Goal: Task Accomplishment & Management: Use online tool/utility

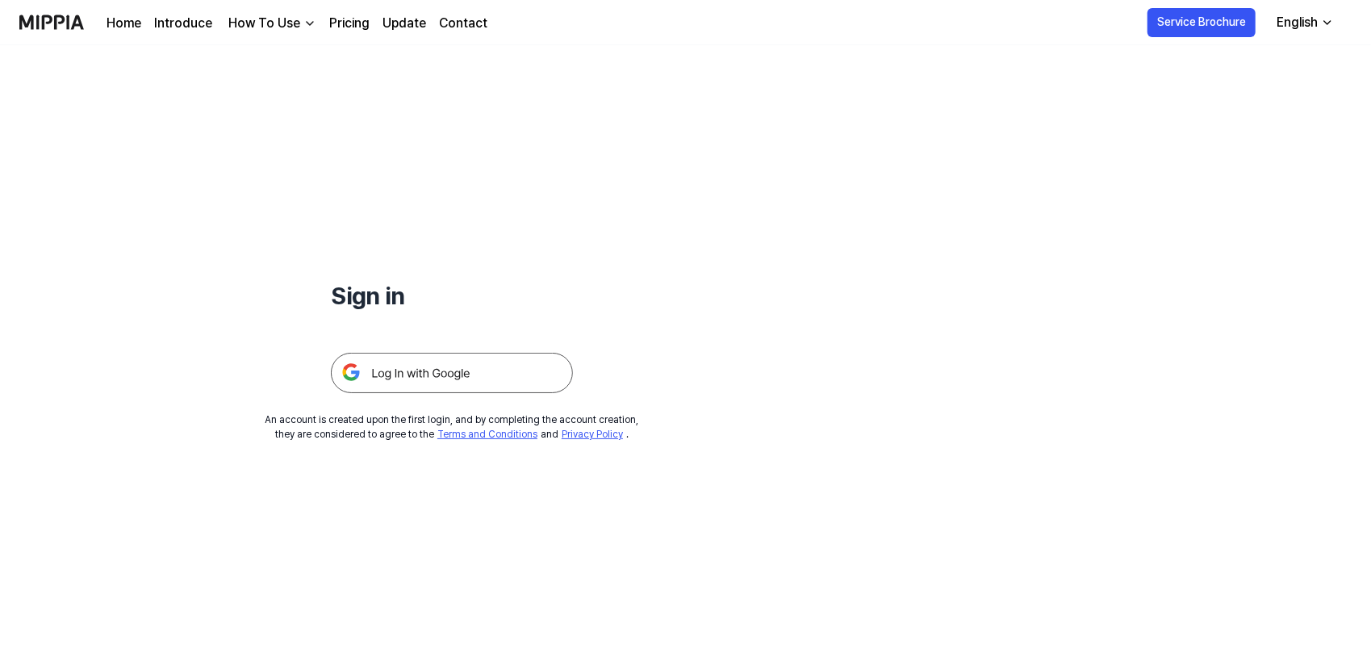
click at [434, 374] on img at bounding box center [452, 373] width 242 height 40
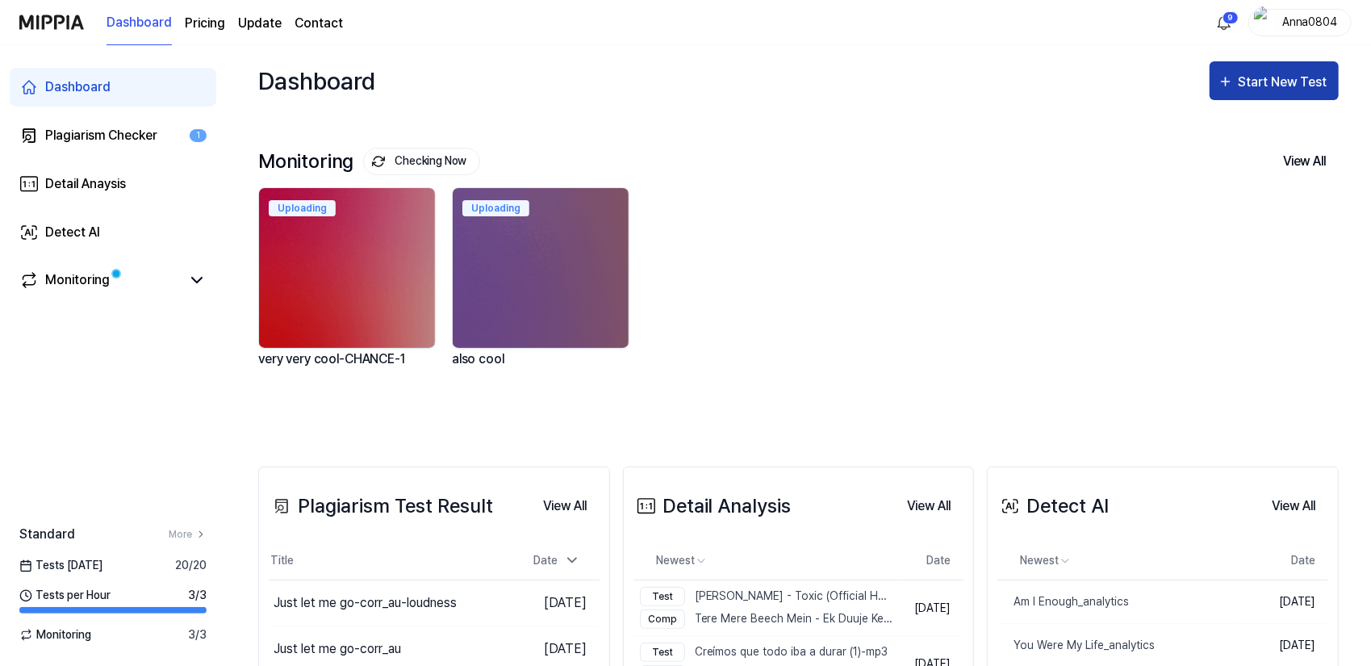
click at [1257, 82] on div "Start New Test" at bounding box center [1285, 82] width 92 height 21
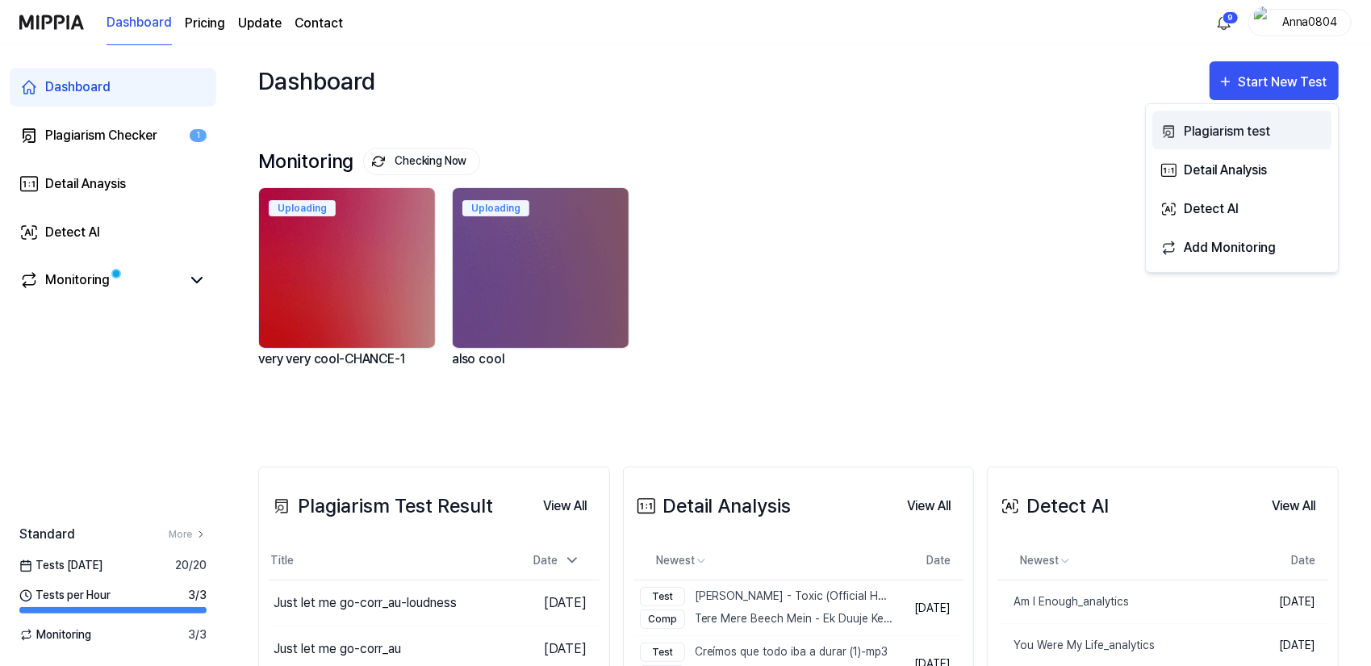
click at [1160, 115] on button "Plagiarism test" at bounding box center [1242, 130] width 179 height 39
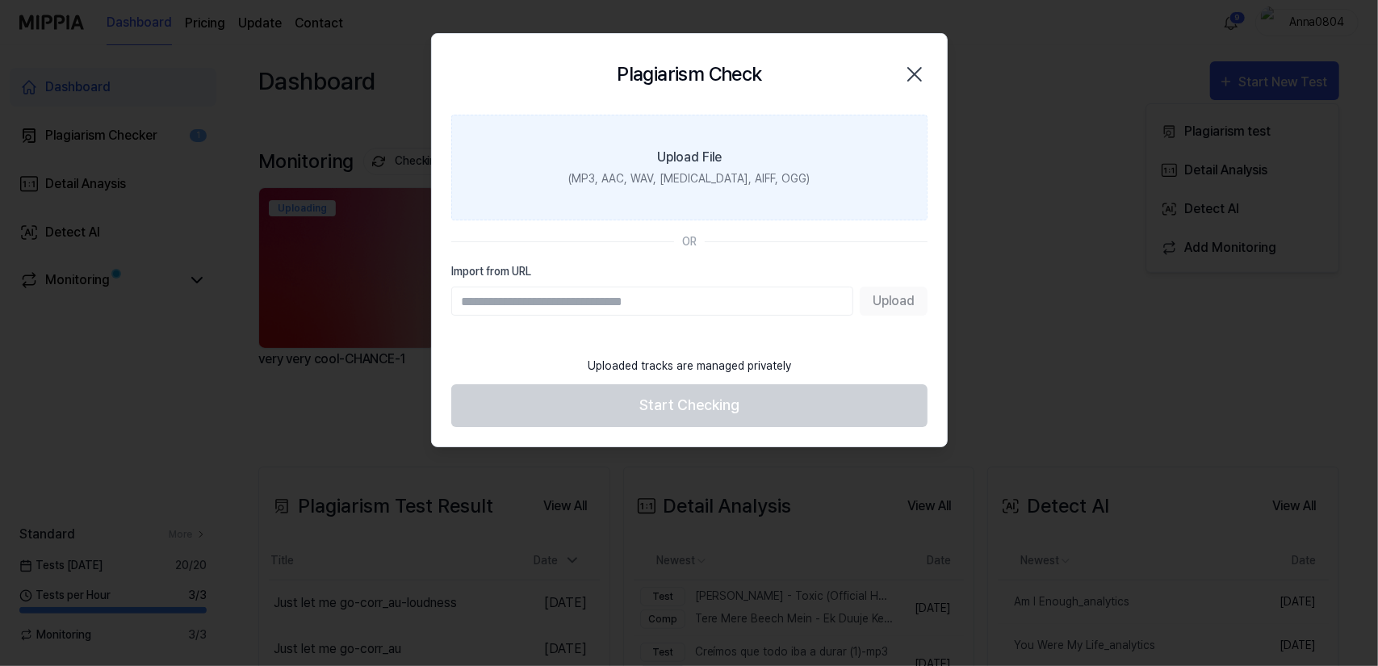
click at [644, 178] on div "(MP3, AAC, WAV, FLAC, AIFF, OGG)" at bounding box center [688, 178] width 241 height 17
click at [0, 0] on input "Upload File (MP3, AAC, WAV, FLAC, AIFF, OGG)" at bounding box center [0, 0] width 0 height 0
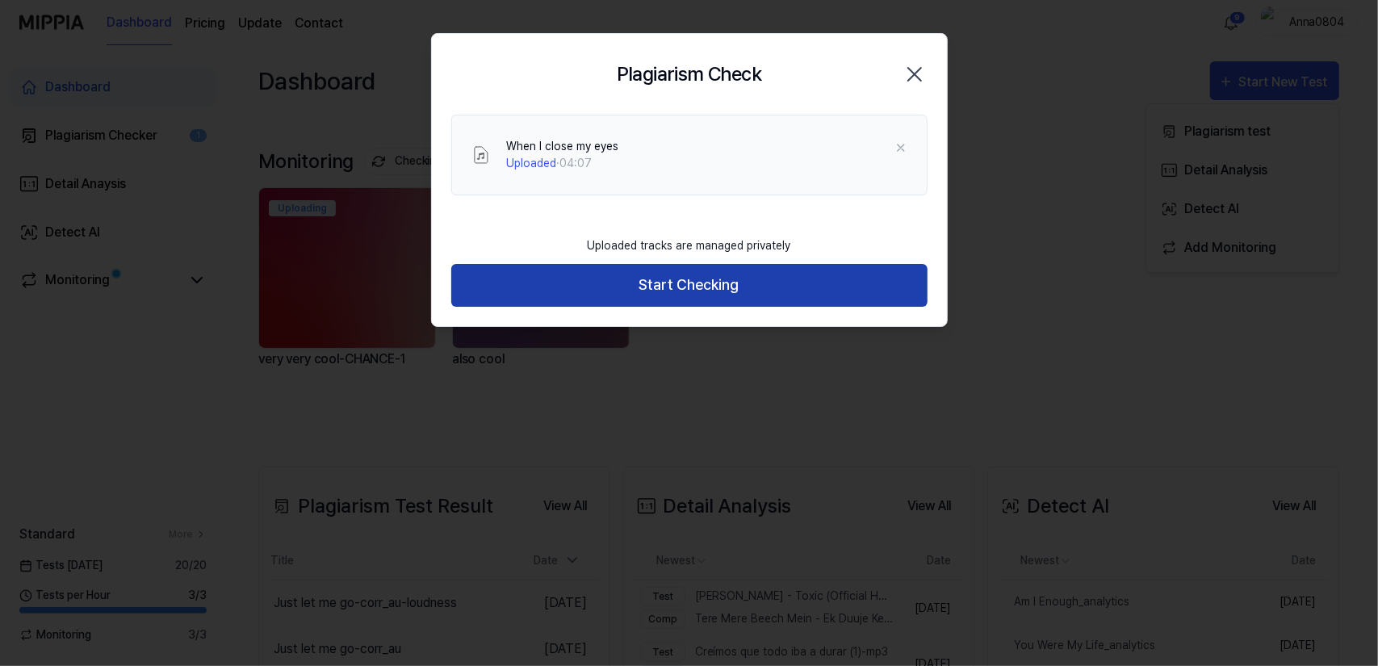
click at [617, 287] on button "Start Checking" at bounding box center [689, 285] width 476 height 43
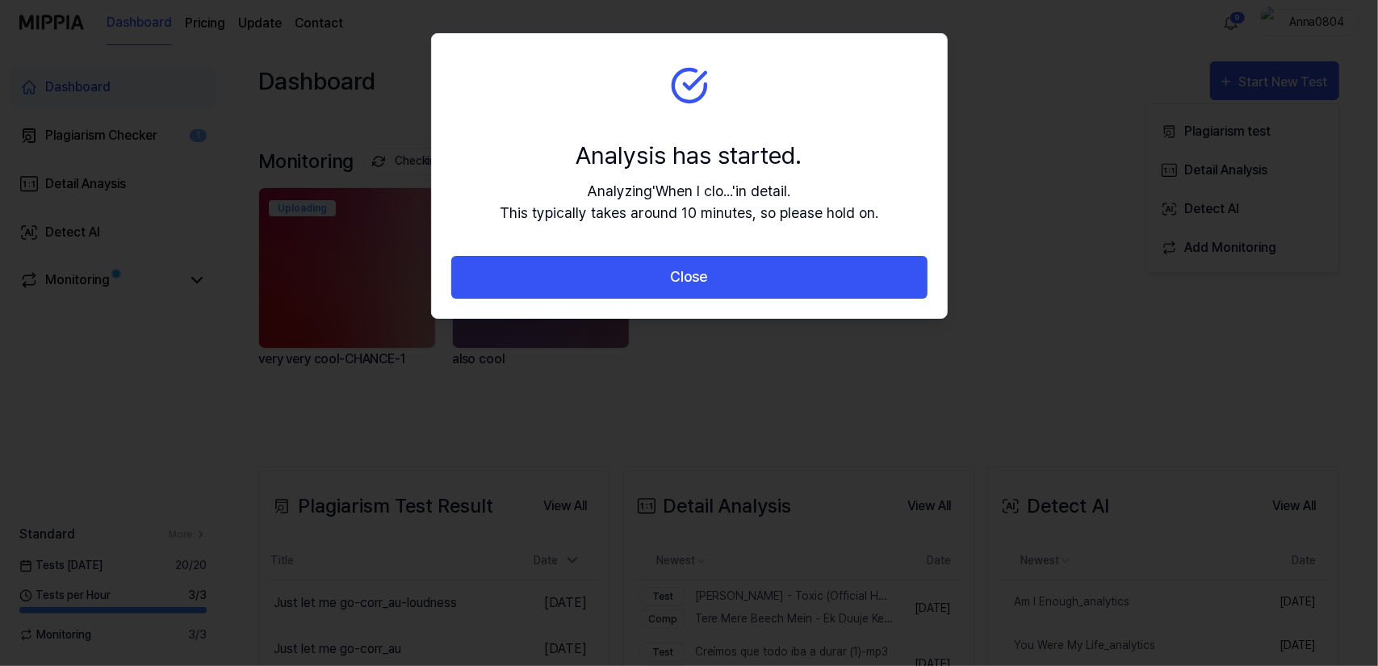
click at [617, 287] on button "Close" at bounding box center [689, 277] width 476 height 43
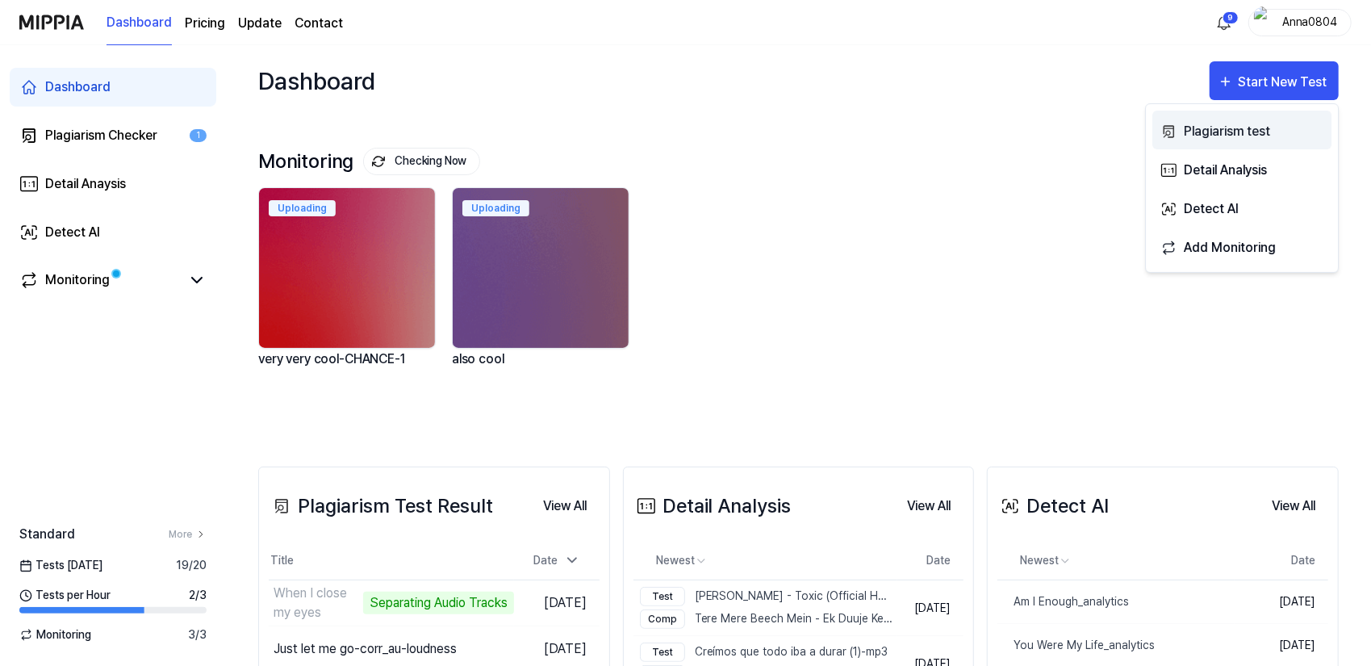
click at [1227, 133] on div "Plagiarism test" at bounding box center [1254, 131] width 140 height 21
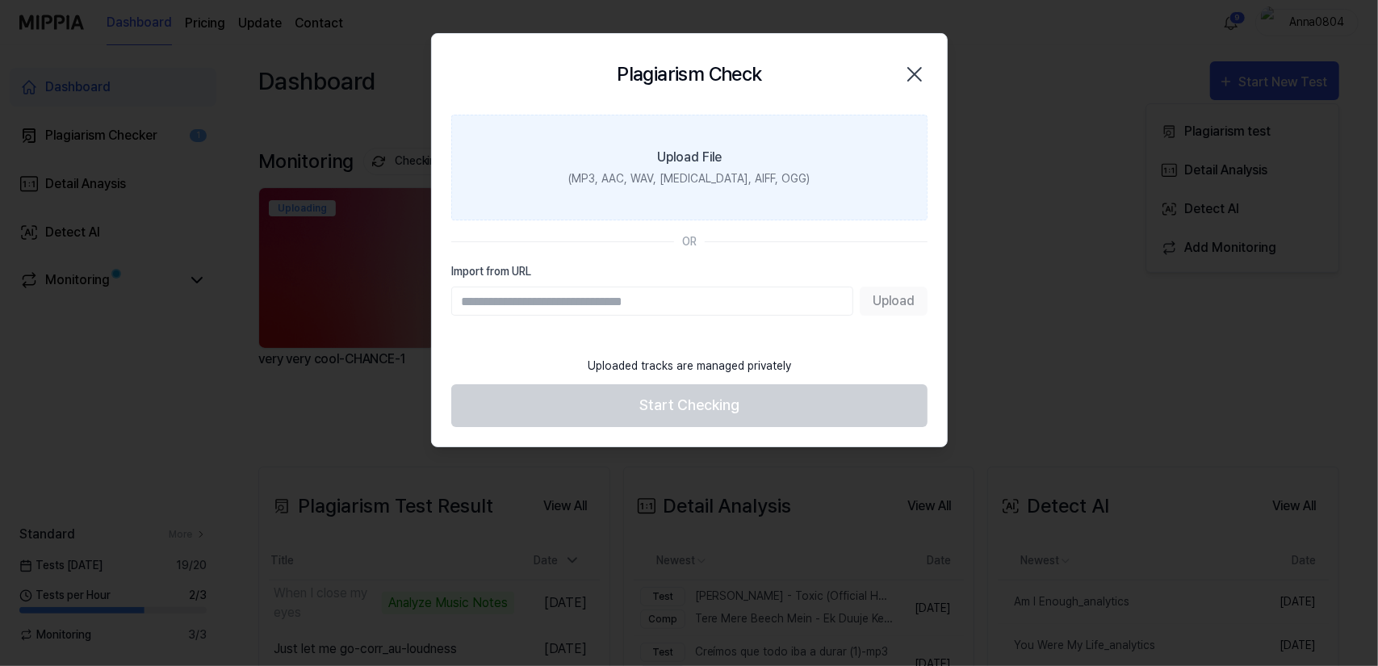
click at [775, 152] on label "Upload File (MP3, AAC, WAV, [MEDICAL_DATA], AIFF, OGG)" at bounding box center [689, 168] width 476 height 106
click at [0, 0] on input "Upload File (MP3, AAC, WAV, [MEDICAL_DATA], AIFF, OGG)" at bounding box center [0, 0] width 0 height 0
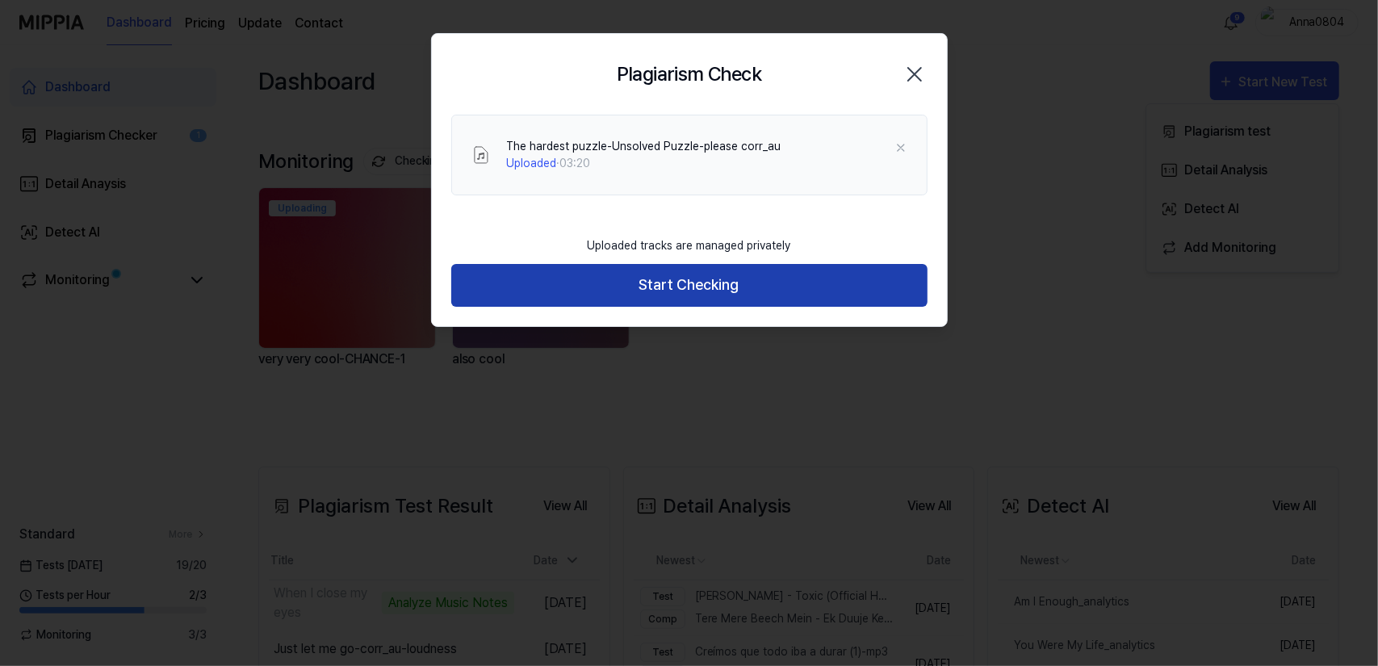
click at [804, 284] on button "Start Checking" at bounding box center [689, 285] width 476 height 43
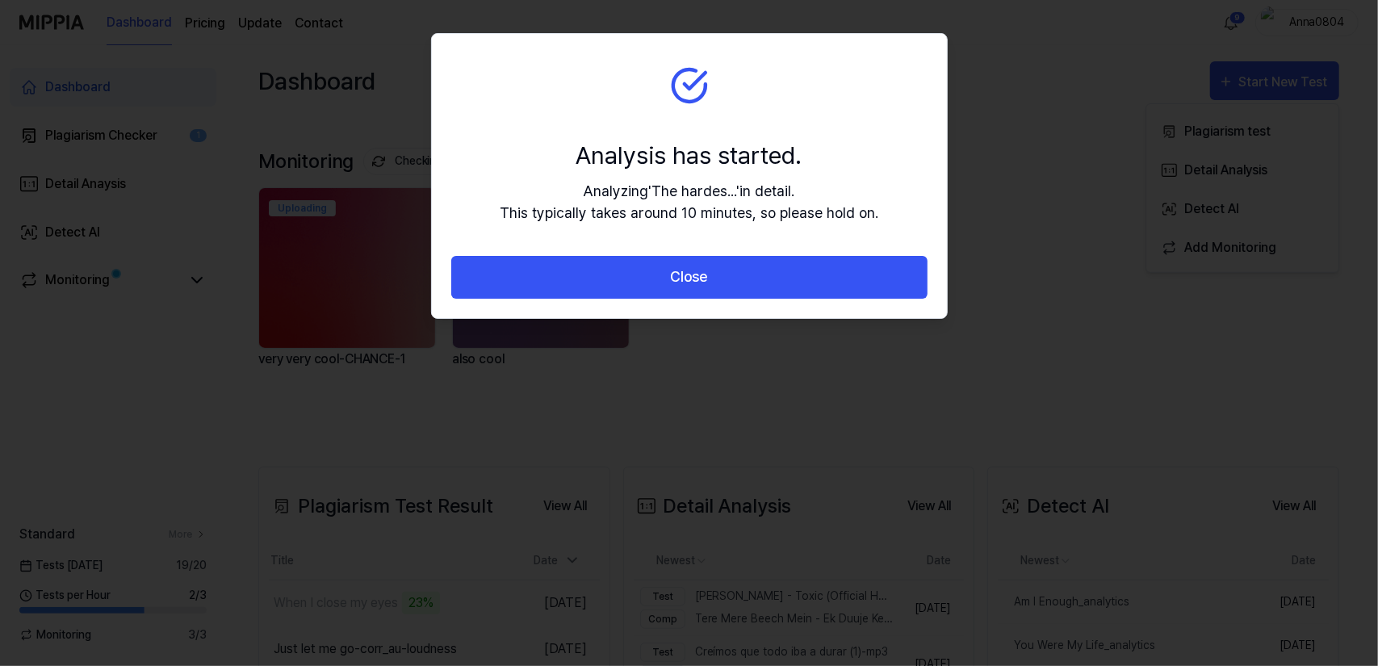
click at [804, 284] on button "Close" at bounding box center [689, 277] width 476 height 43
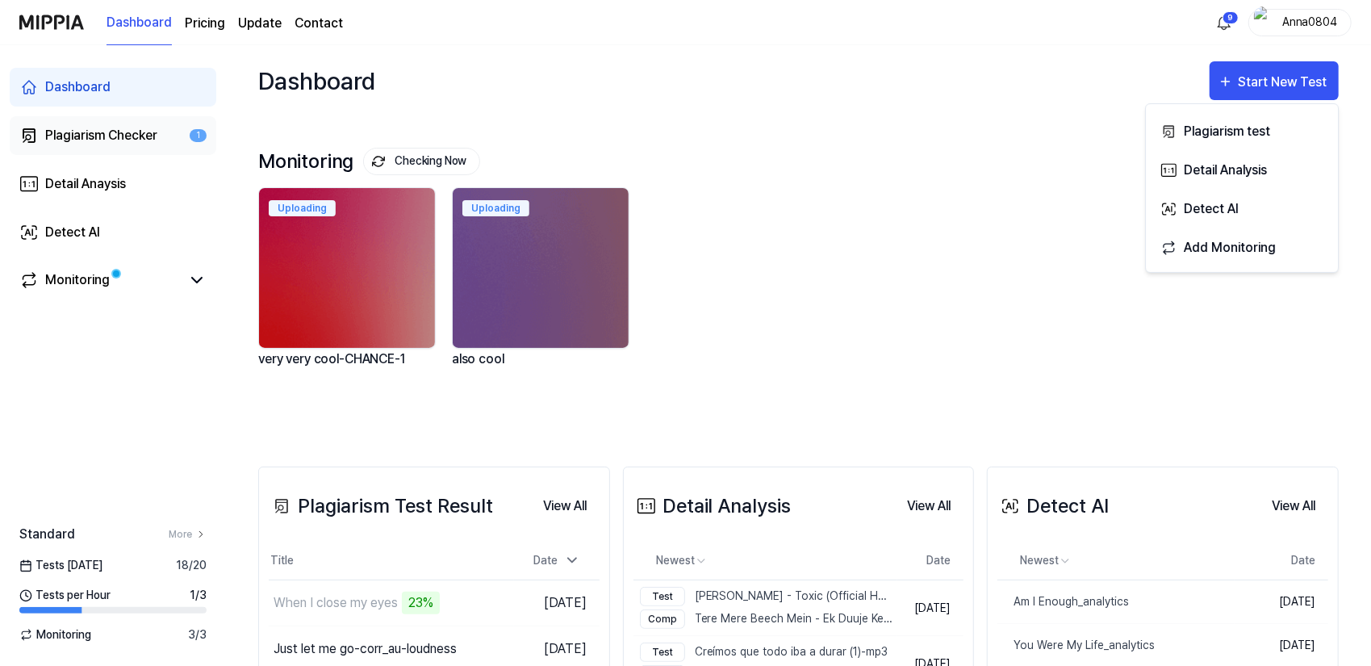
click at [56, 129] on div "Plagiarism Checker" at bounding box center [101, 135] width 112 height 19
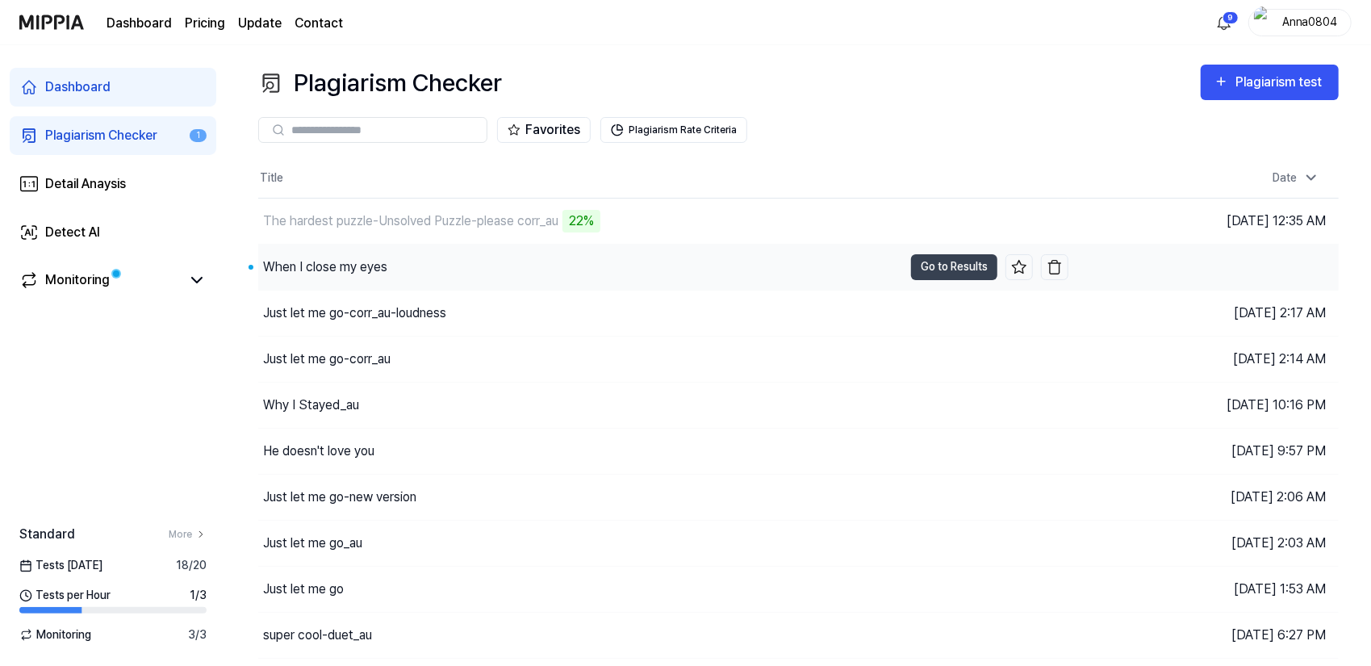
click at [338, 267] on div "When I close my eyes" at bounding box center [325, 266] width 124 height 19
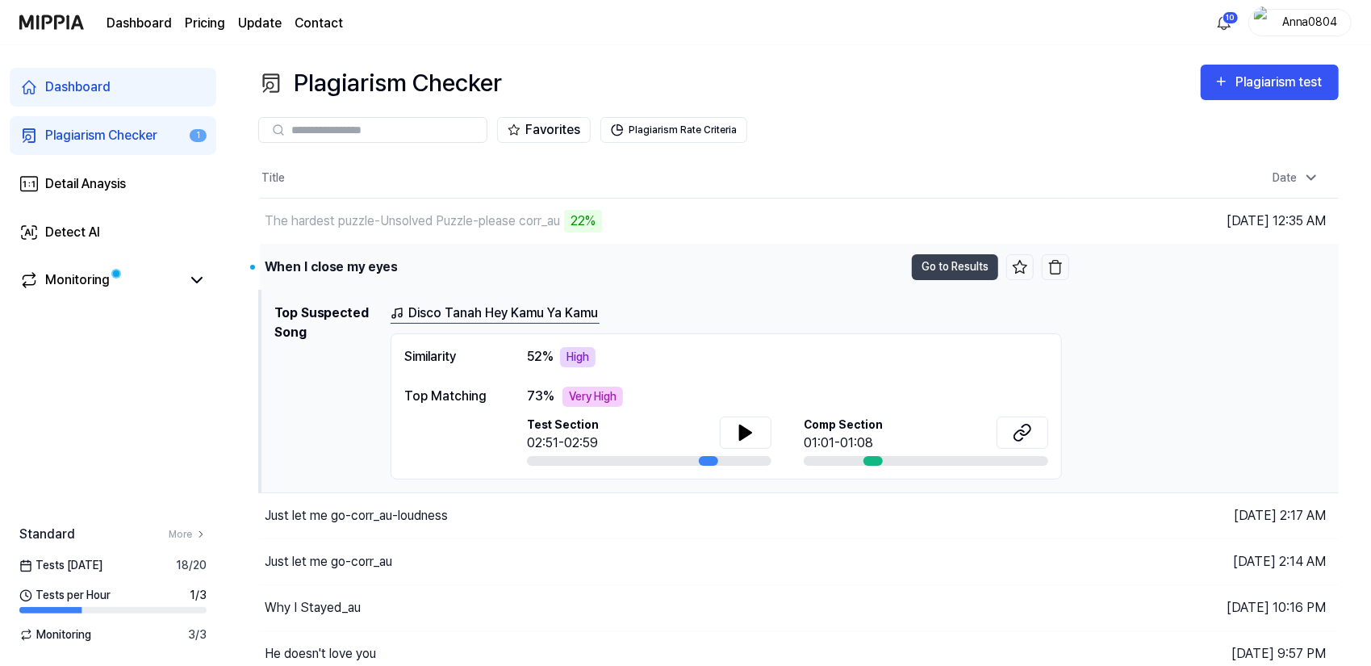
click at [948, 249] on td "When I close my eyes Go to Results" at bounding box center [665, 267] width 810 height 45
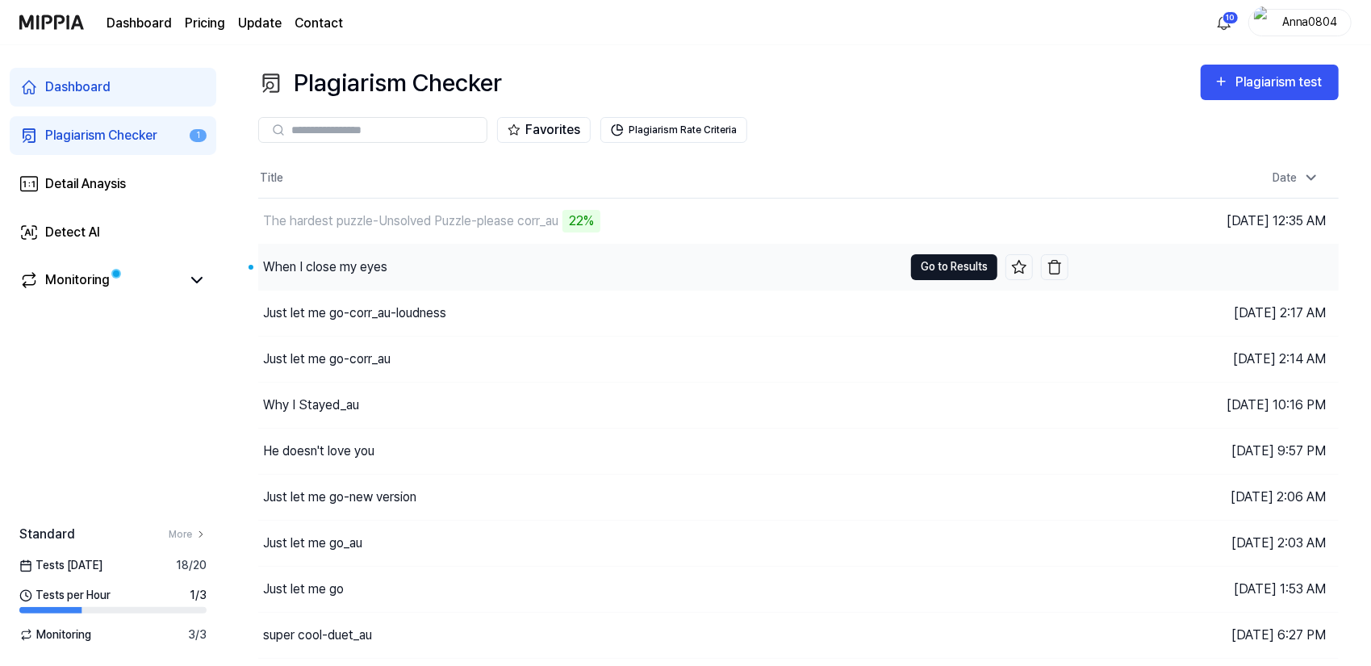
click at [951, 267] on button "Go to Results" at bounding box center [954, 267] width 86 height 26
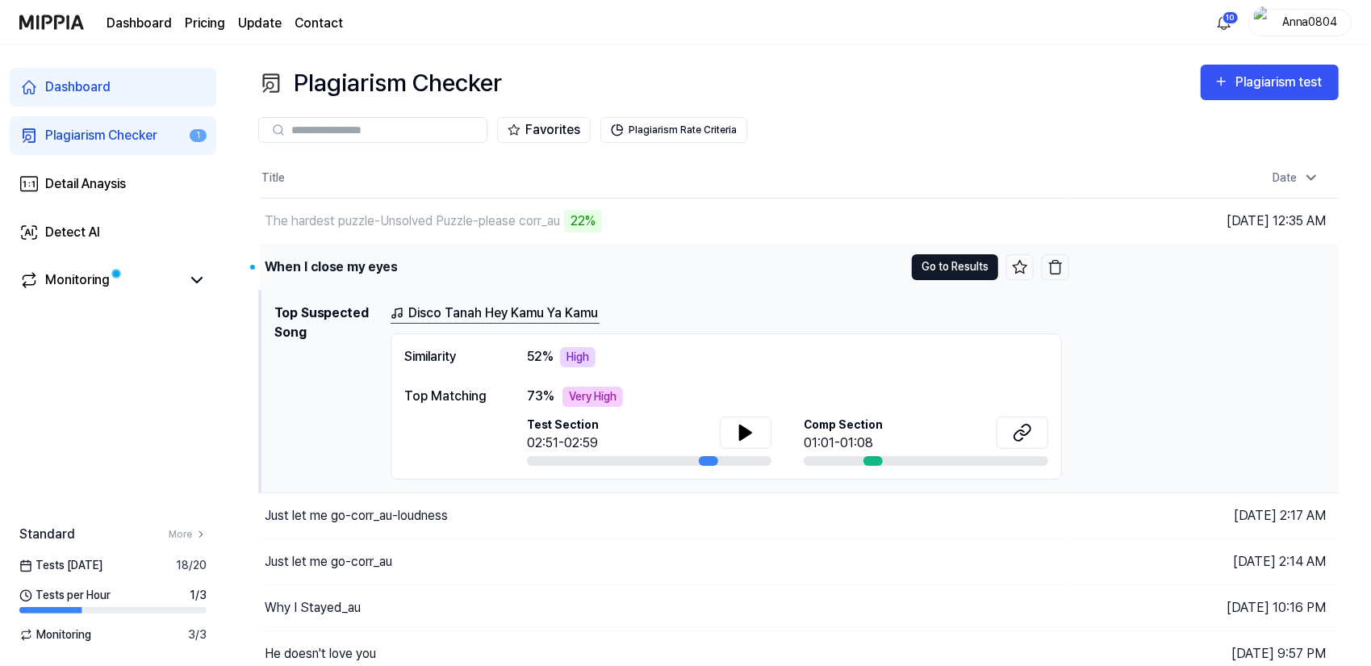
click at [951, 267] on button "Go to Results" at bounding box center [955, 267] width 86 height 26
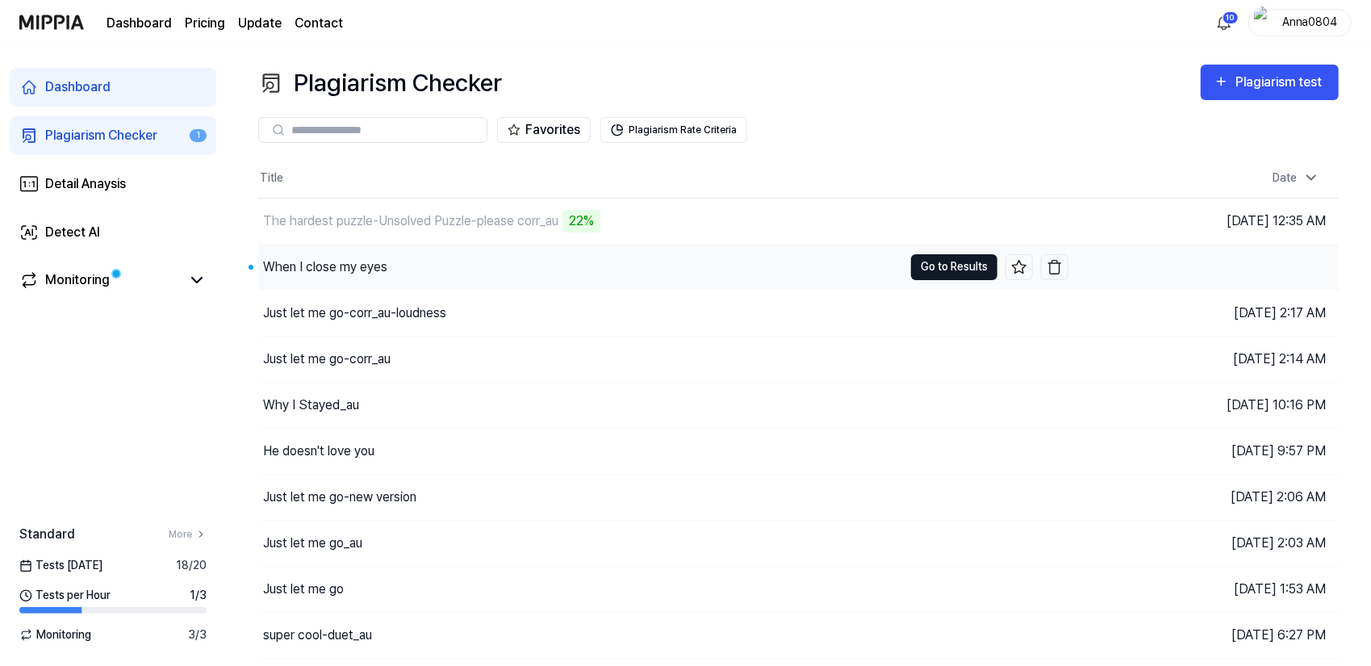
click at [951, 267] on button "Go to Results" at bounding box center [954, 267] width 86 height 26
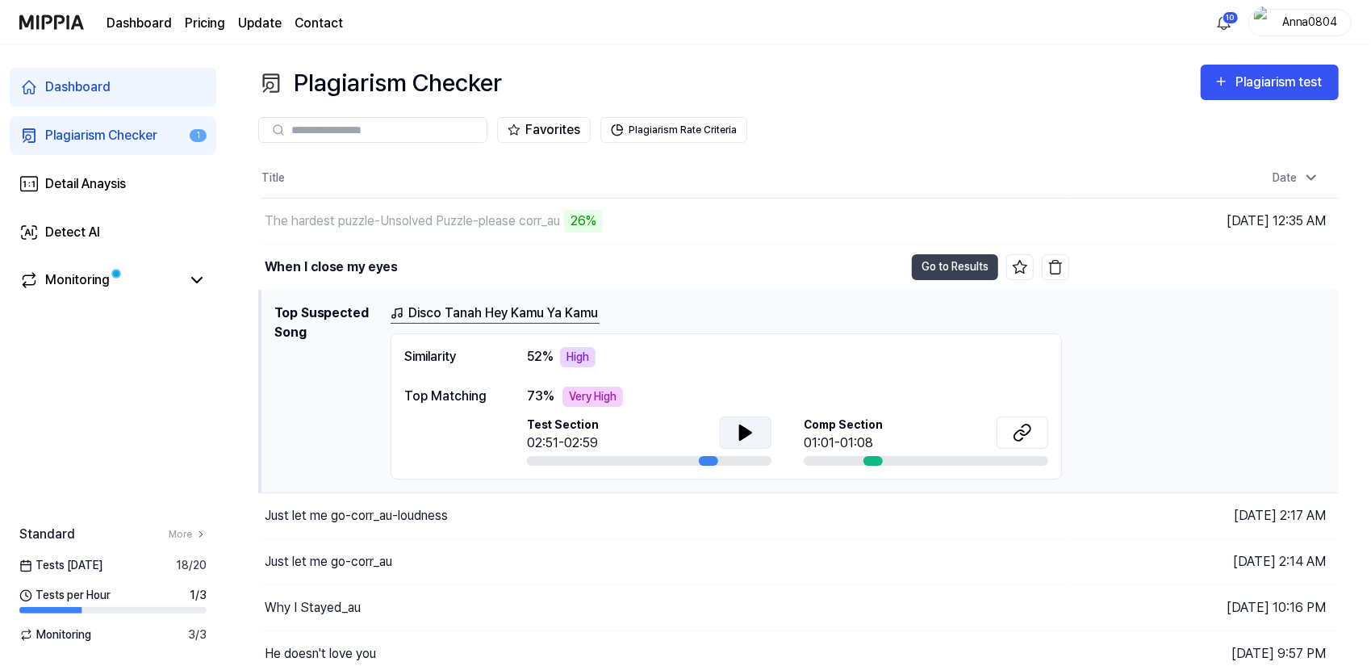
click at [742, 437] on icon at bounding box center [745, 432] width 11 height 15
click at [1035, 429] on button at bounding box center [1023, 432] width 52 height 32
click at [278, 261] on div "When I close my eyes" at bounding box center [331, 266] width 132 height 19
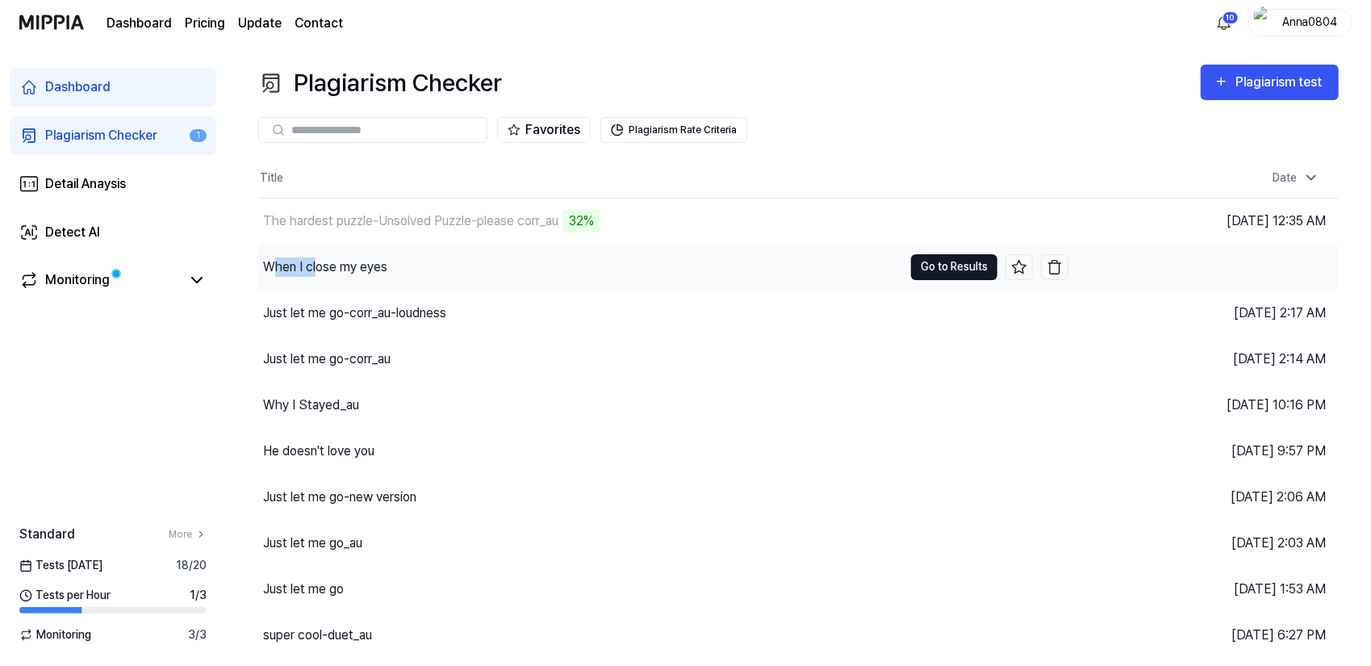
click at [939, 270] on button "Go to Results" at bounding box center [954, 267] width 86 height 26
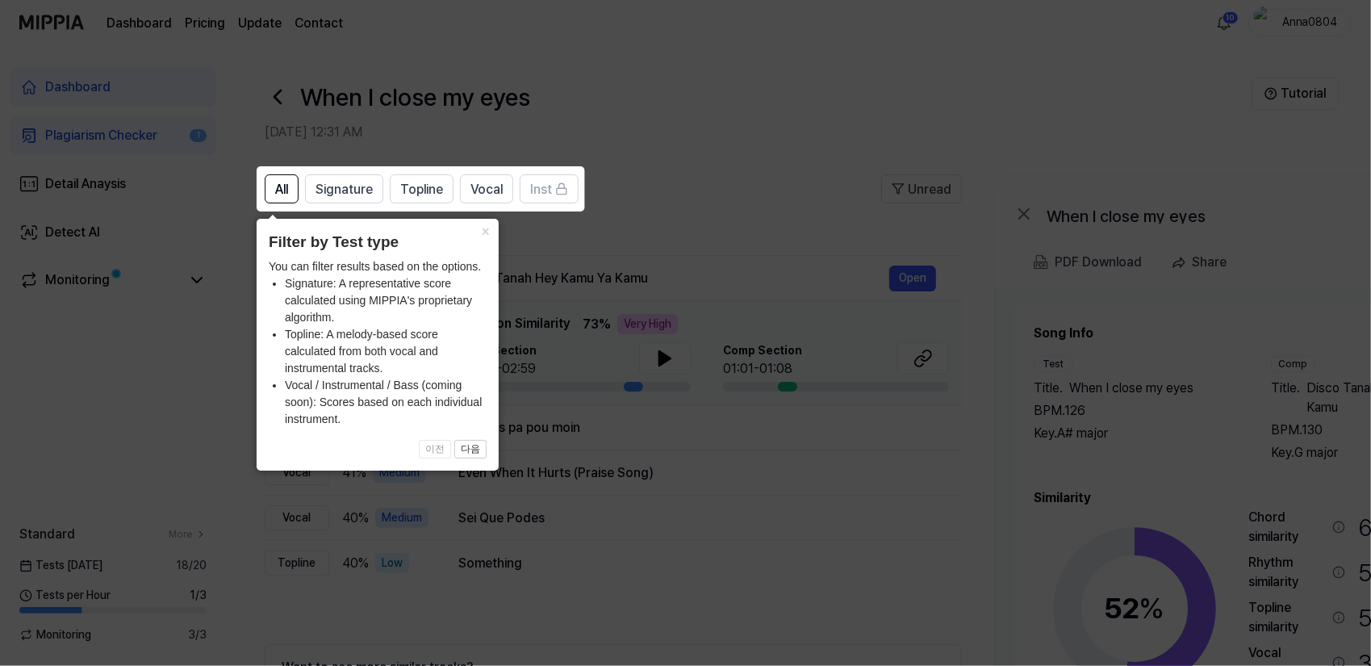
click at [830, 175] on icon at bounding box center [689, 333] width 1378 height 666
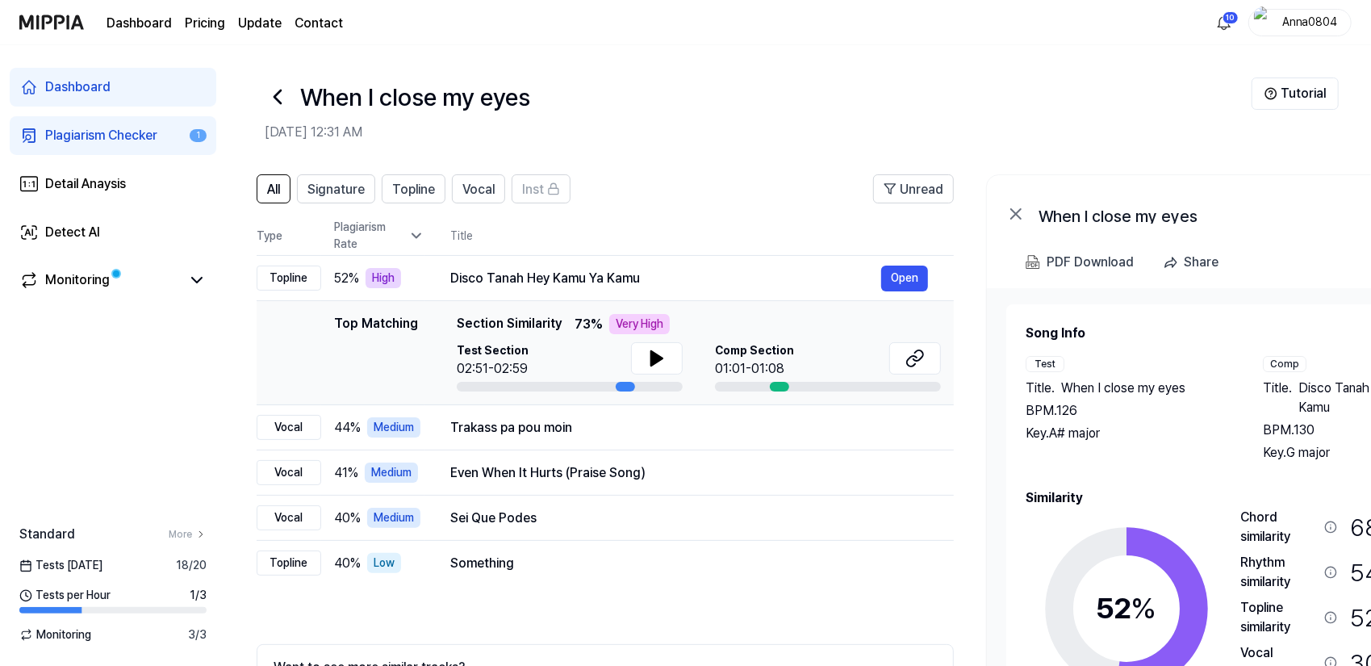
scroll to position [0, 7]
drag, startPoint x: 1178, startPoint y: 465, endPoint x: 1172, endPoint y: 456, distance: 10.5
click at [1172, 456] on div "Song Info Test Title . When I close my eyes BPM. 126 Key. A# major Comp Title .…" at bounding box center [1248, 555] width 442 height 463
click at [320, 170] on div "All Signature Topline Vocal Inst Unread All Signature Topline Vocal Inst Type P…" at bounding box center [869, 485] width 1301 height 655
click at [327, 191] on span "Signature" at bounding box center [336, 189] width 57 height 19
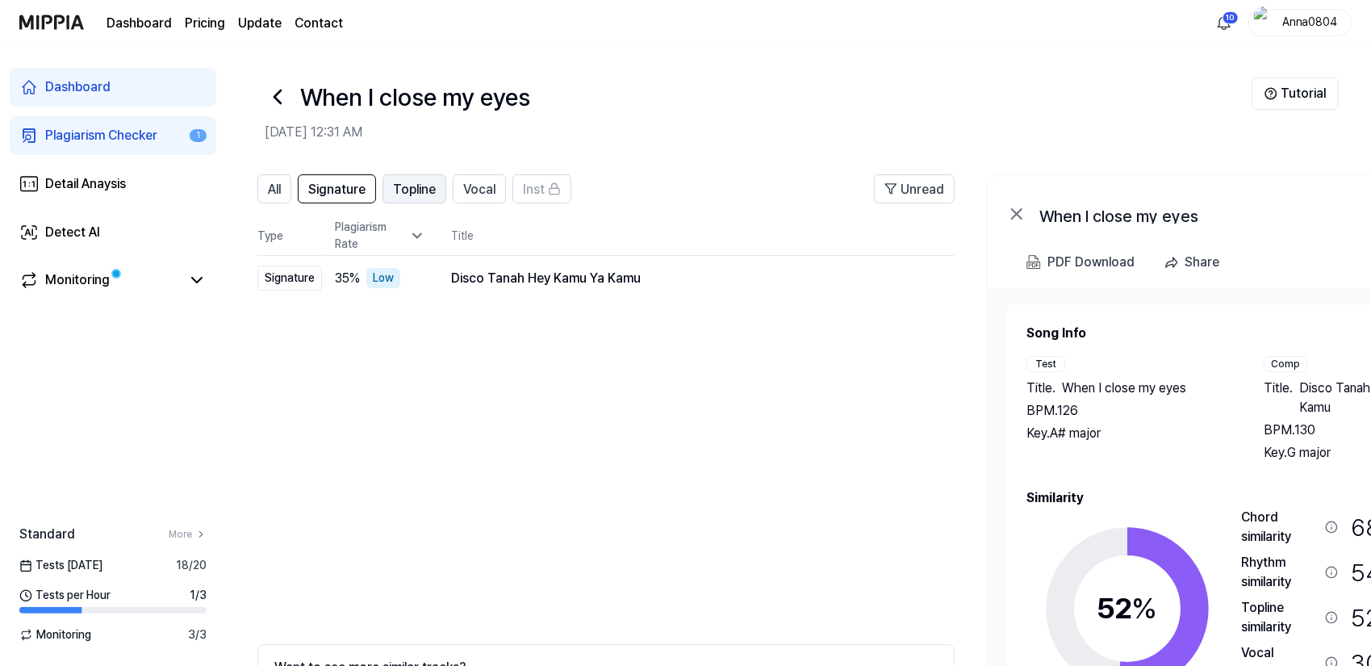
click at [412, 193] on span "Topline" at bounding box center [414, 189] width 43 height 19
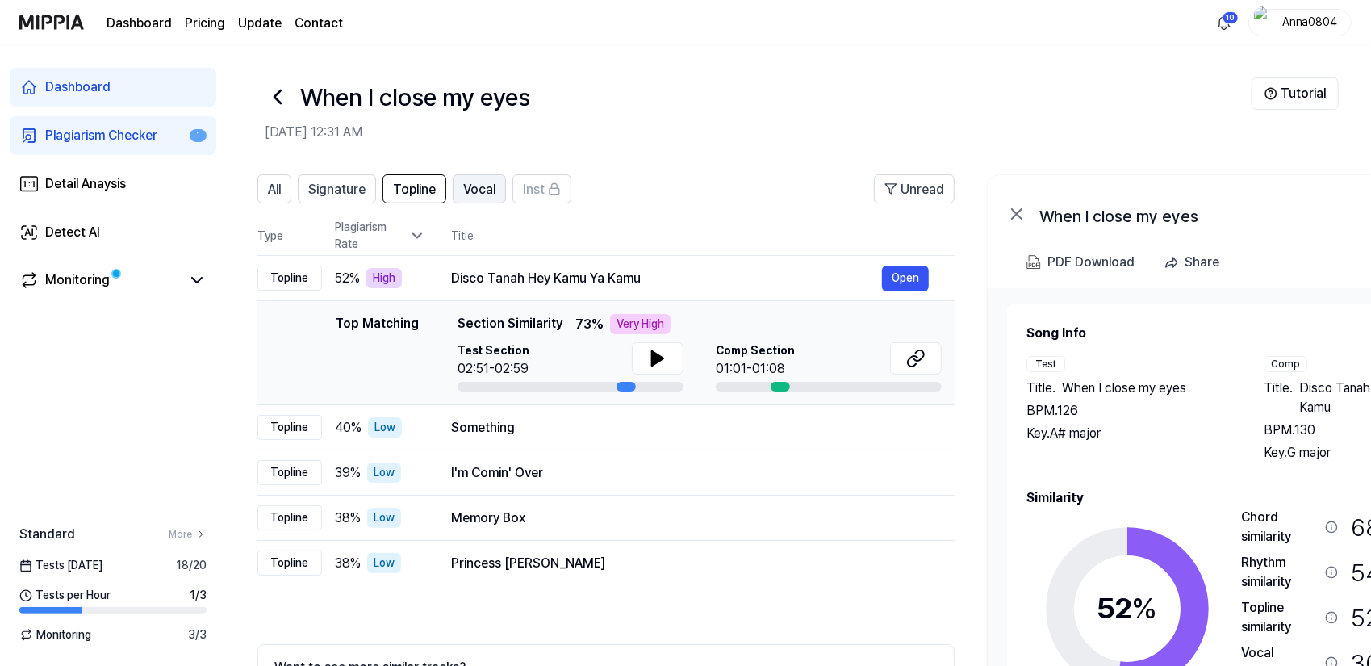
click at [483, 191] on span "Vocal" at bounding box center [479, 189] width 32 height 19
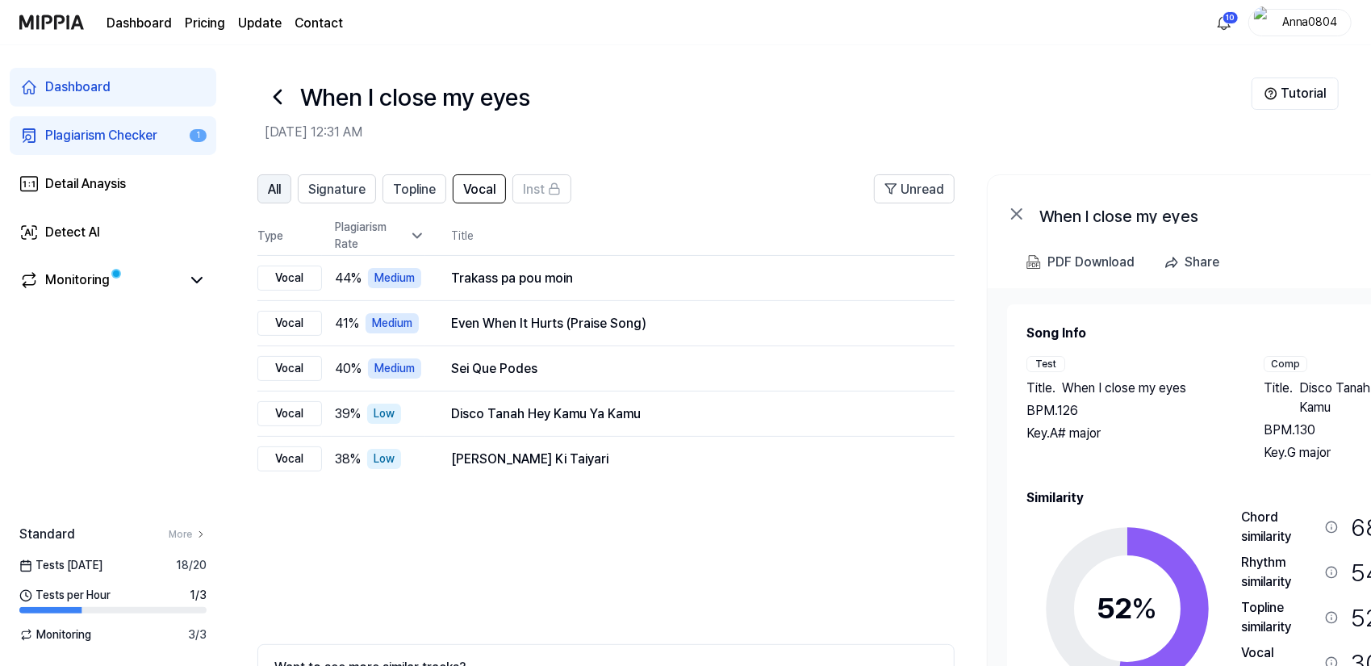
click at [287, 186] on button "All" at bounding box center [274, 188] width 34 height 29
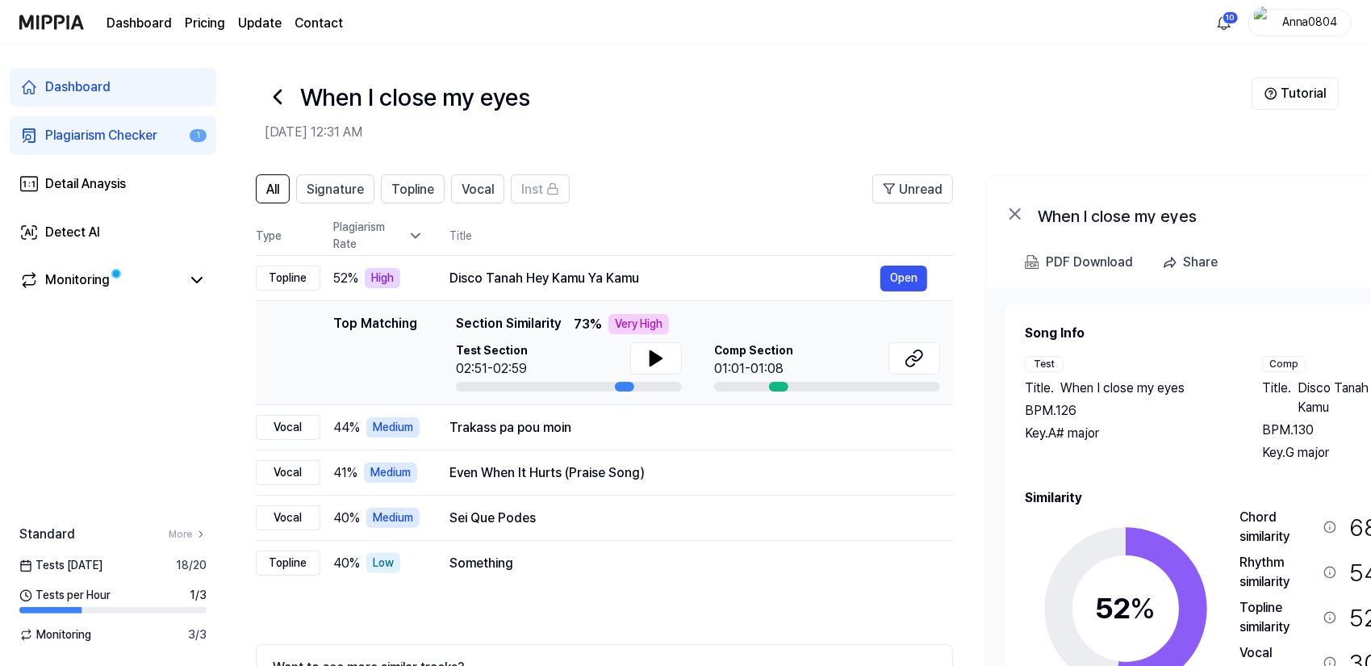
click at [90, 135] on div "Plagiarism Checker" at bounding box center [101, 135] width 112 height 19
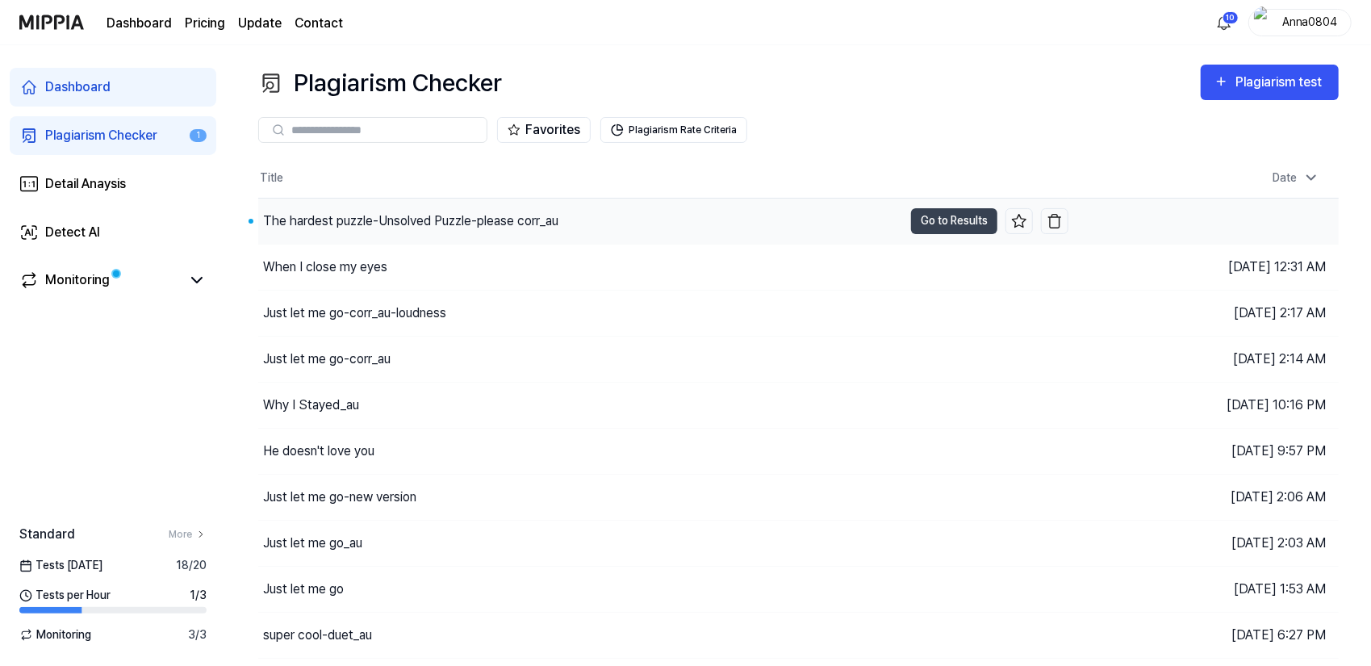
click at [494, 216] on div "The hardest puzzle-Unsolved Puzzle-please corr_au" at bounding box center [410, 220] width 295 height 19
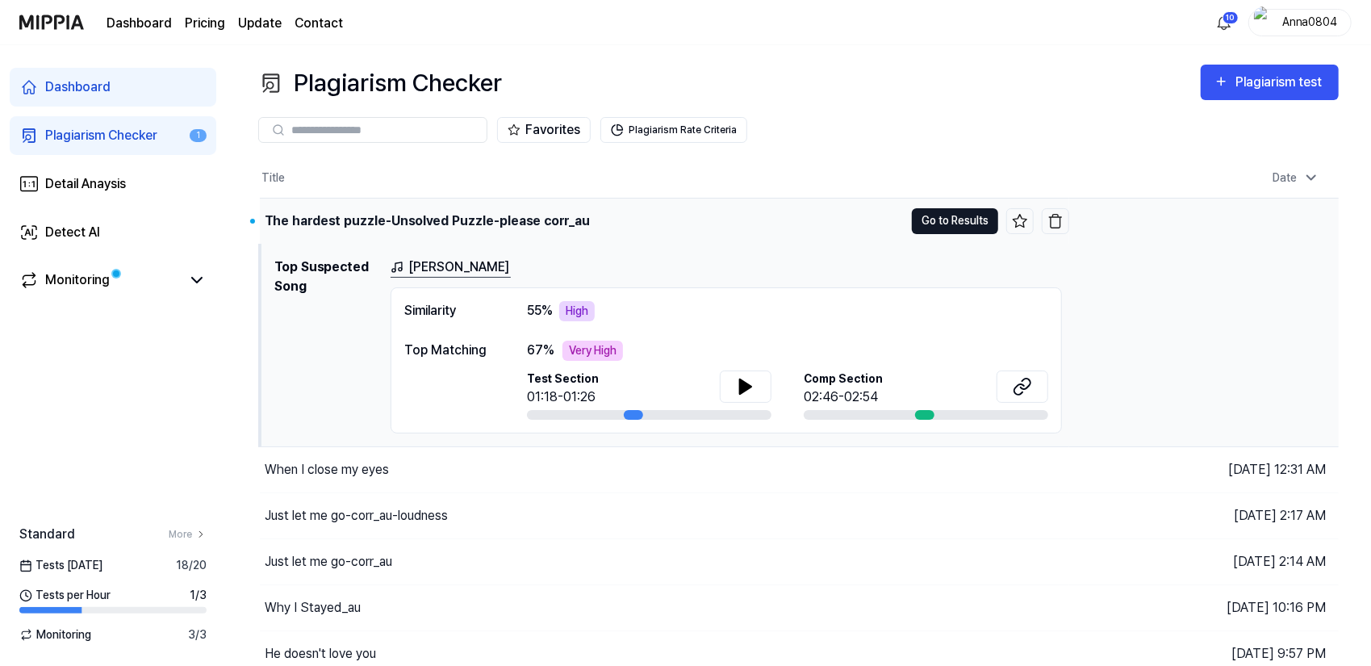
click at [933, 216] on button "Go to Results" at bounding box center [955, 221] width 86 height 26
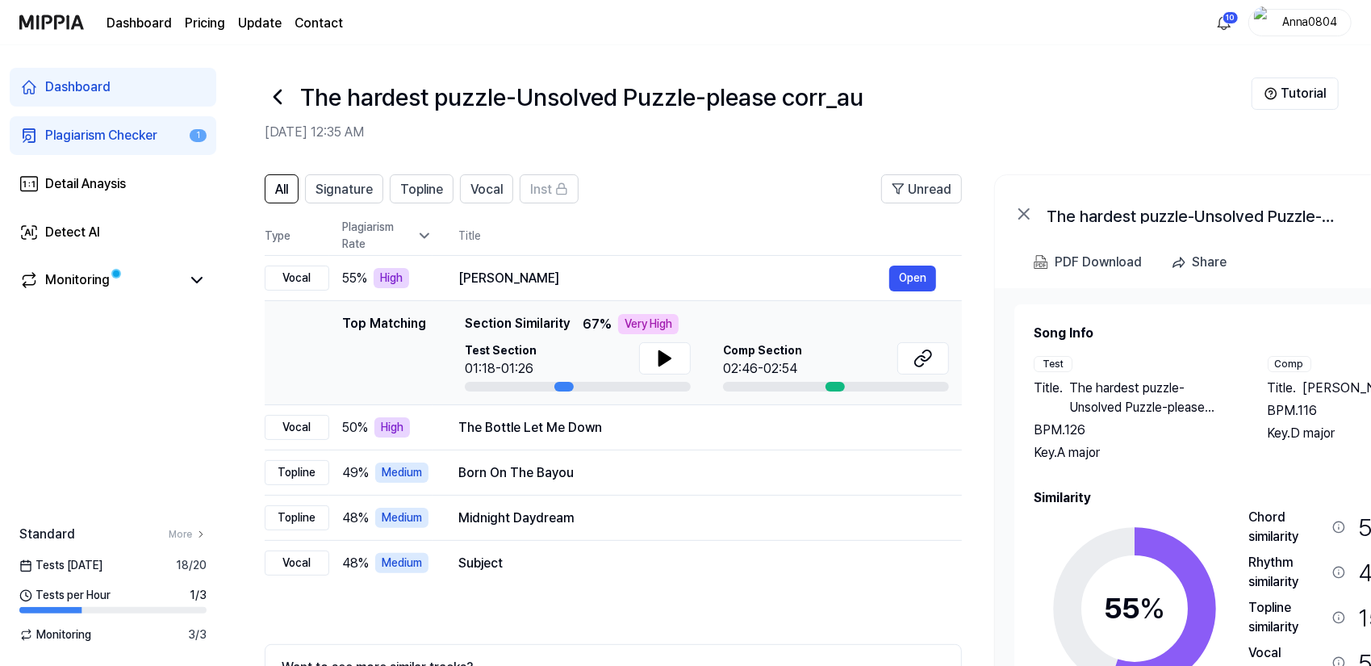
drag, startPoint x: 1089, startPoint y: 437, endPoint x: 1097, endPoint y: 423, distance: 15.9
click at [1097, 423] on div "BPM. 126" at bounding box center [1135, 430] width 202 height 19
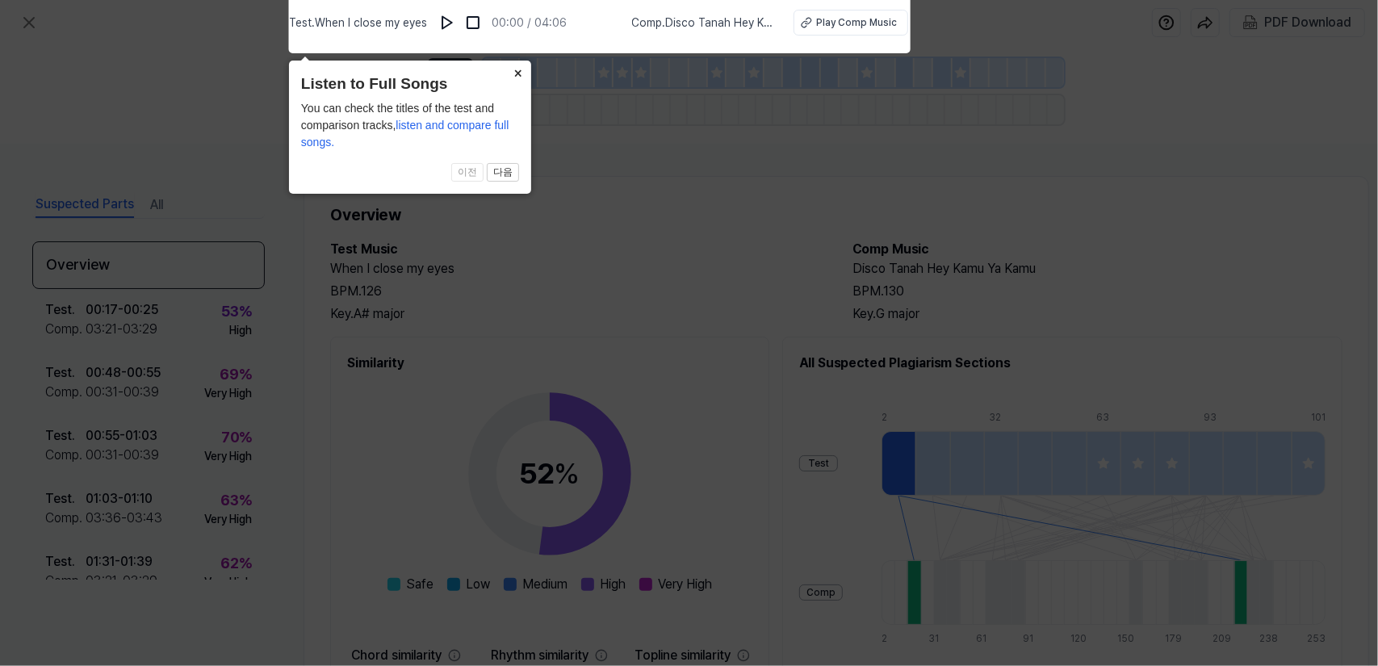
click at [657, 217] on icon at bounding box center [689, 329] width 1378 height 674
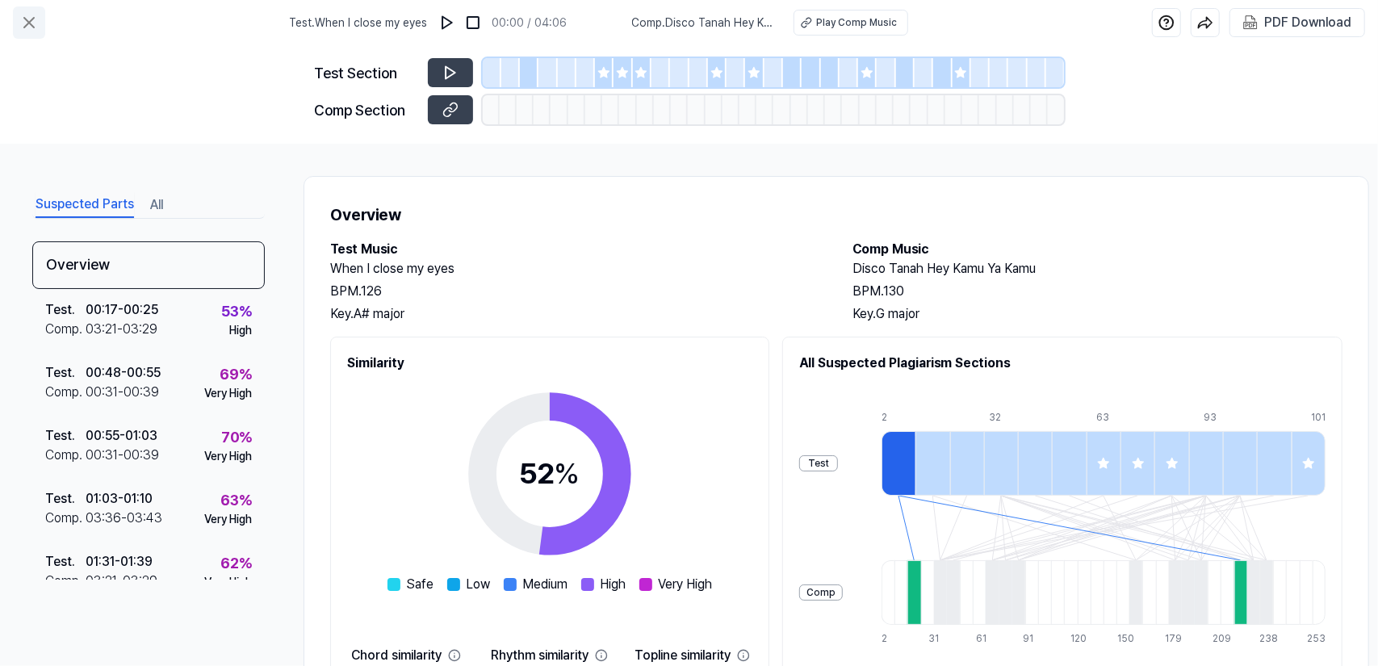
click at [27, 17] on icon at bounding box center [28, 22] width 19 height 19
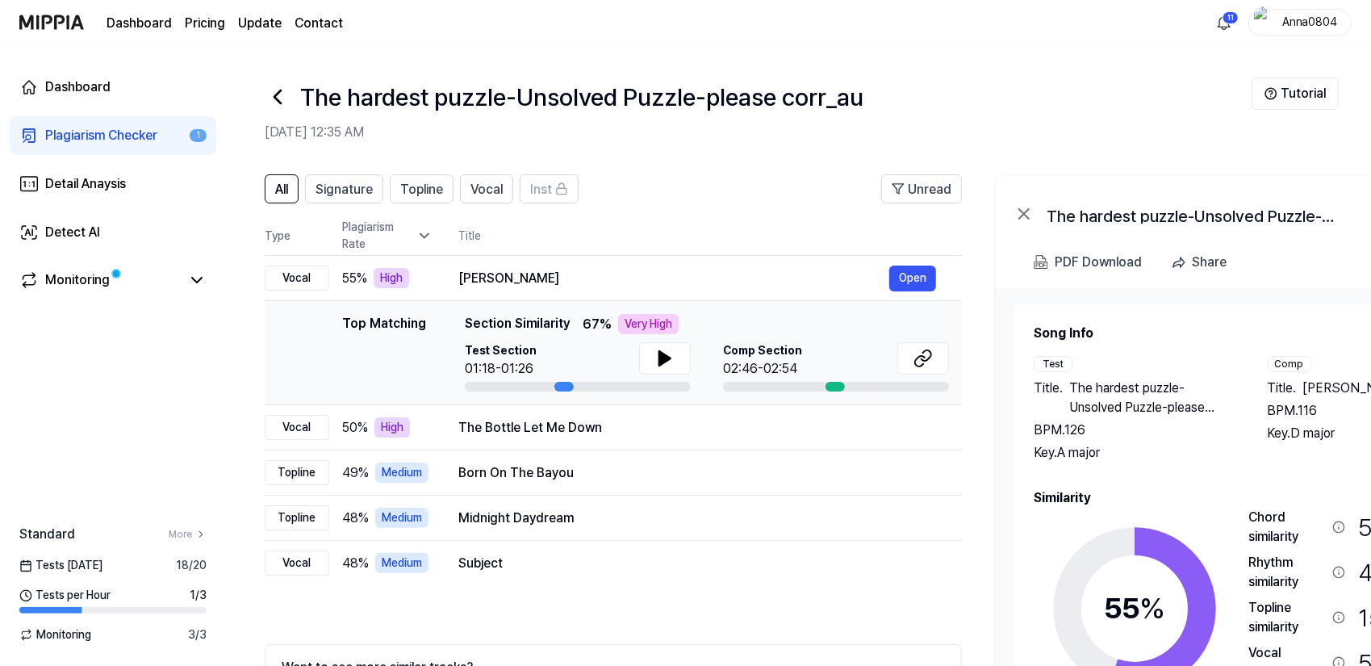
click at [63, 130] on div "Plagiarism Checker" at bounding box center [101, 135] width 112 height 19
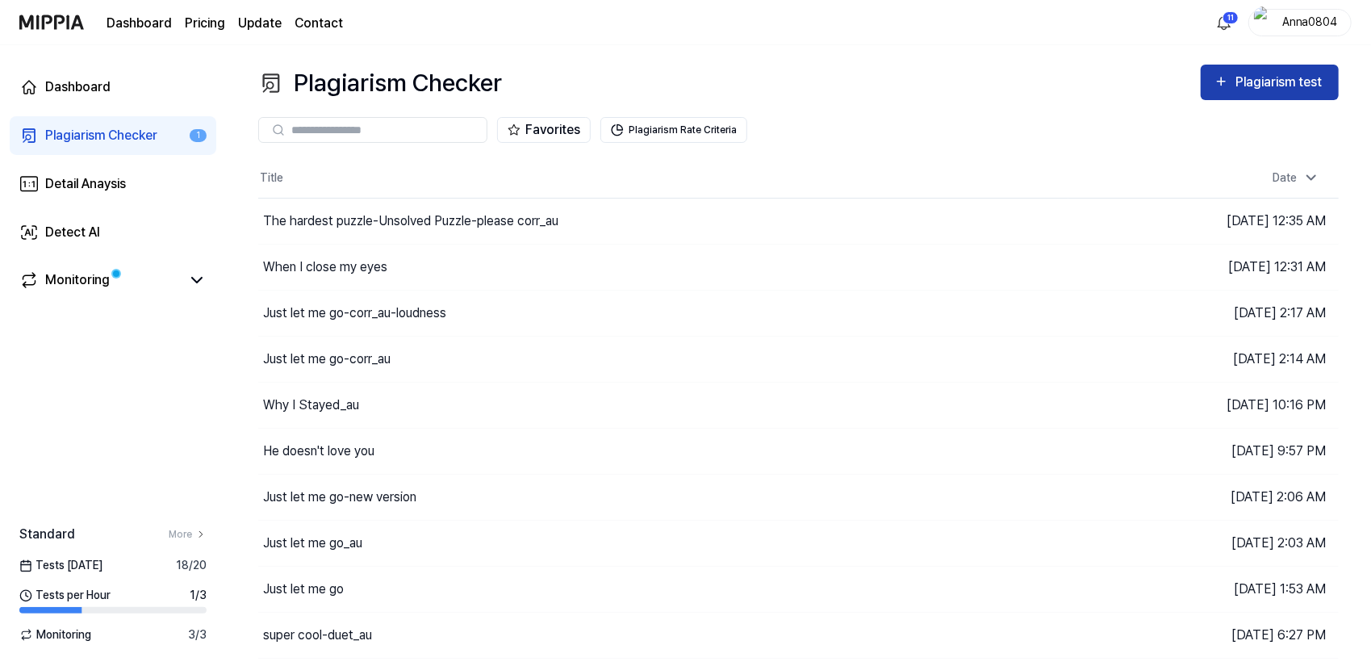
click at [1261, 84] on div "Plagiarism test" at bounding box center [1281, 82] width 90 height 21
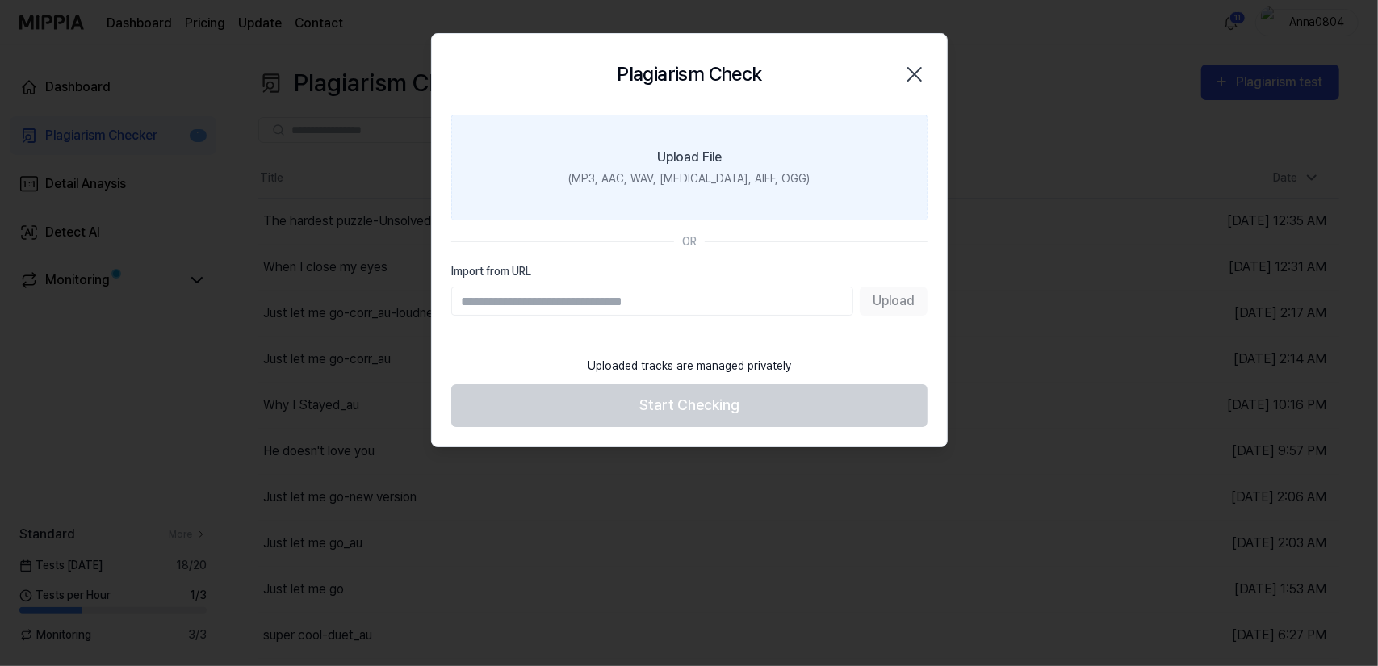
click at [694, 177] on div "(MP3, AAC, WAV, FLAC, AIFF, OGG)" at bounding box center [688, 178] width 241 height 17
click at [0, 0] on input "Upload File (MP3, AAC, WAV, FLAC, AIFF, OGG)" at bounding box center [0, 0] width 0 height 0
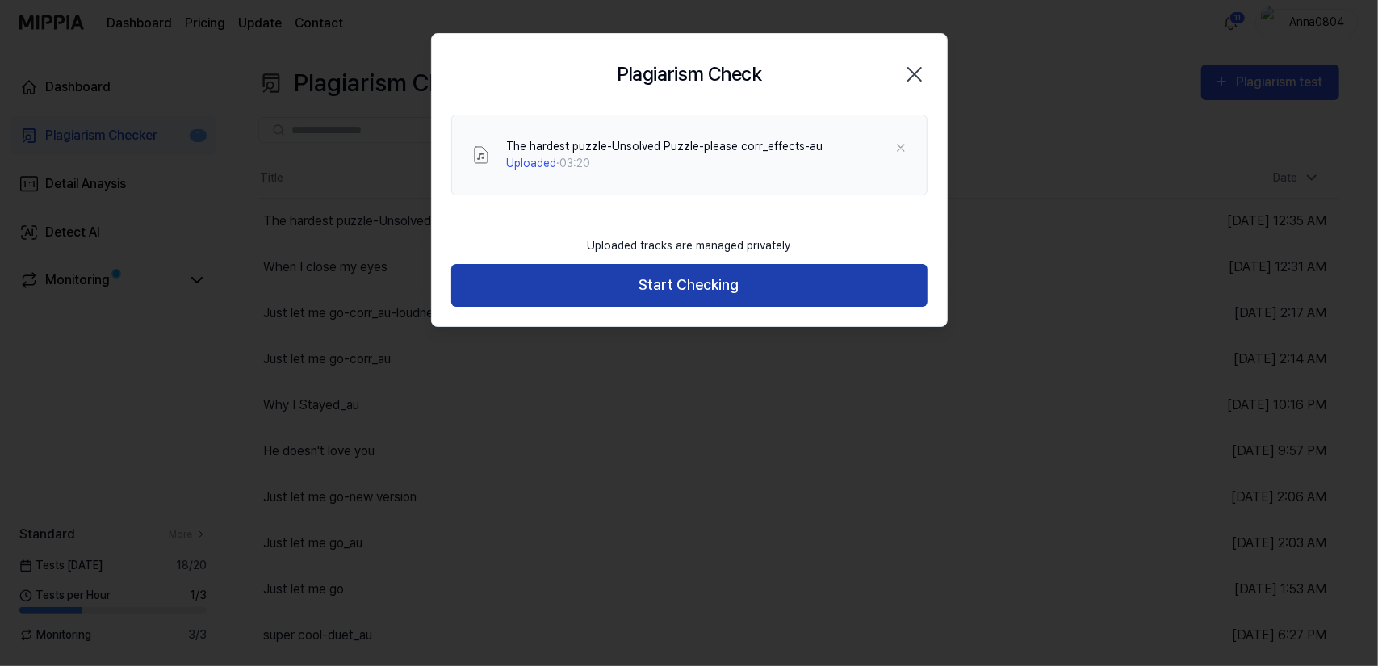
click at [703, 298] on button "Start Checking" at bounding box center [689, 285] width 476 height 43
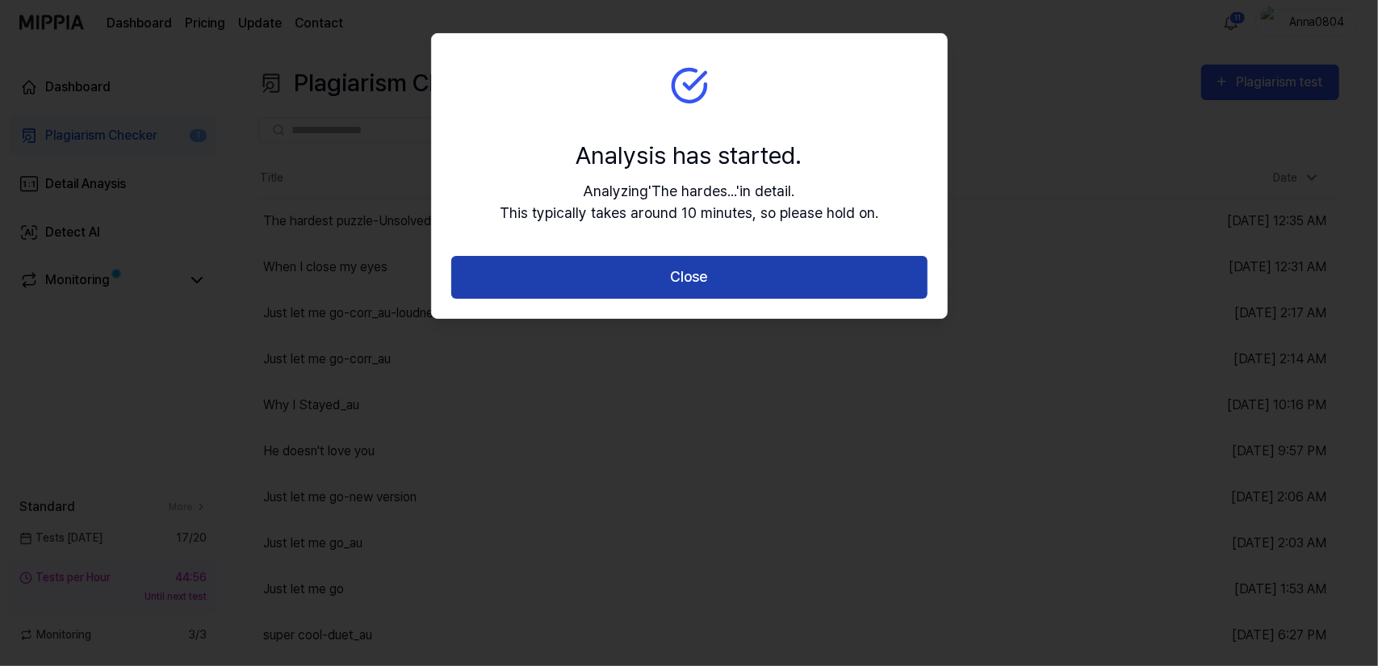
click at [702, 281] on button "Close" at bounding box center [689, 277] width 476 height 43
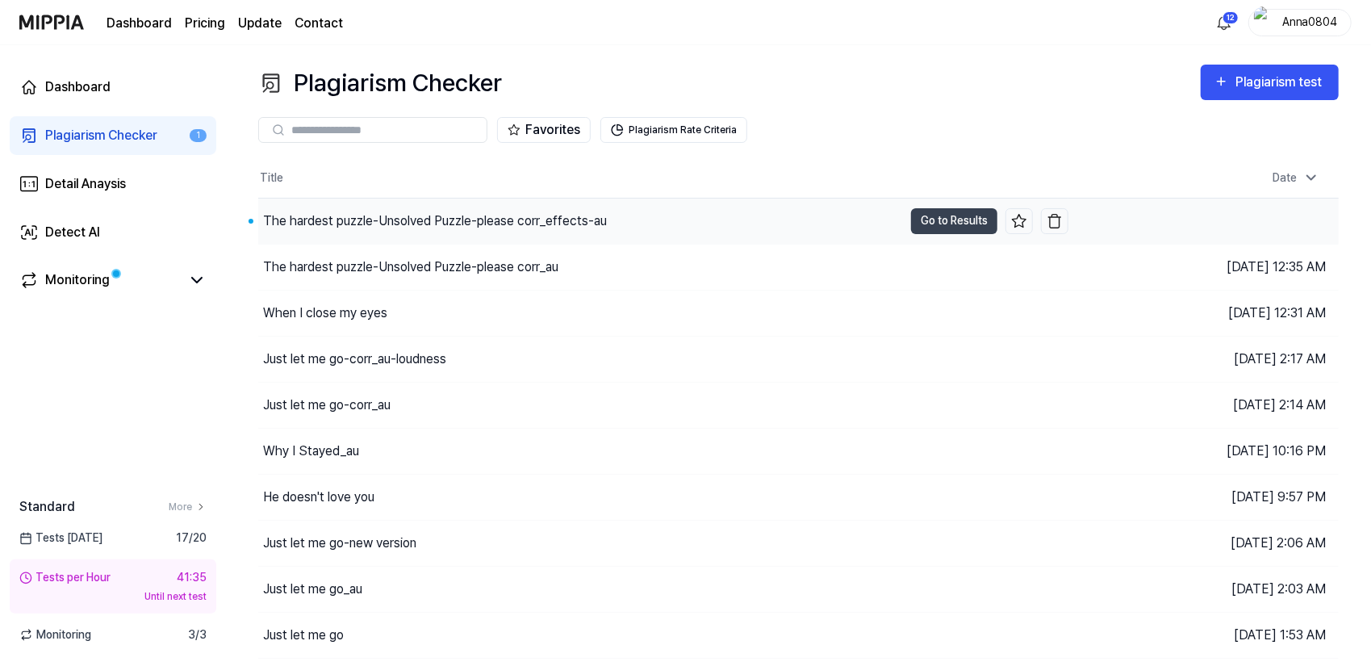
click at [557, 215] on div "The hardest puzzle-Unsolved Puzzle-please corr_effects-au" at bounding box center [435, 220] width 344 height 19
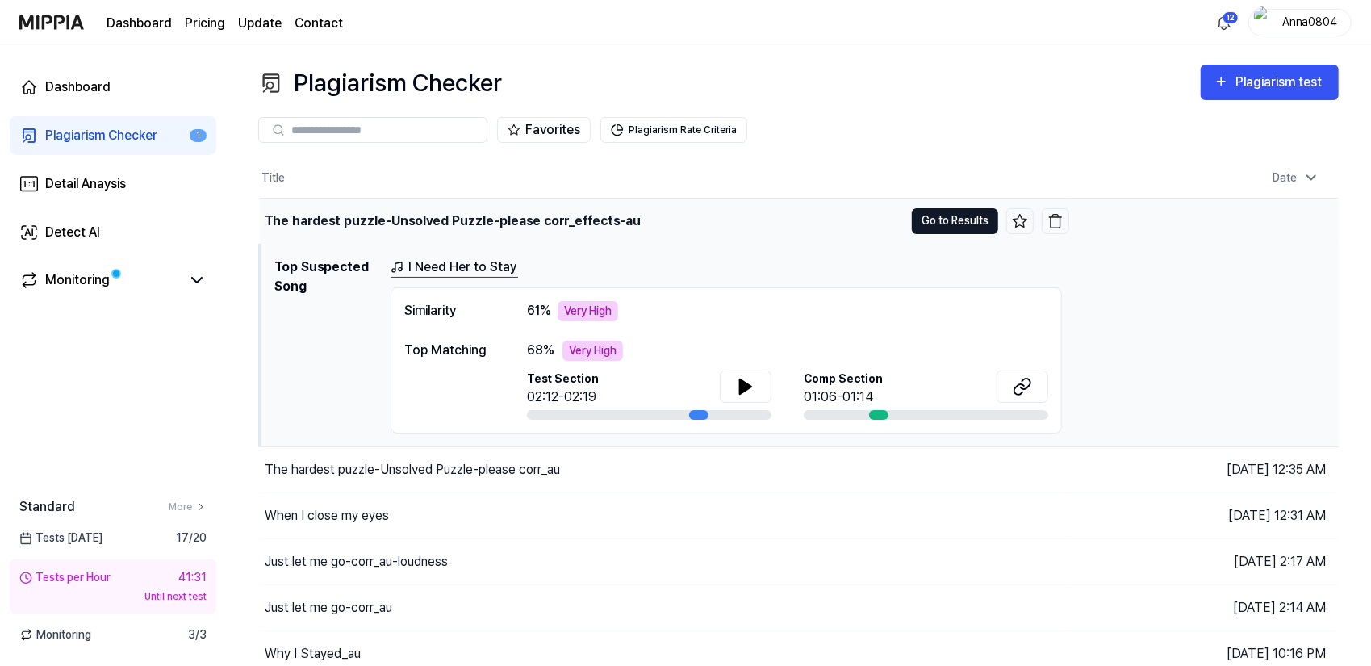
click at [938, 223] on button "Go to Results" at bounding box center [955, 221] width 86 height 26
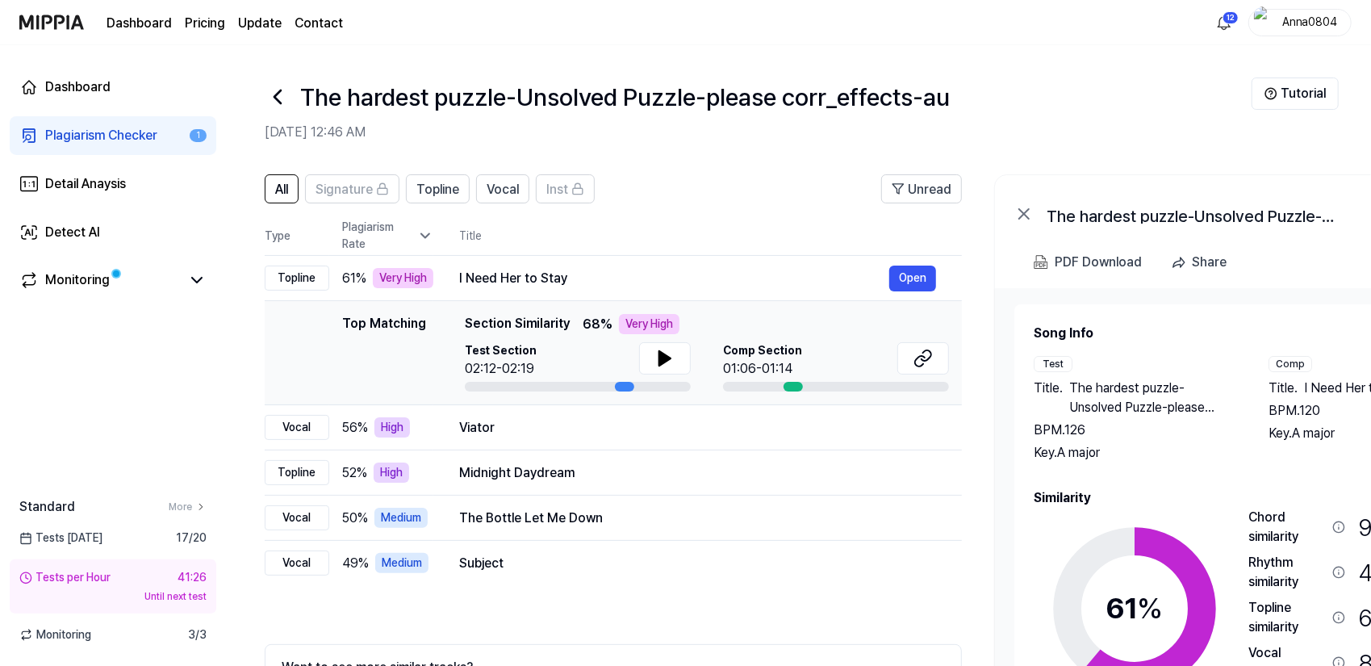
drag, startPoint x: 1214, startPoint y: 441, endPoint x: 1224, endPoint y: 415, distance: 28.6
click at [1224, 415] on div "Title . The hardest puzzle-Unsolved Puzzle-please corr_effects-au BPM. 126 Key.…" at bounding box center [1135, 421] width 203 height 84
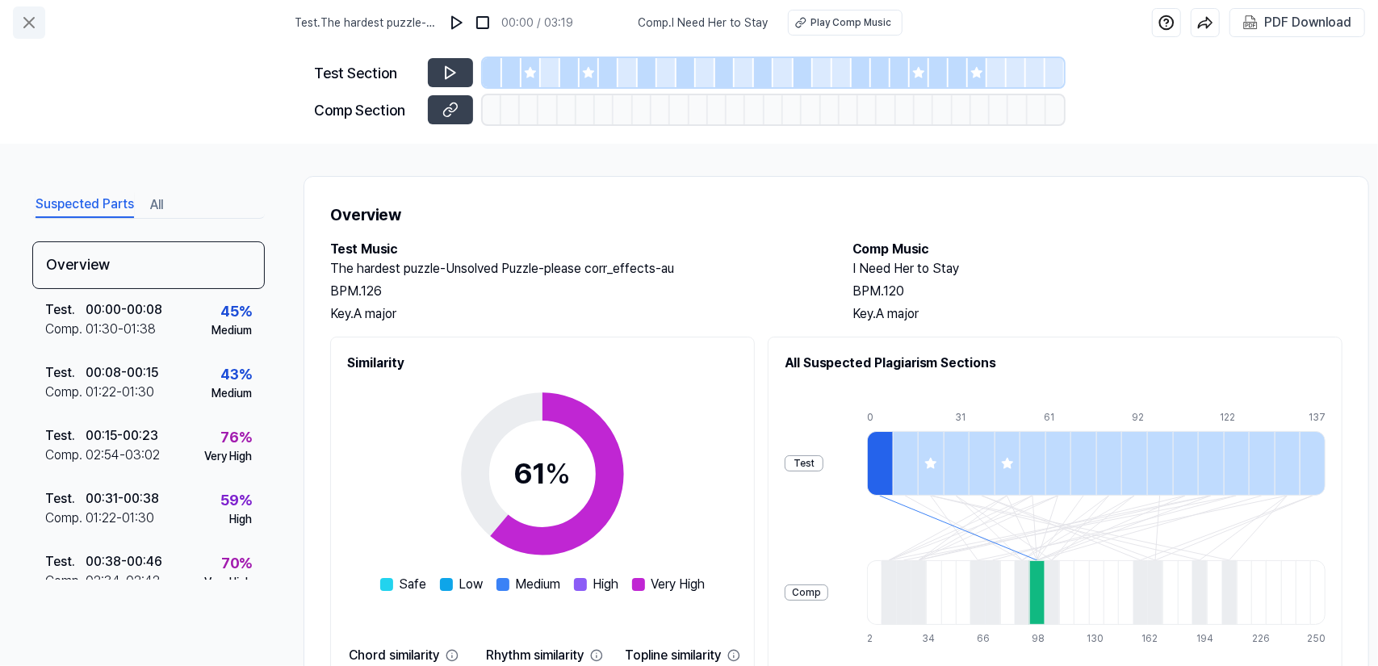
click at [34, 20] on icon at bounding box center [28, 22] width 19 height 19
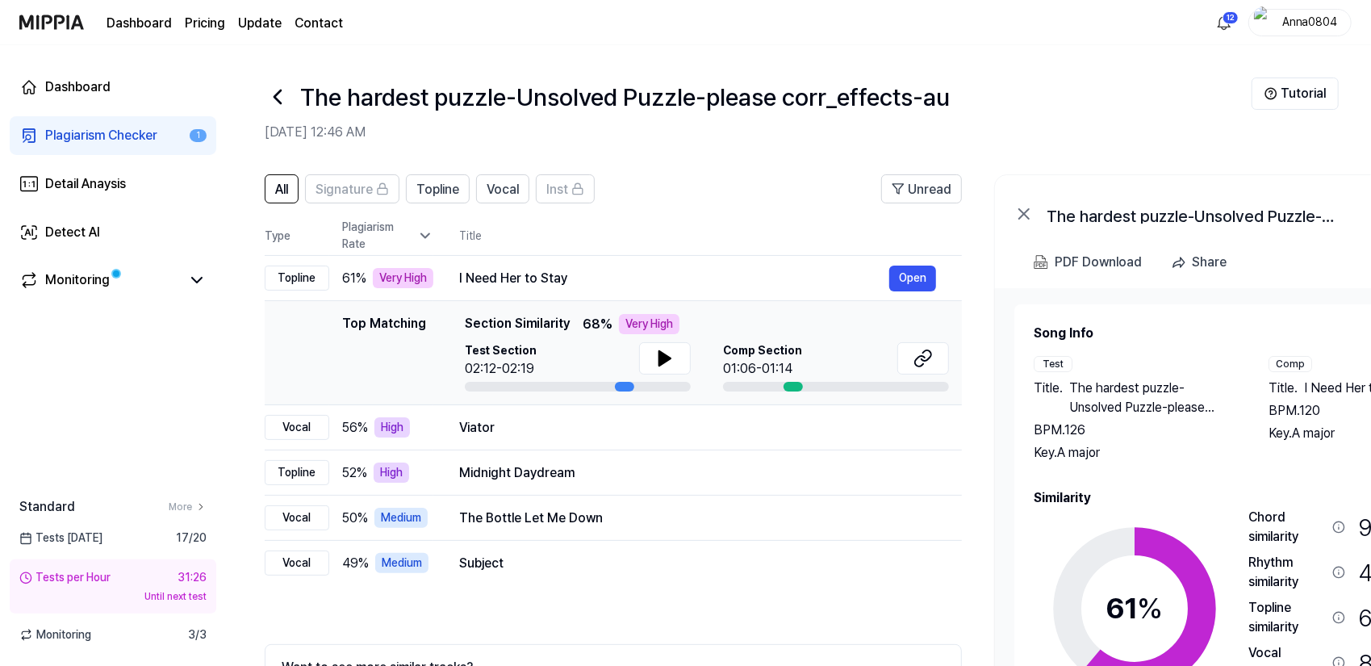
click at [50, 143] on div "Plagiarism Checker" at bounding box center [101, 135] width 112 height 19
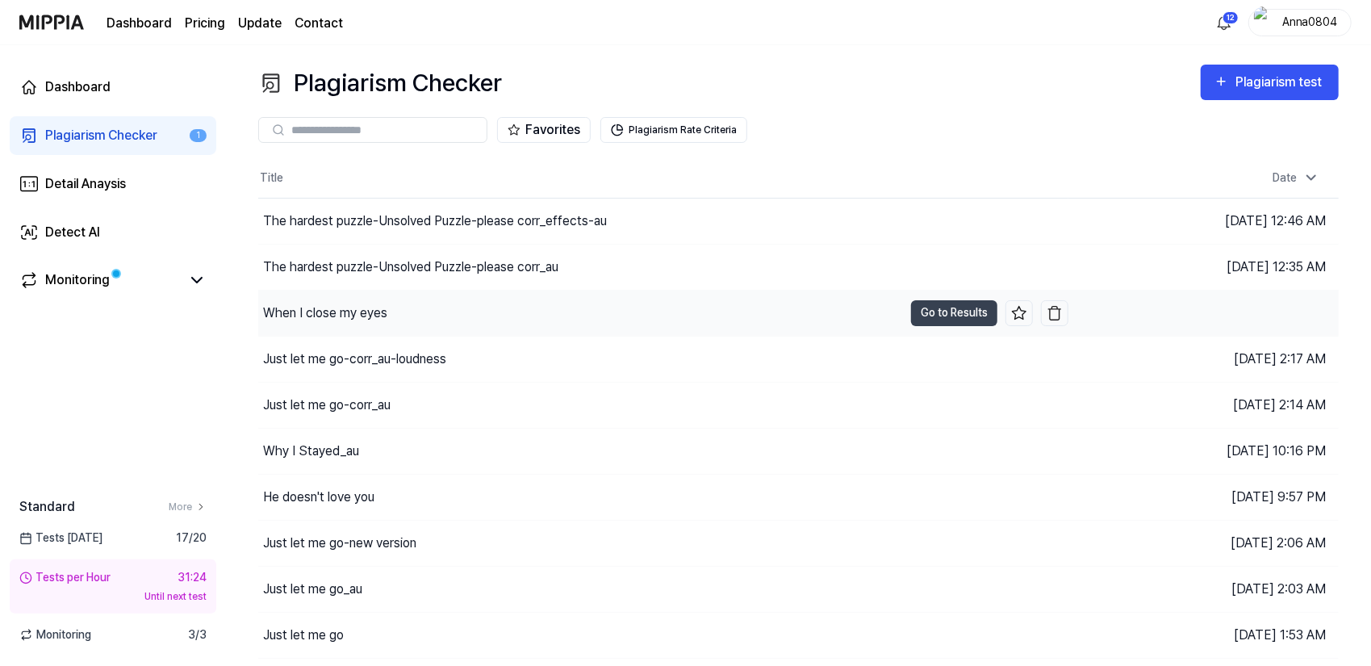
click at [326, 313] on div "When I close my eyes" at bounding box center [325, 312] width 124 height 19
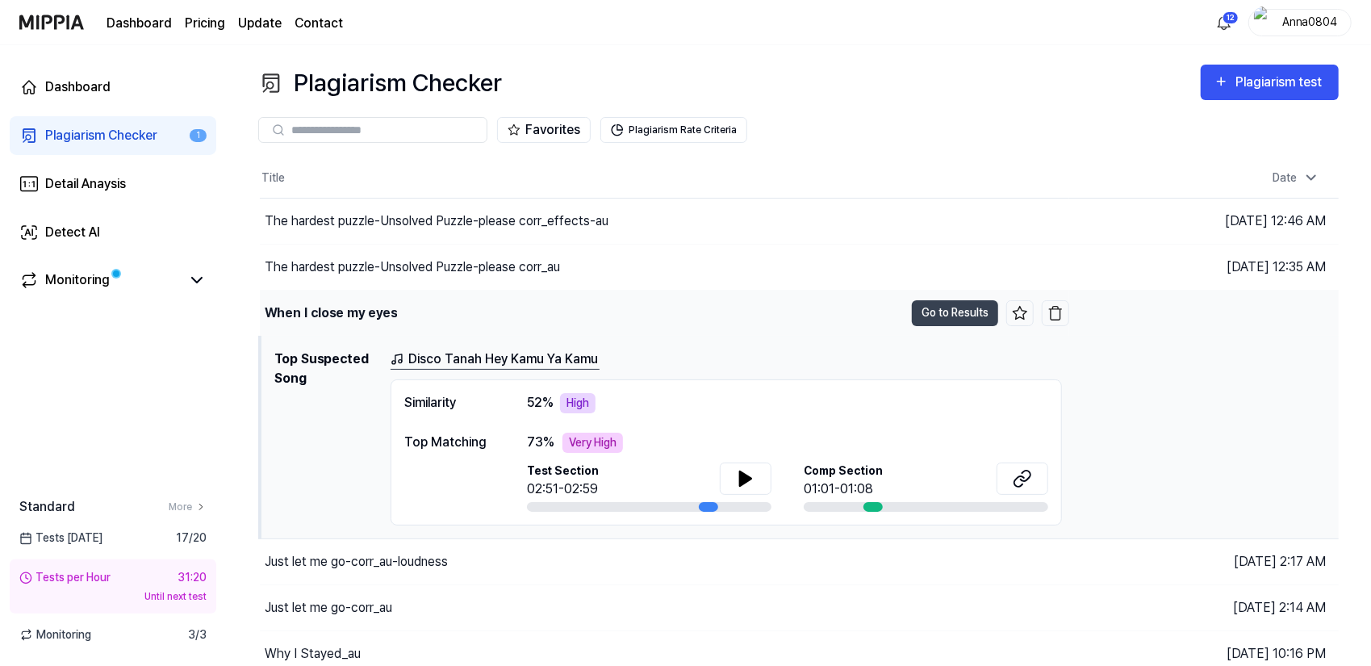
click at [965, 295] on td "When I close my eyes Go to Results" at bounding box center [665, 313] width 810 height 45
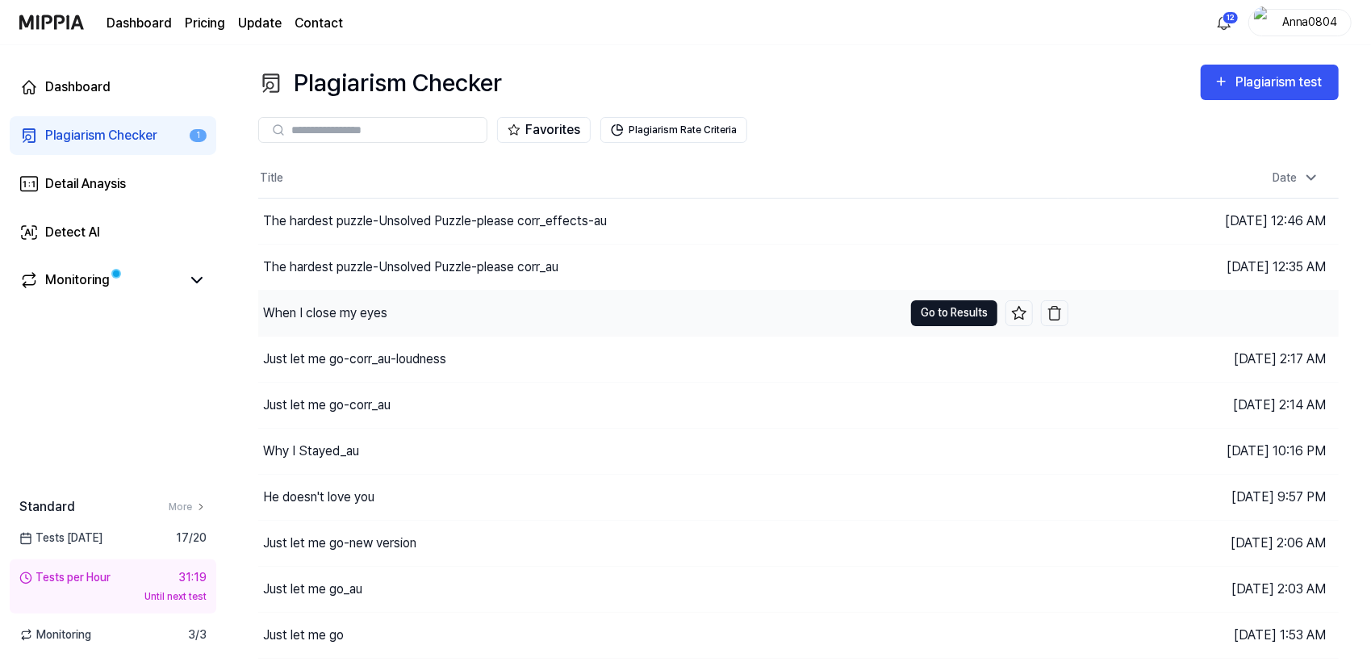
click at [966, 307] on button "Go to Results" at bounding box center [954, 313] width 86 height 26
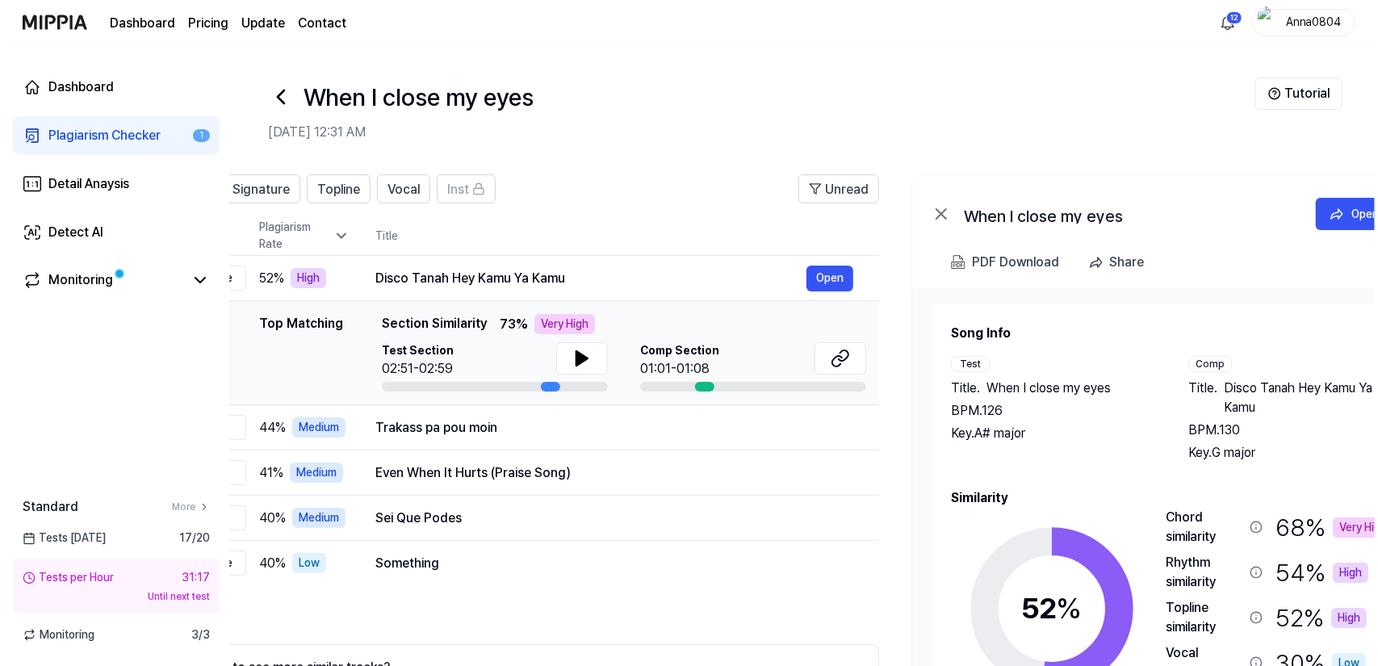
scroll to position [0, 95]
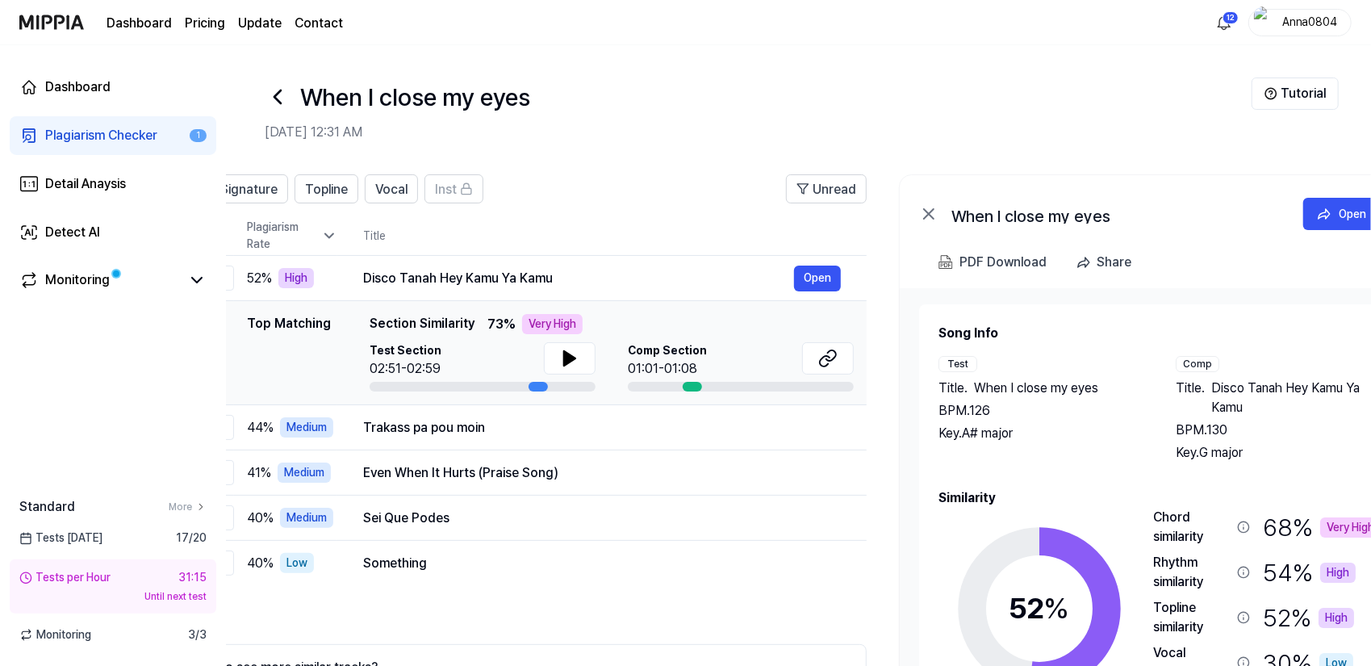
drag, startPoint x: 1233, startPoint y: 358, endPoint x: 1148, endPoint y: 356, distance: 85.6
click at [1148, 356] on div "Test Title . When I close my eyes BPM. 126 Key. A# major Comp Title . Disco Tan…" at bounding box center [1160, 409] width 442 height 107
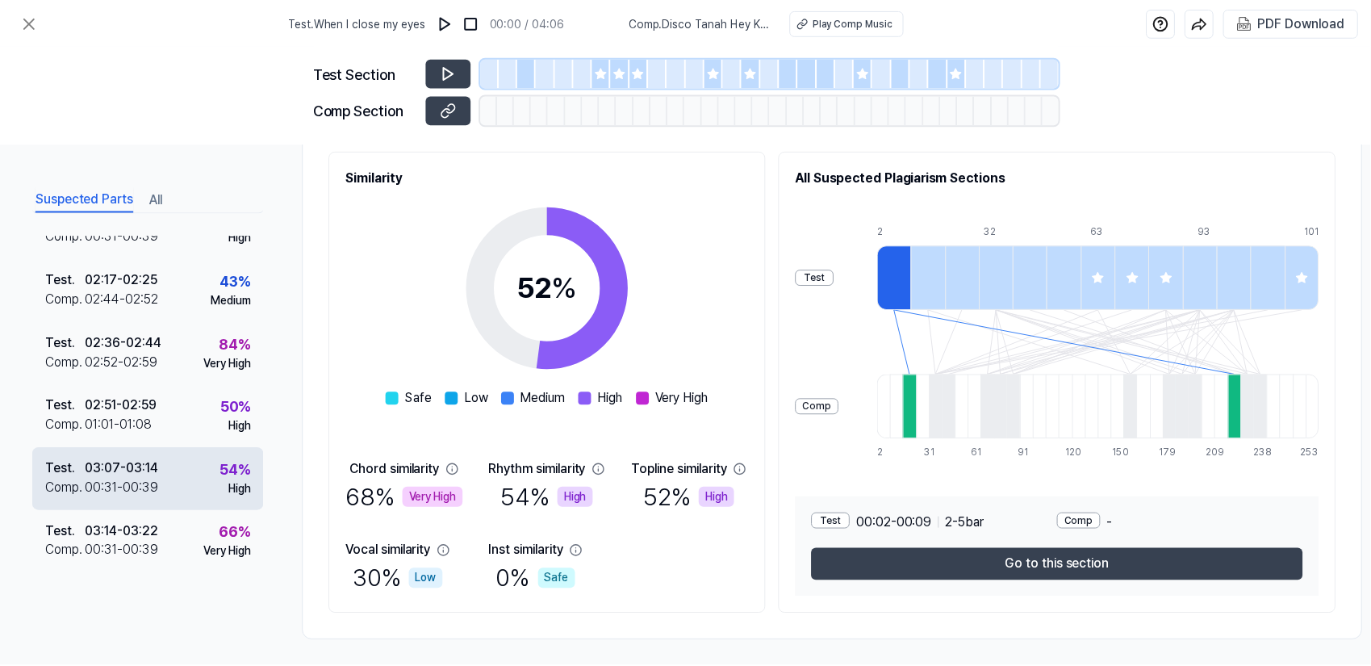
scroll to position [198, 0]
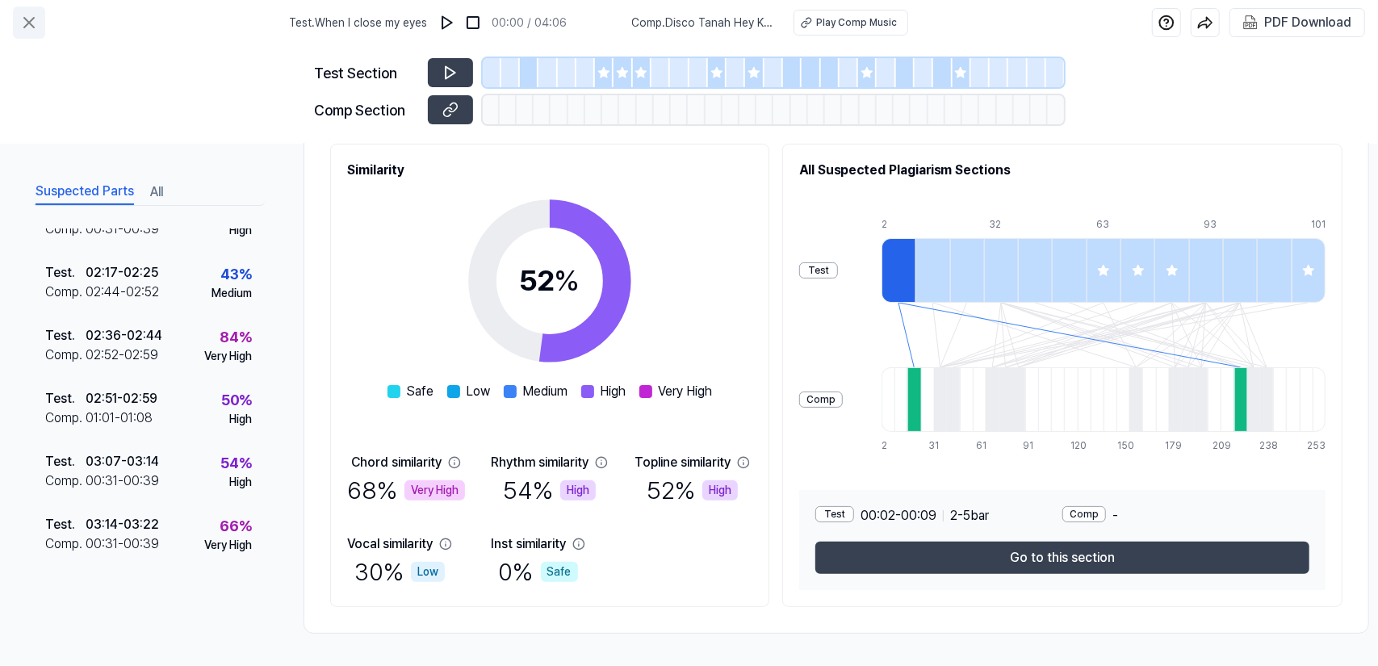
click at [22, 20] on icon at bounding box center [28, 22] width 19 height 19
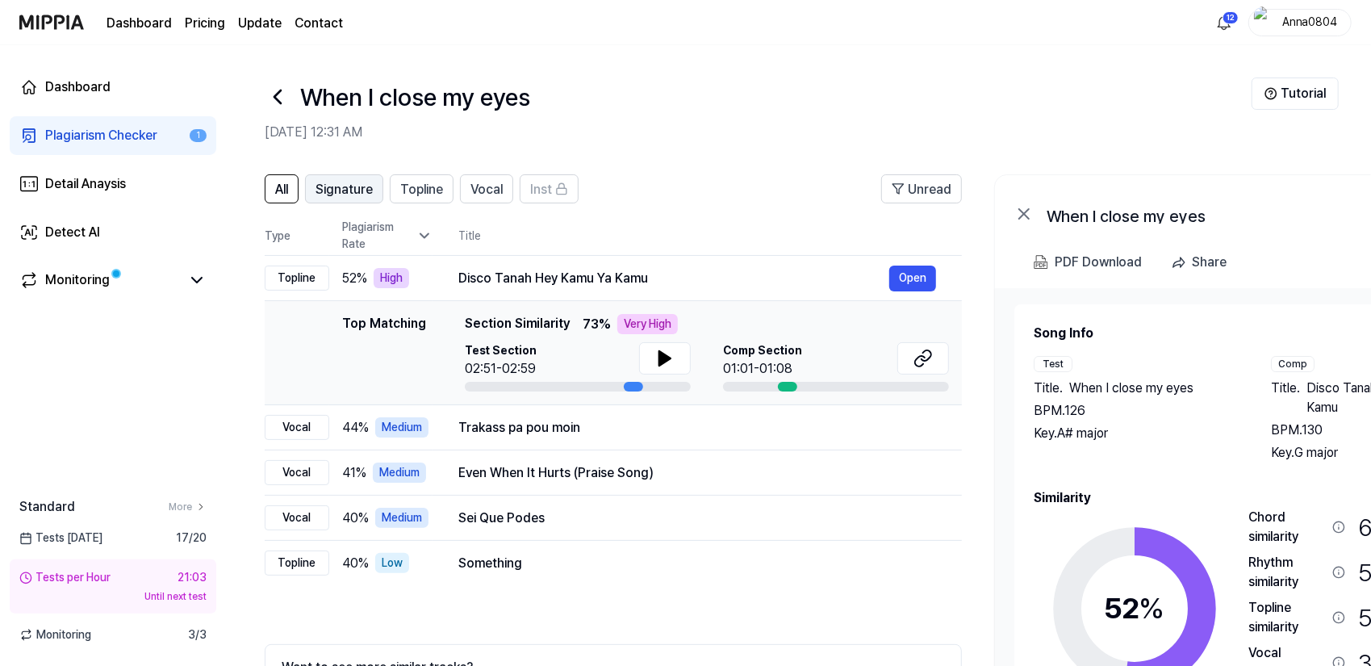
click at [331, 187] on span "Signature" at bounding box center [344, 189] width 57 height 19
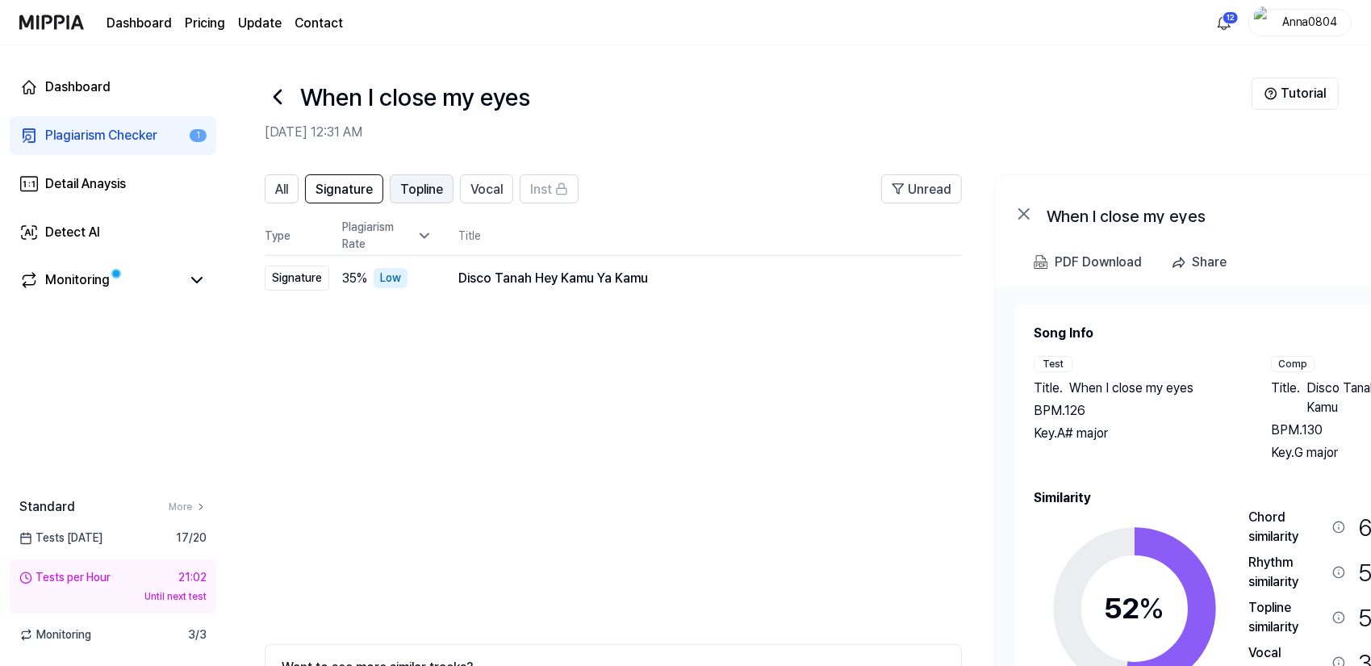
click at [416, 190] on span "Topline" at bounding box center [421, 189] width 43 height 19
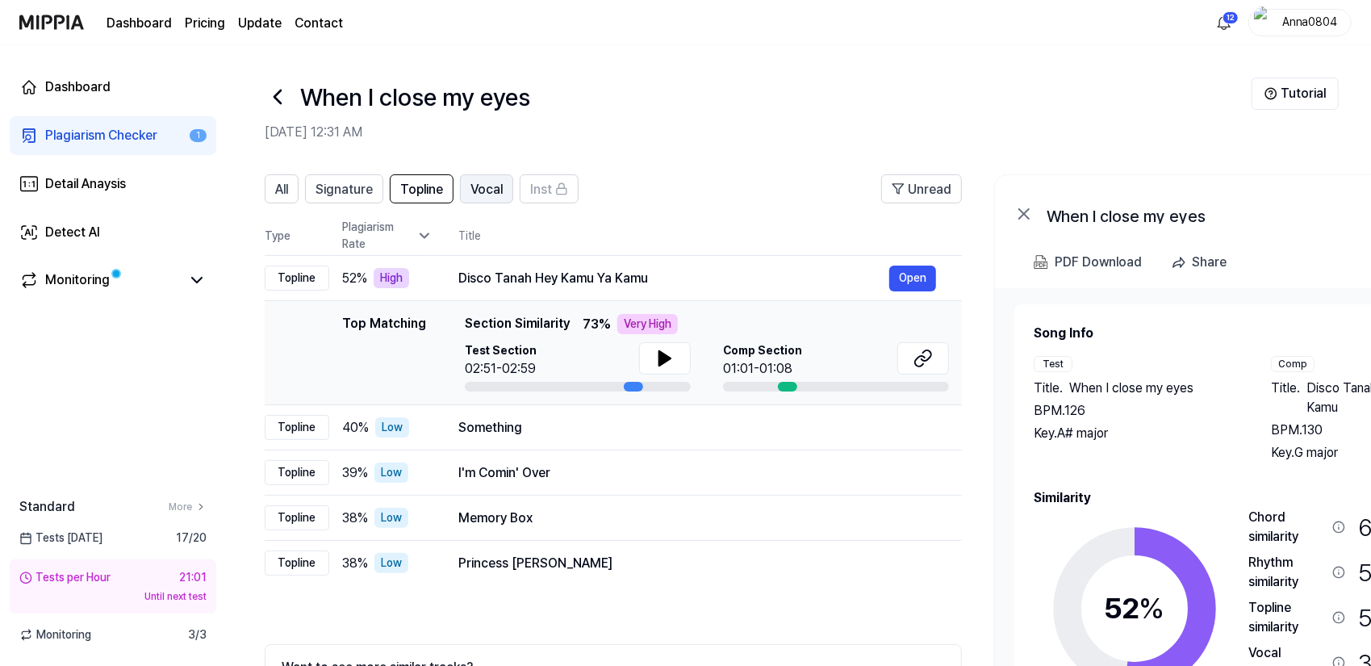
click at [489, 193] on span "Vocal" at bounding box center [487, 189] width 32 height 19
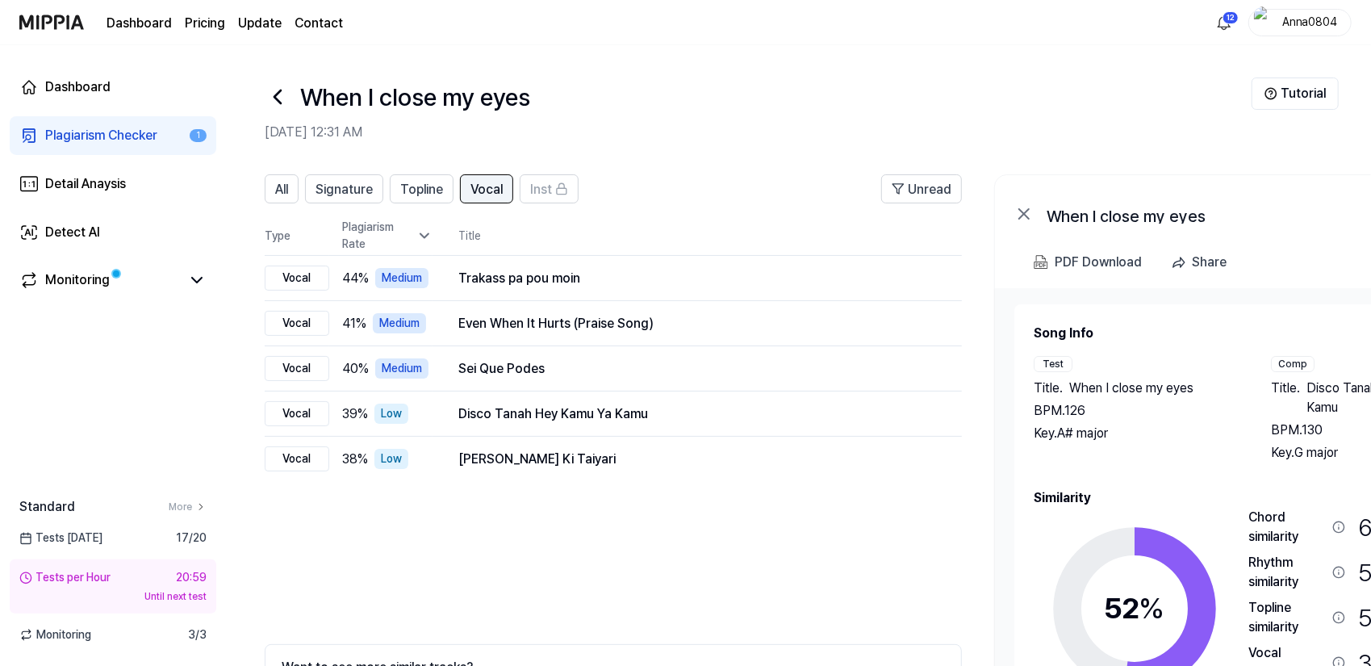
click at [472, 190] on span "Vocal" at bounding box center [487, 189] width 32 height 19
click at [410, 189] on span "Topline" at bounding box center [421, 189] width 43 height 19
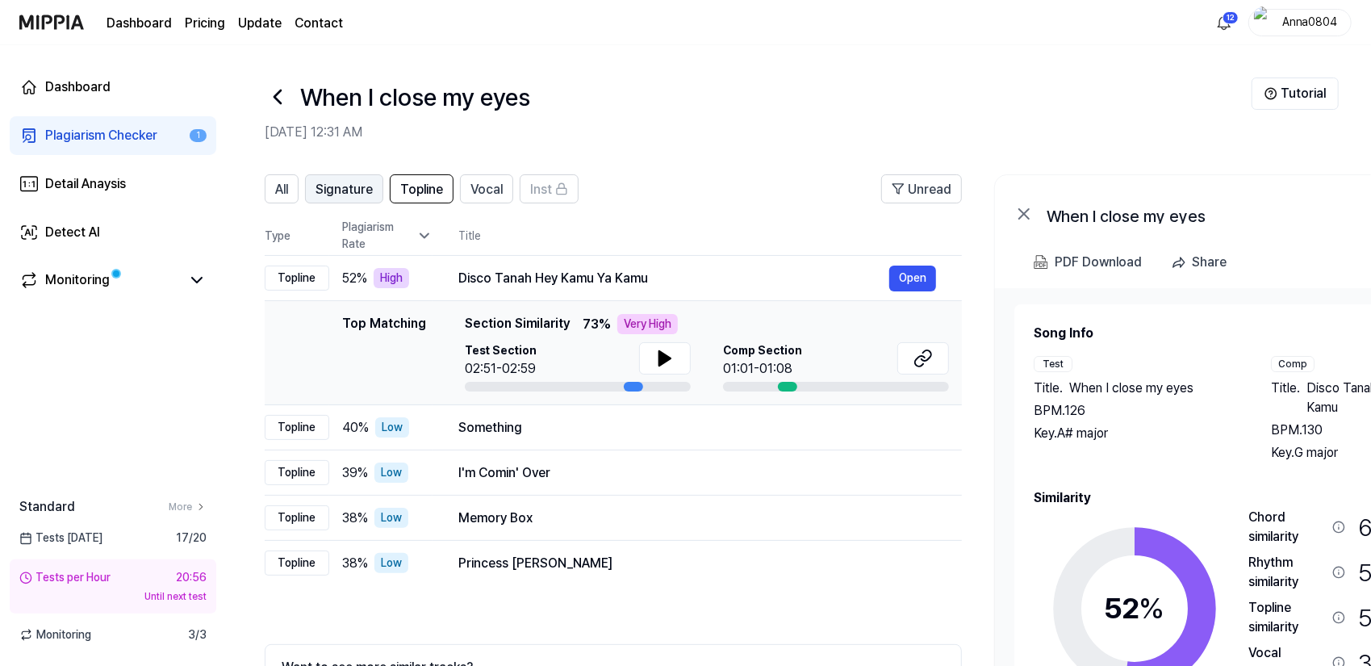
click at [327, 193] on span "Signature" at bounding box center [344, 189] width 57 height 19
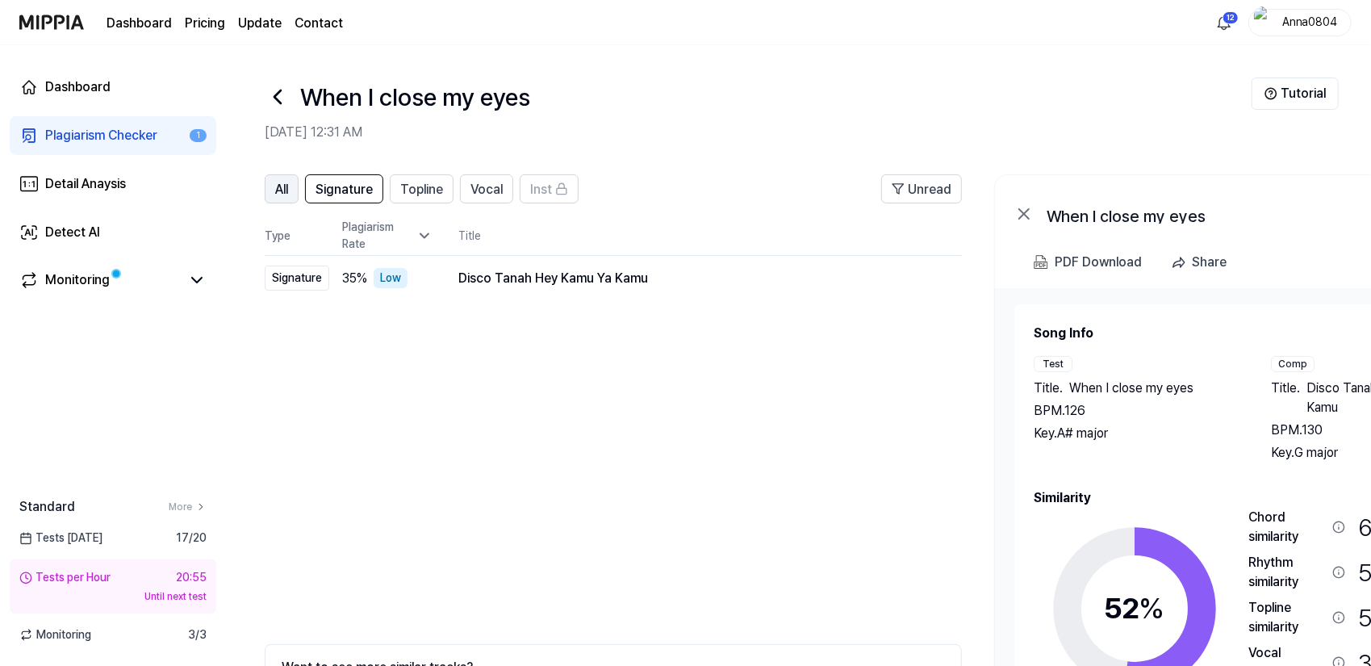
click at [293, 186] on button "All" at bounding box center [282, 188] width 34 height 29
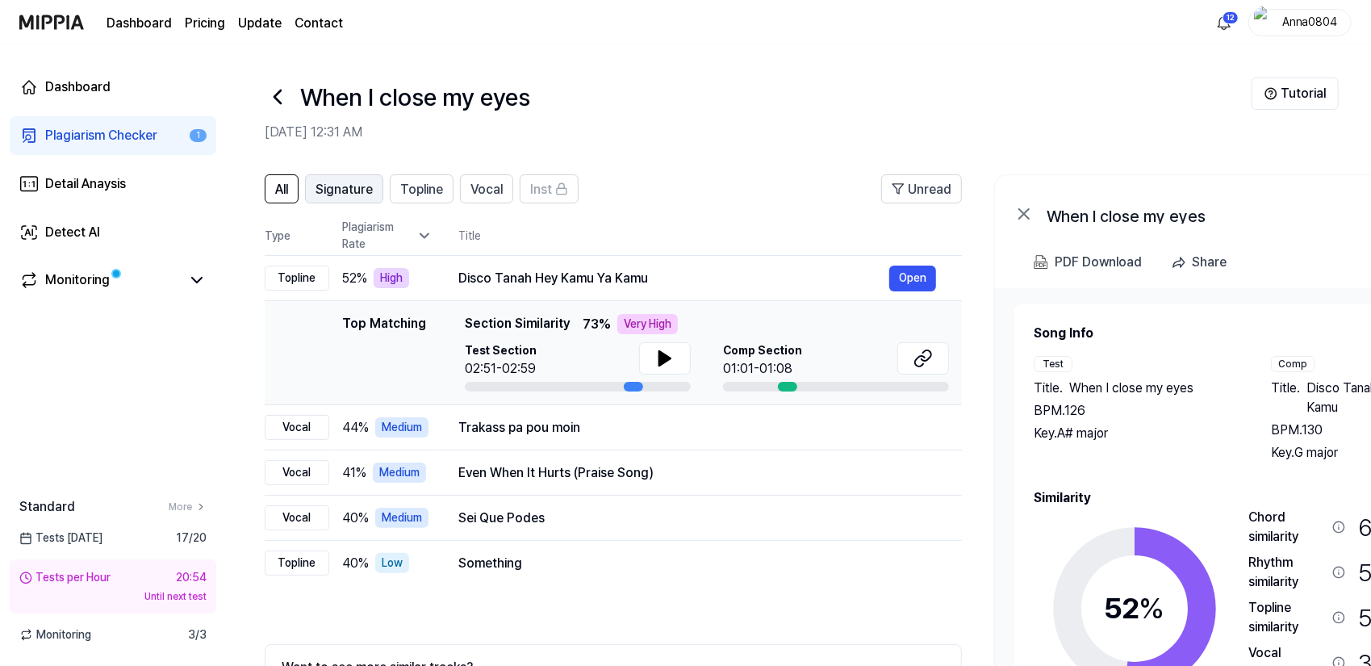
click at [341, 190] on span "Signature" at bounding box center [344, 189] width 57 height 19
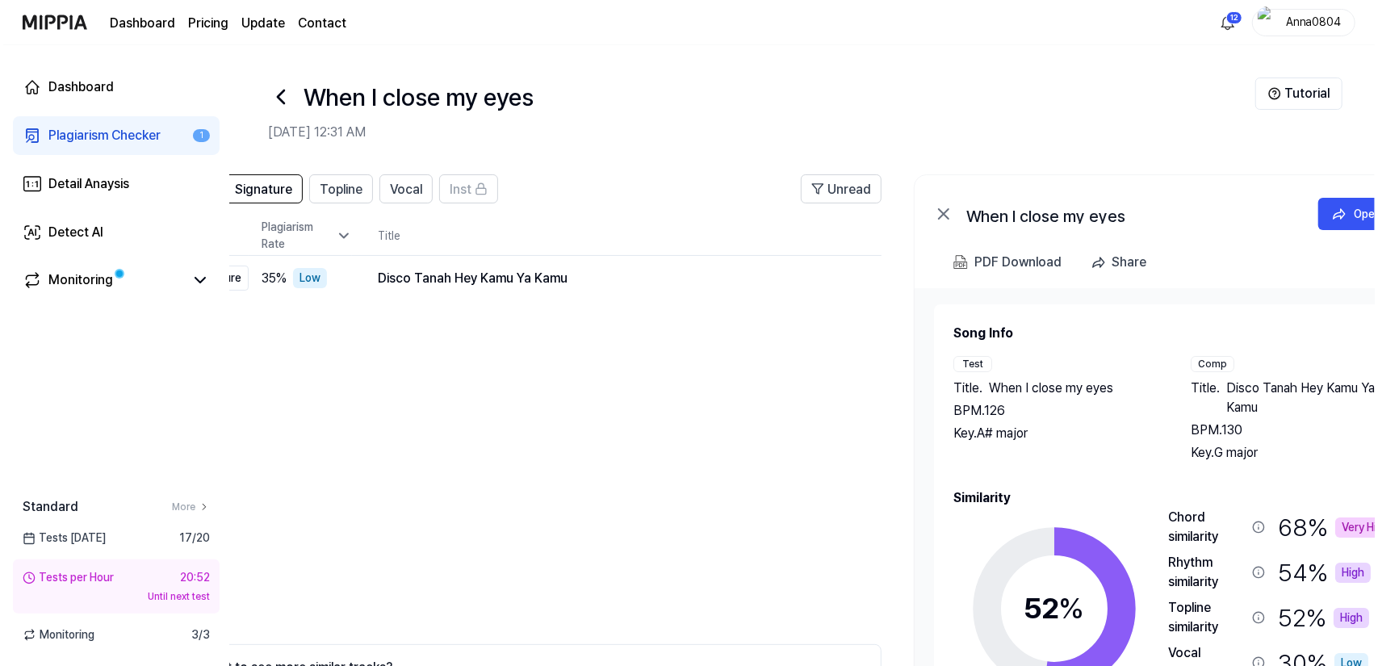
scroll to position [0, 86]
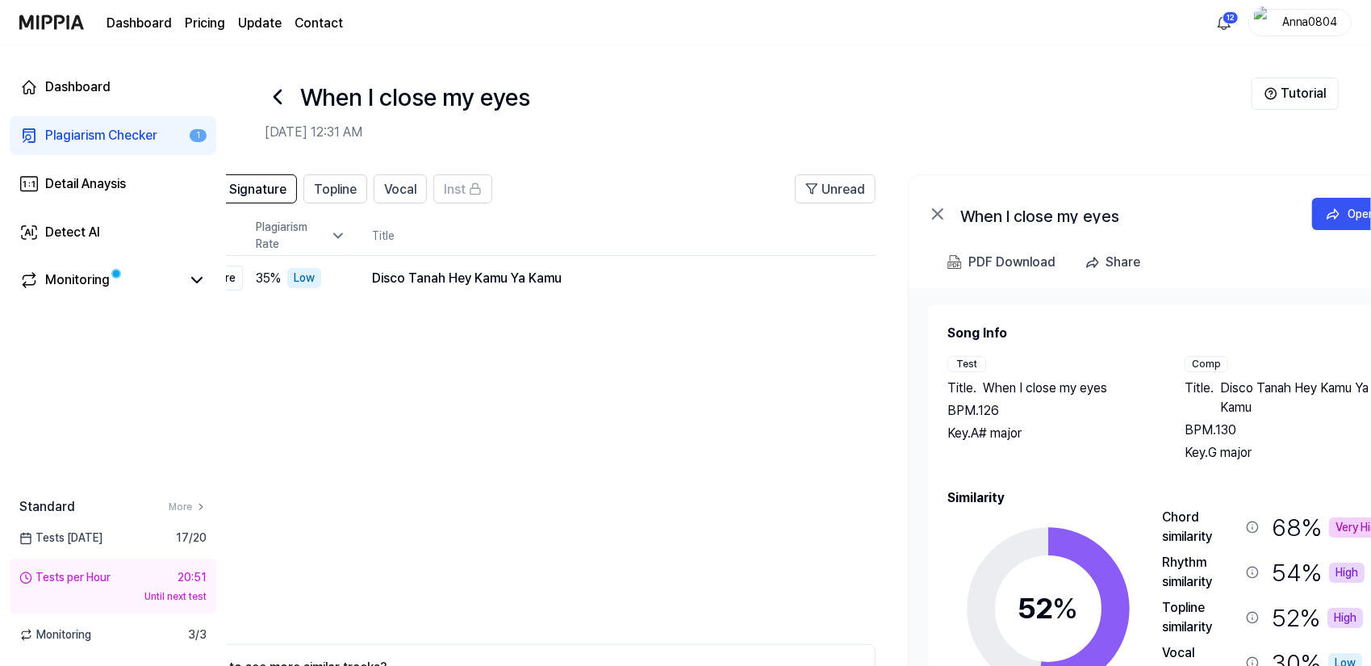
drag, startPoint x: 1156, startPoint y: 498, endPoint x: 1069, endPoint y: 487, distance: 87.1
click at [1069, 488] on h2 "Similarity" at bounding box center [1169, 497] width 442 height 19
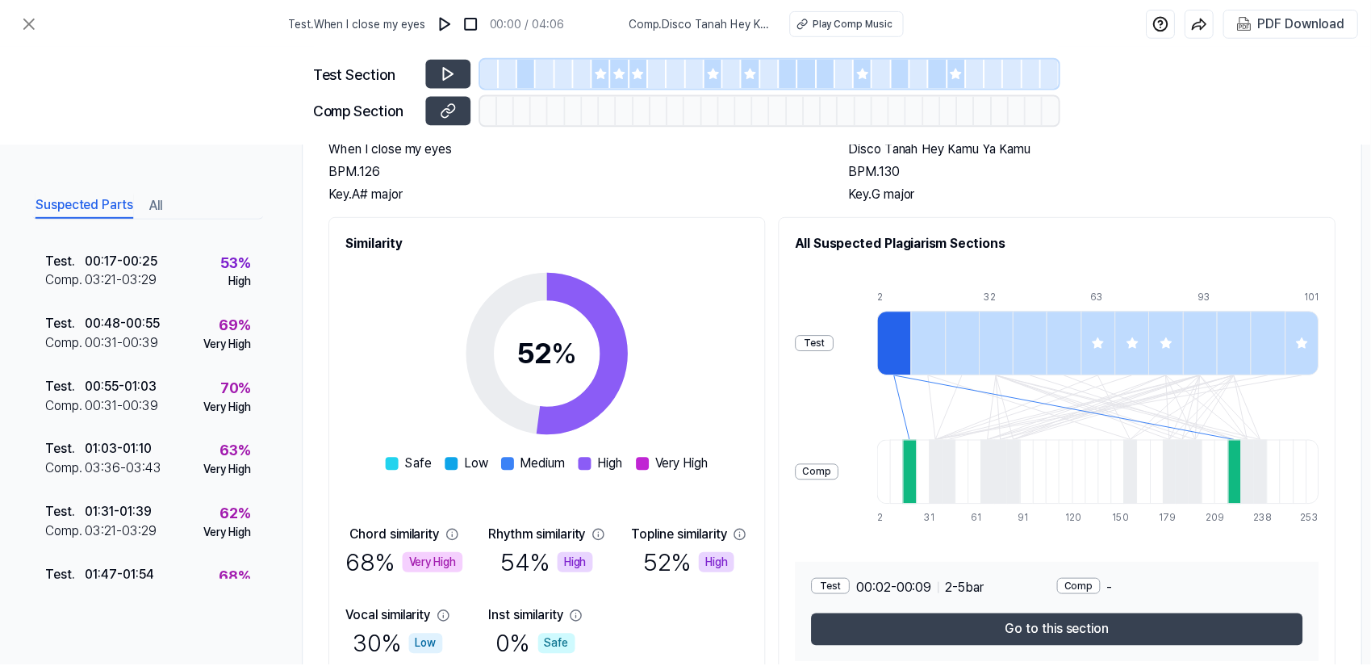
scroll to position [117, 0]
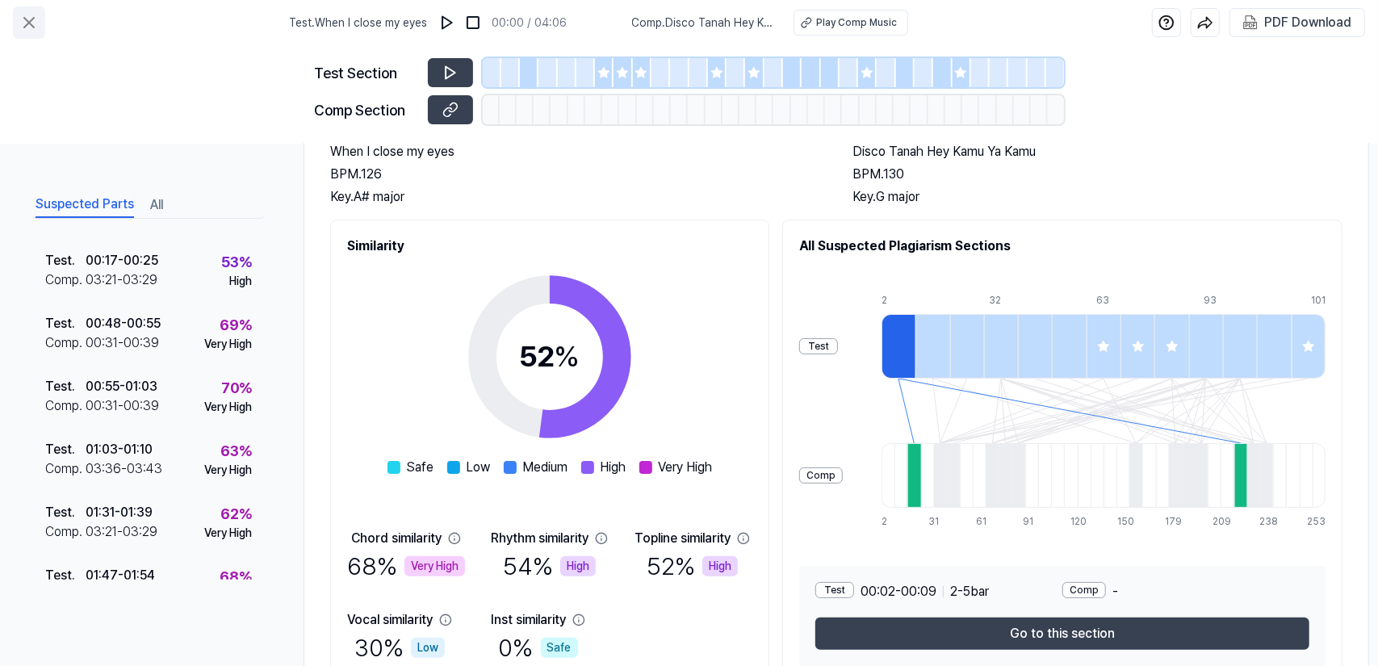
click at [31, 22] on icon at bounding box center [29, 23] width 10 height 10
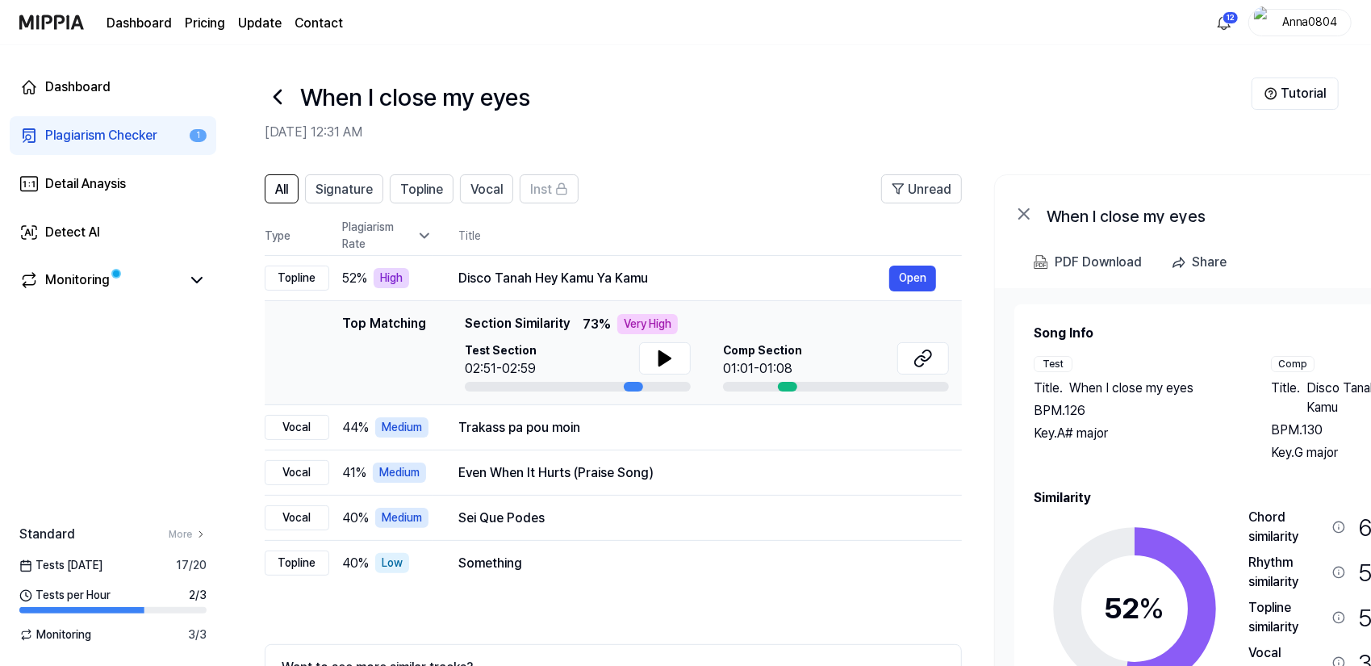
click at [61, 136] on div "Plagiarism Checker" at bounding box center [101, 135] width 112 height 19
click at [118, 130] on div "Plagiarism Checker" at bounding box center [101, 135] width 112 height 19
click at [279, 103] on icon at bounding box center [277, 96] width 6 height 13
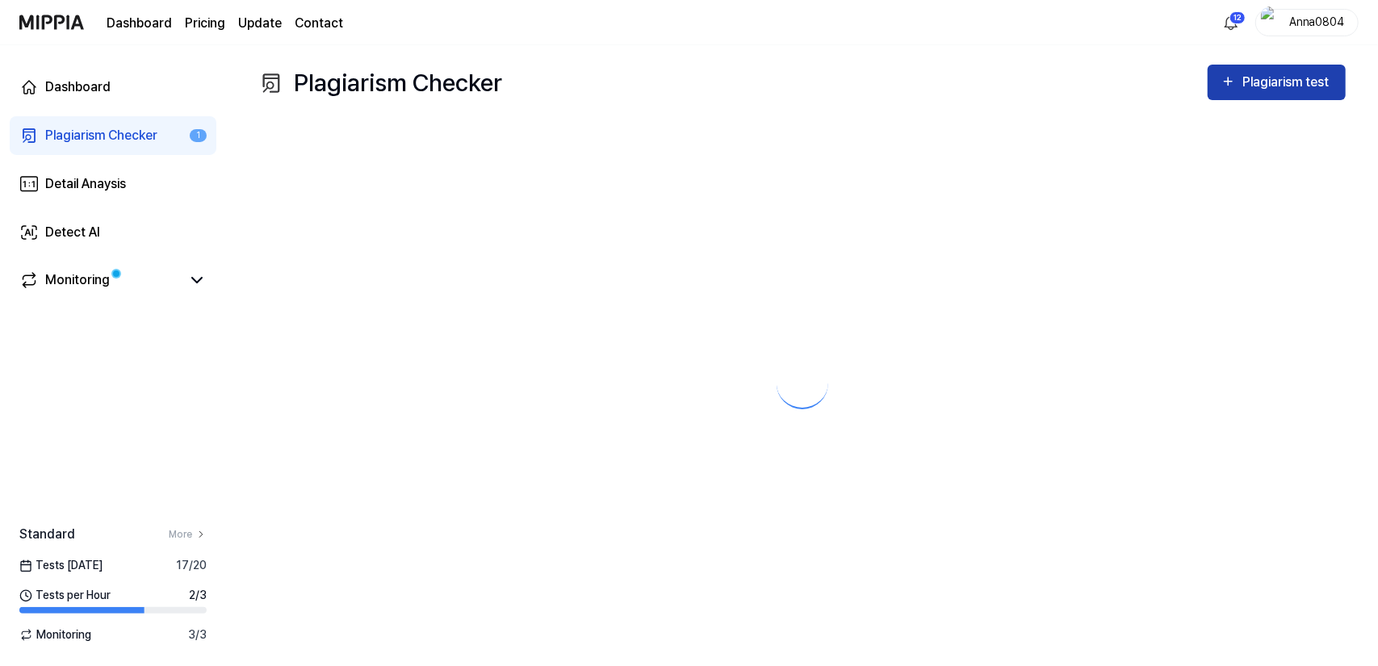
click at [1287, 81] on div "Plagiarism test" at bounding box center [1287, 82] width 90 height 21
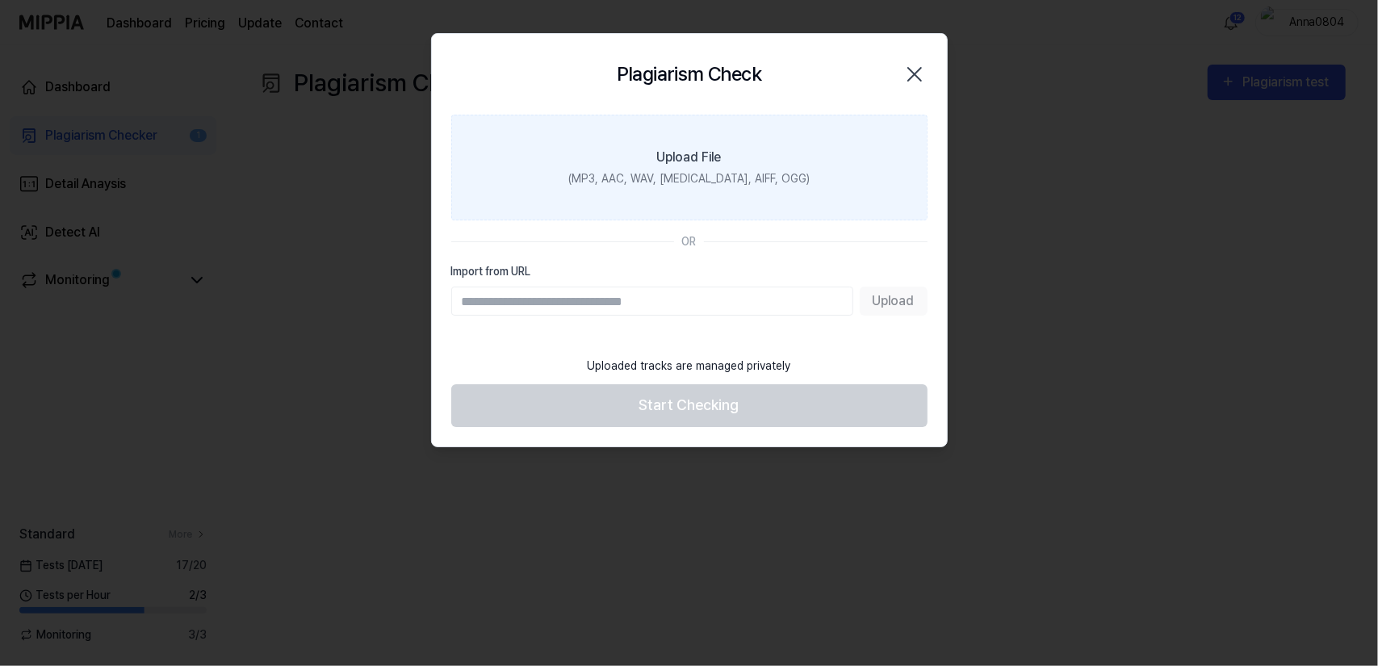
click at [751, 146] on label "Upload File (MP3, AAC, WAV, FLAC, AIFF, OGG)" at bounding box center [689, 168] width 476 height 106
click at [0, 0] on input "Upload File (MP3, AAC, WAV, FLAC, AIFF, OGG)" at bounding box center [0, 0] width 0 height 0
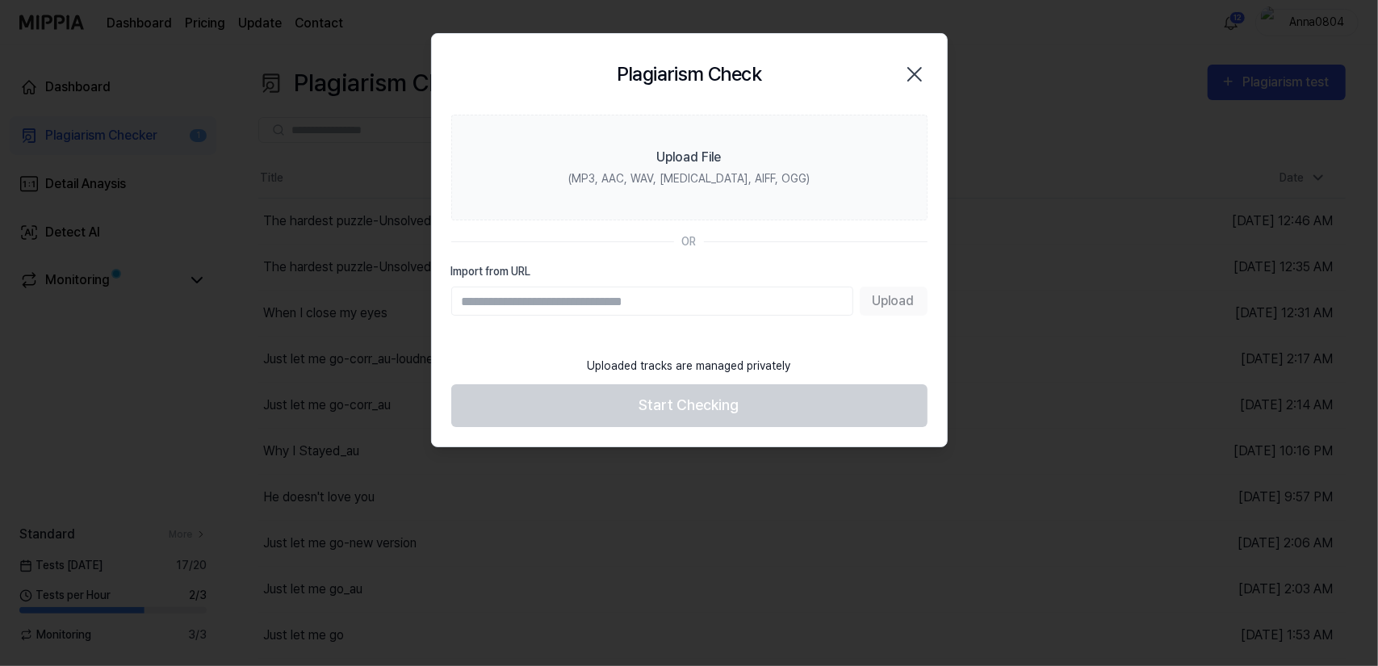
click at [910, 72] on icon "button" at bounding box center [915, 74] width 26 height 26
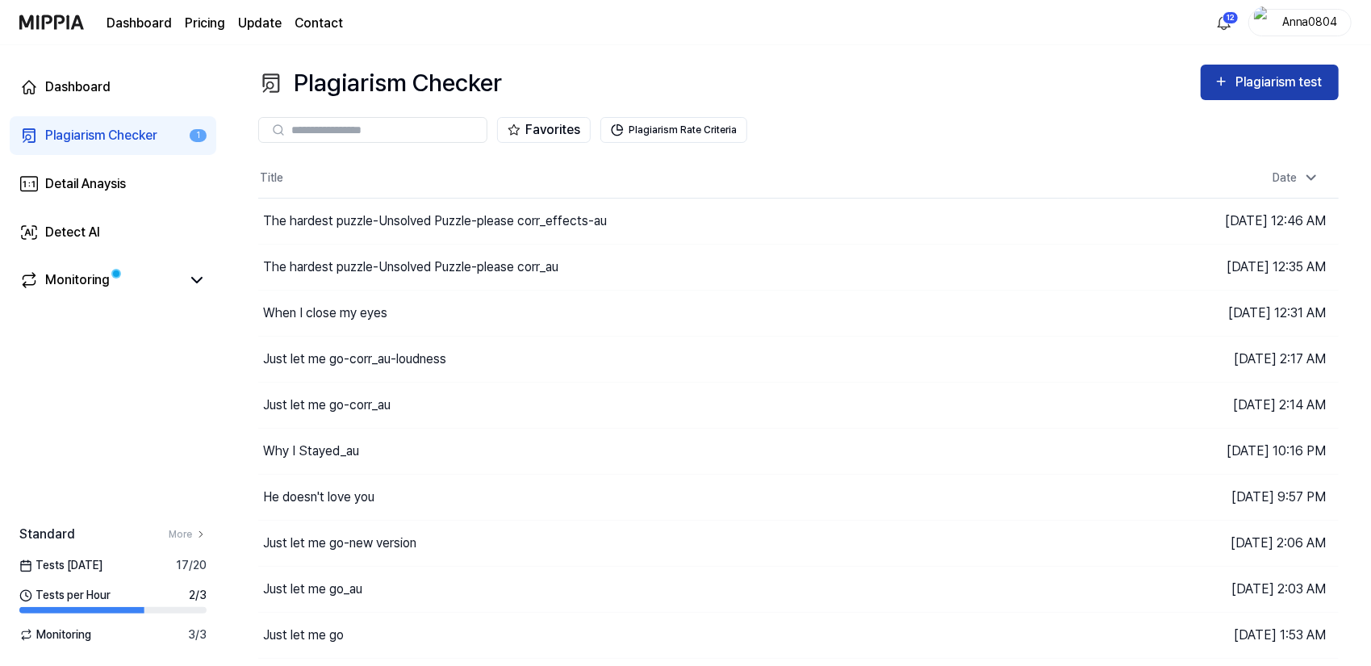
click at [1230, 94] on button "Plagiarism test" at bounding box center [1270, 83] width 138 height 36
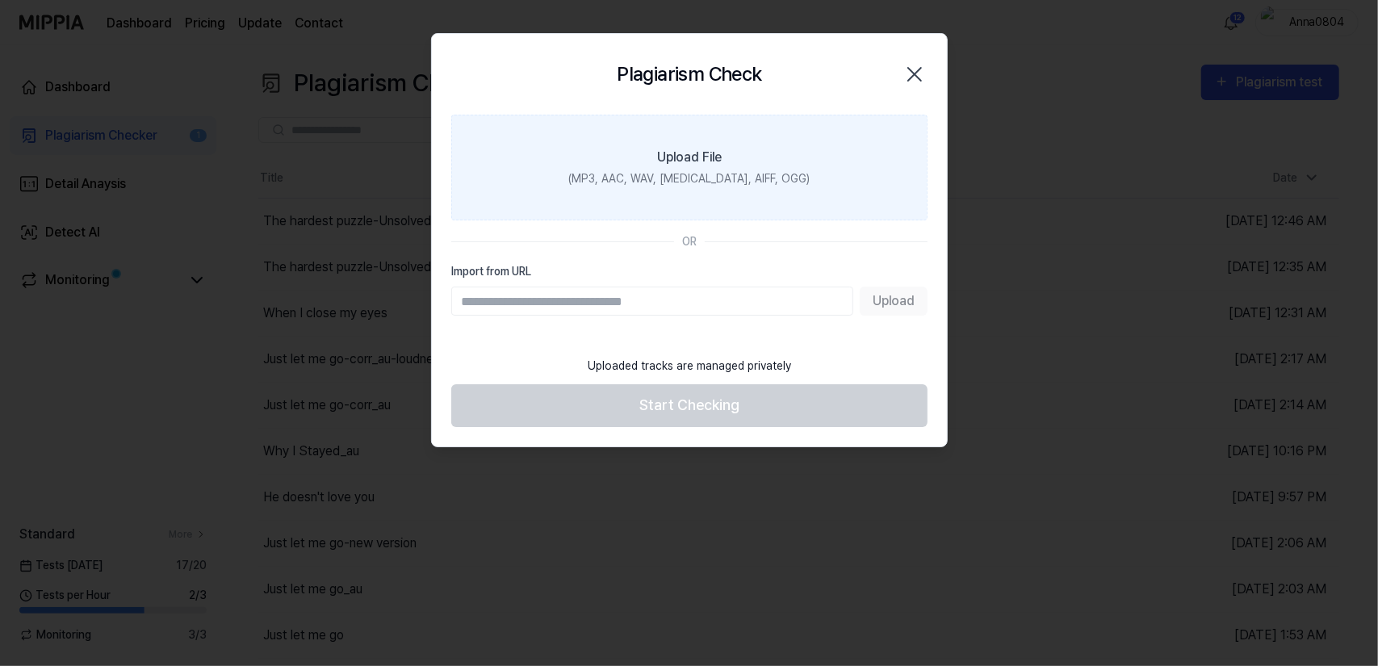
click at [764, 154] on label "Upload File (MP3, AAC, WAV, FLAC, AIFF, OGG)" at bounding box center [689, 168] width 476 height 106
click at [0, 0] on input "Upload File (MP3, AAC, WAV, FLAC, AIFF, OGG)" at bounding box center [0, 0] width 0 height 0
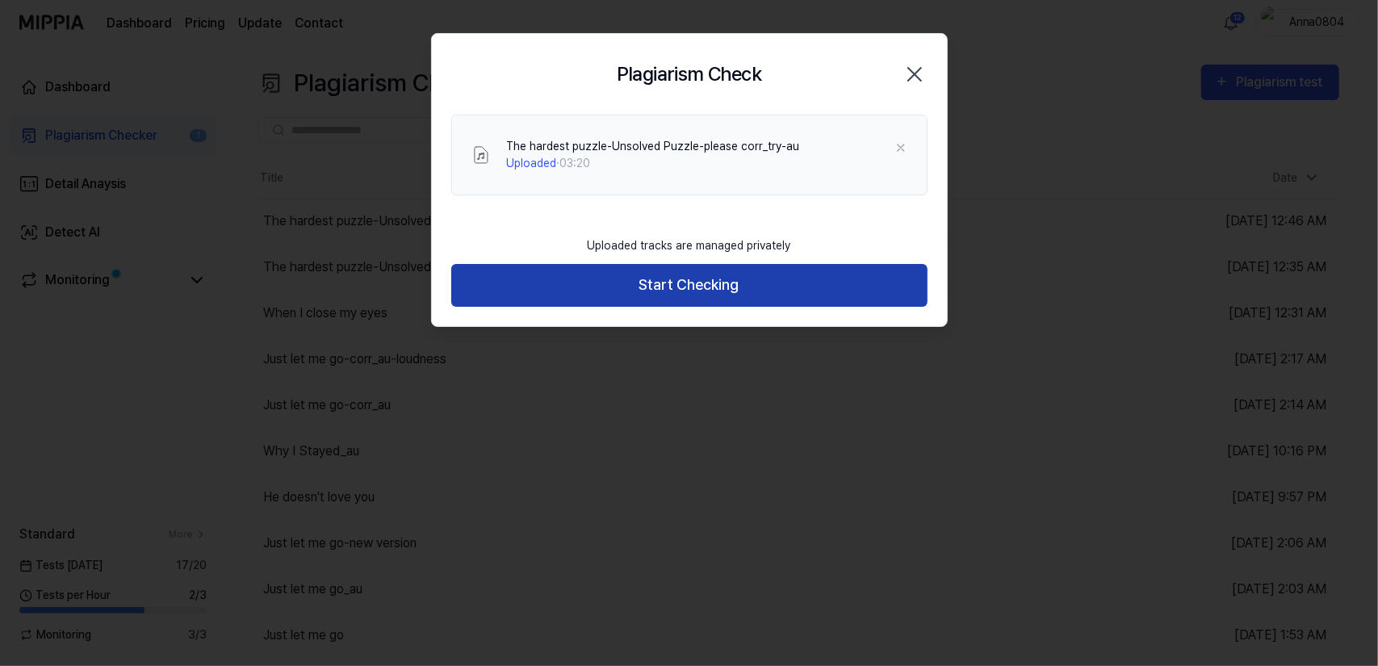
click at [654, 289] on button "Start Checking" at bounding box center [689, 285] width 476 height 43
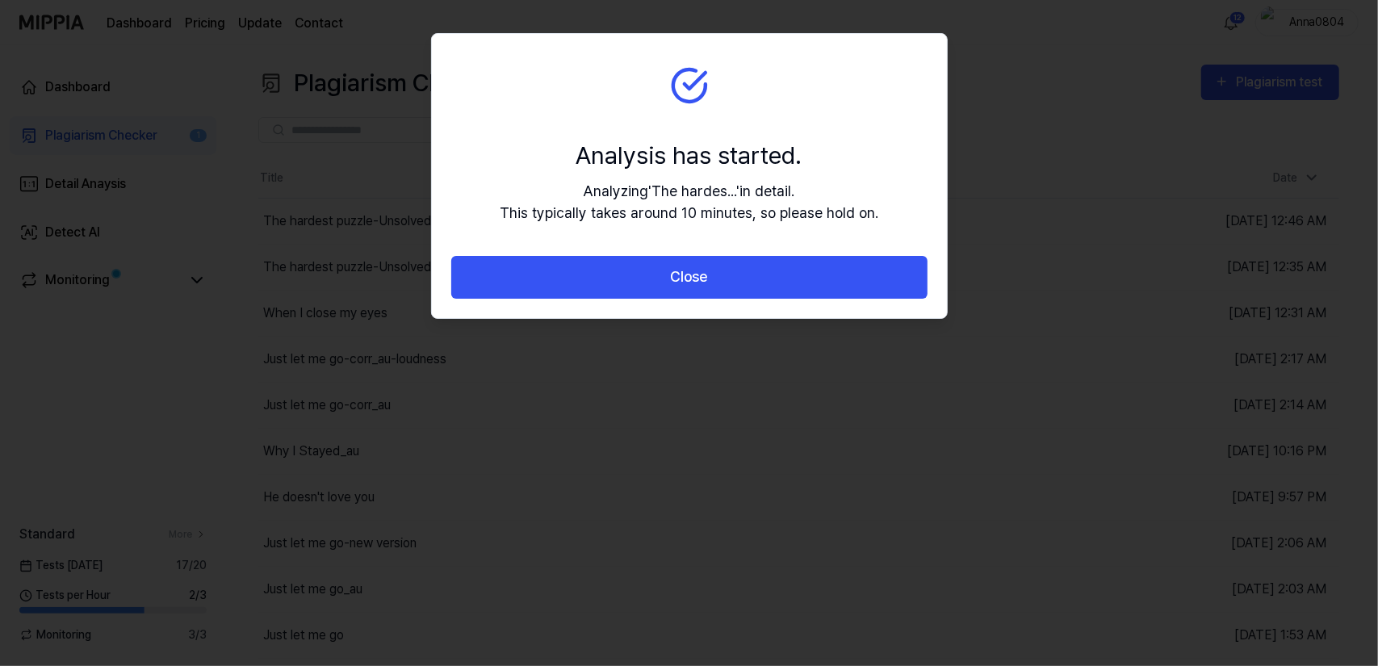
click at [654, 289] on button "Close" at bounding box center [689, 277] width 476 height 43
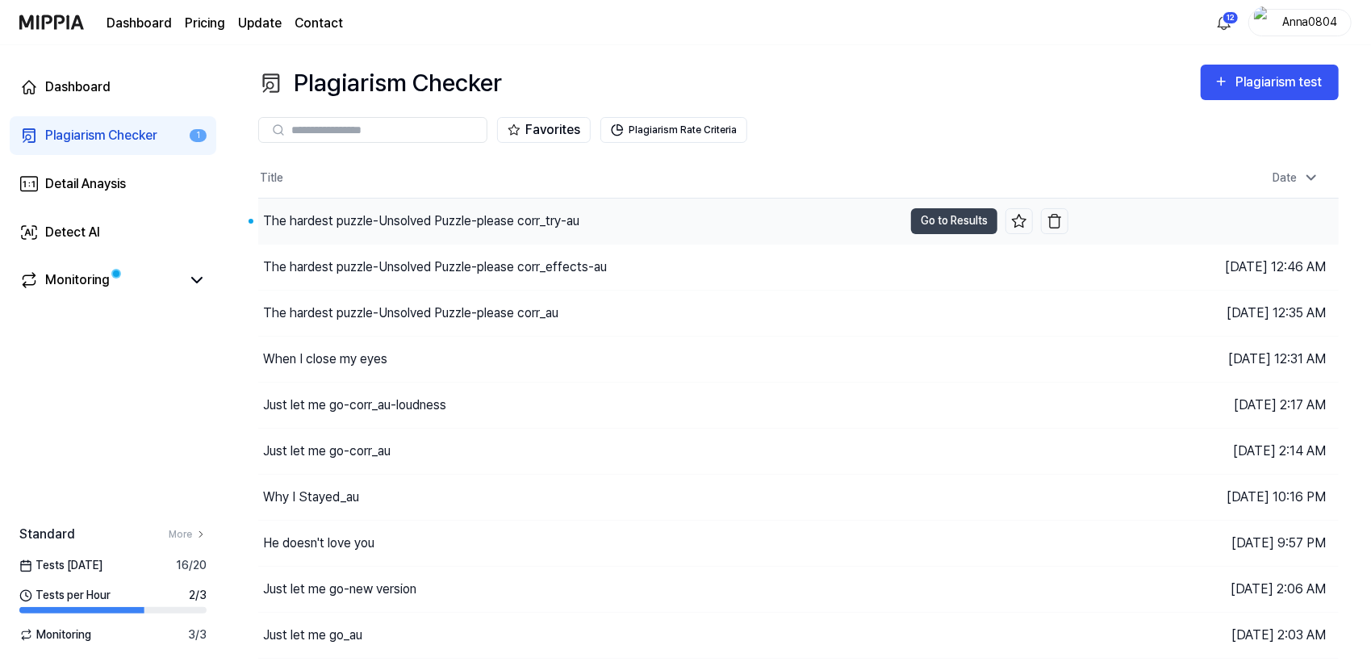
click at [322, 219] on div "The hardest puzzle-Unsolved Puzzle-please corr_try-au" at bounding box center [421, 220] width 316 height 19
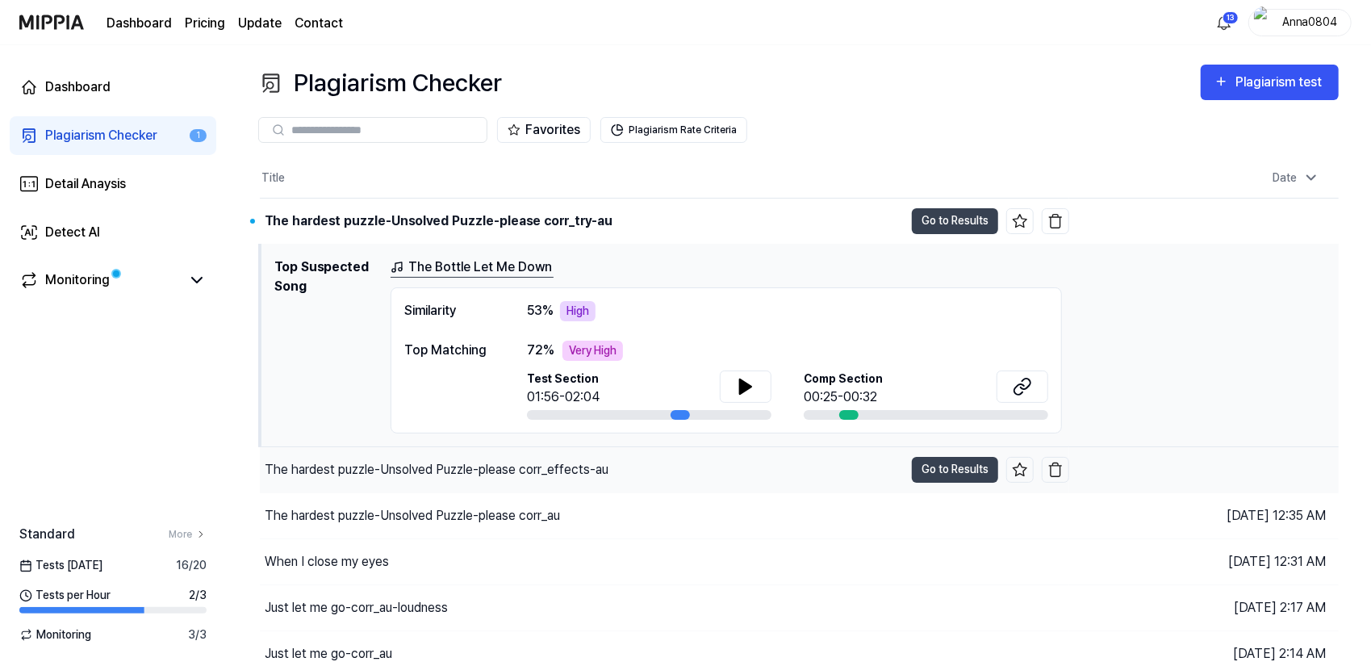
click at [542, 460] on div "The hardest puzzle-Unsolved Puzzle-please corr_effects-au" at bounding box center [437, 469] width 344 height 19
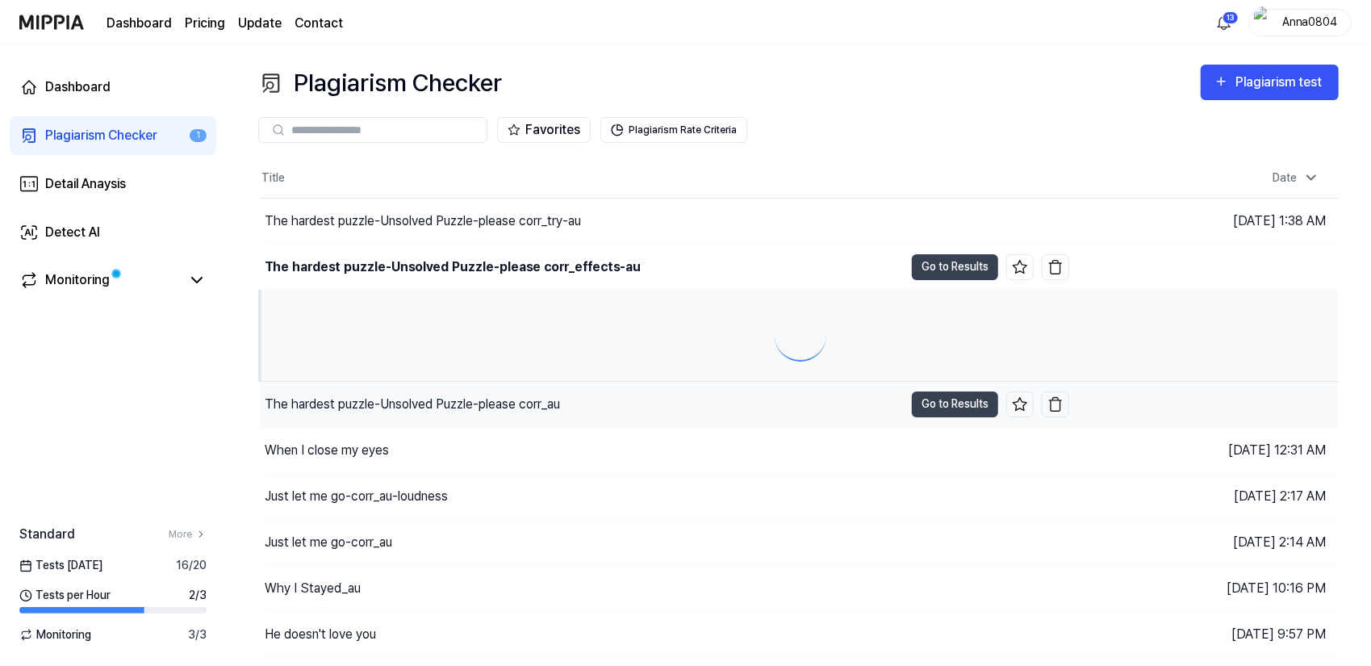
click at [514, 413] on div "The hardest puzzle-Unsolved Puzzle-please corr_au" at bounding box center [582, 404] width 644 height 45
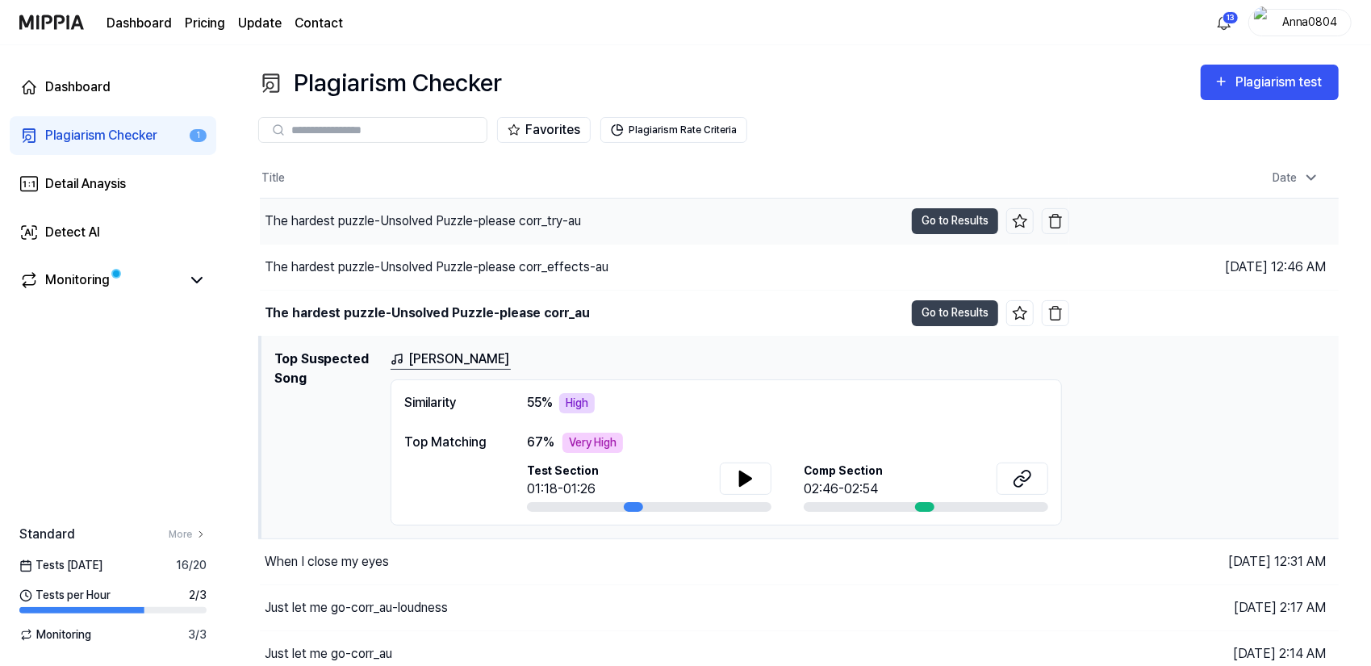
click at [518, 220] on div "The hardest puzzle-Unsolved Puzzle-please corr_try-au" at bounding box center [423, 220] width 316 height 19
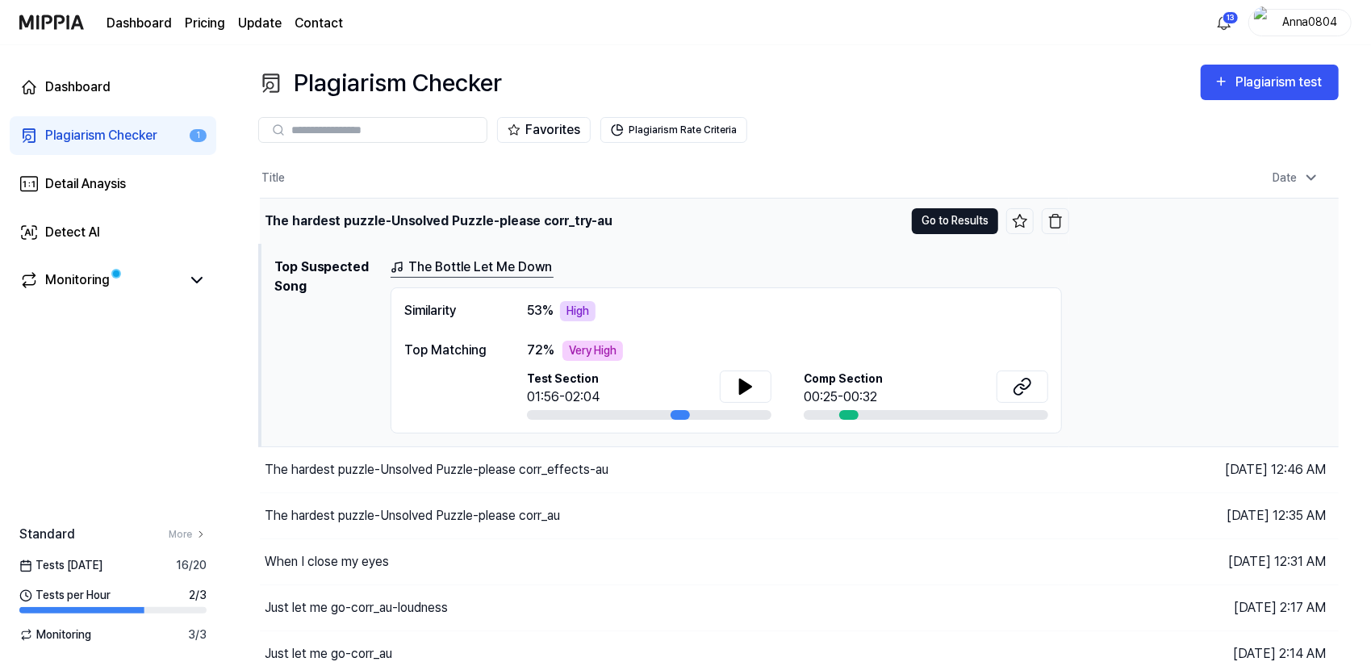
click at [939, 220] on button "Go to Results" at bounding box center [955, 221] width 86 height 26
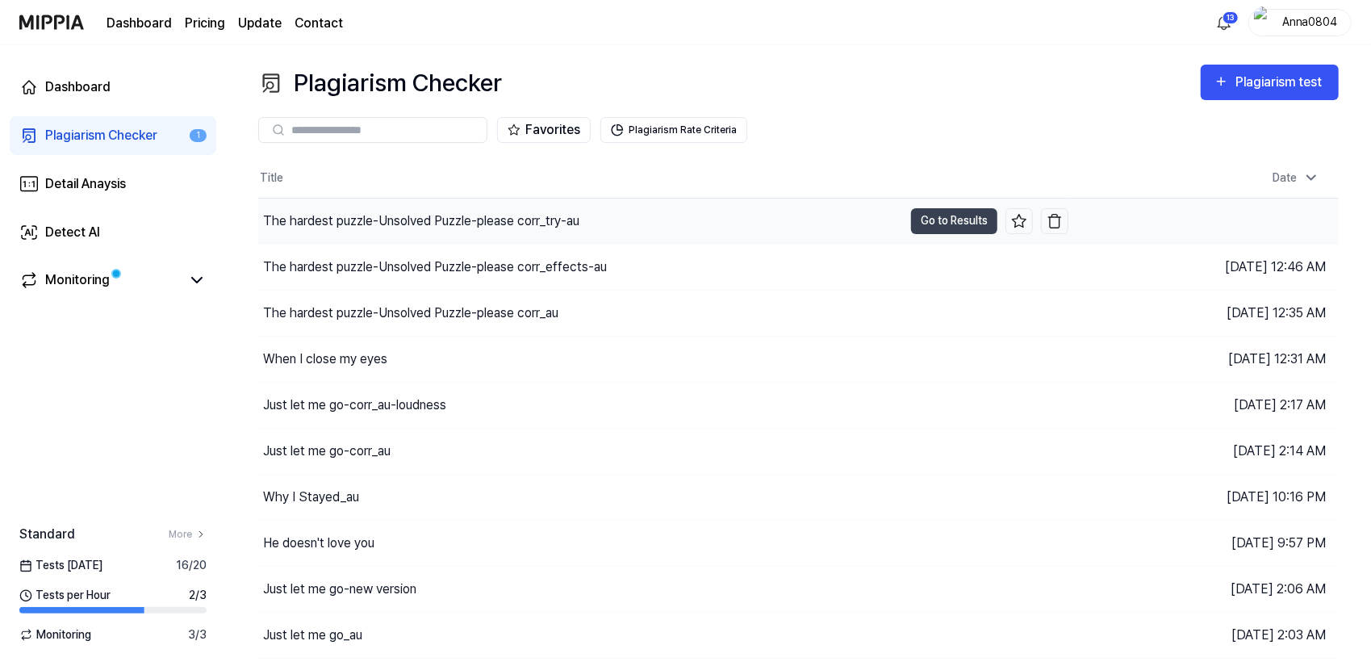
click at [580, 221] on div "The hardest puzzle-Unsolved Puzzle-please corr_try-au" at bounding box center [421, 220] width 316 height 19
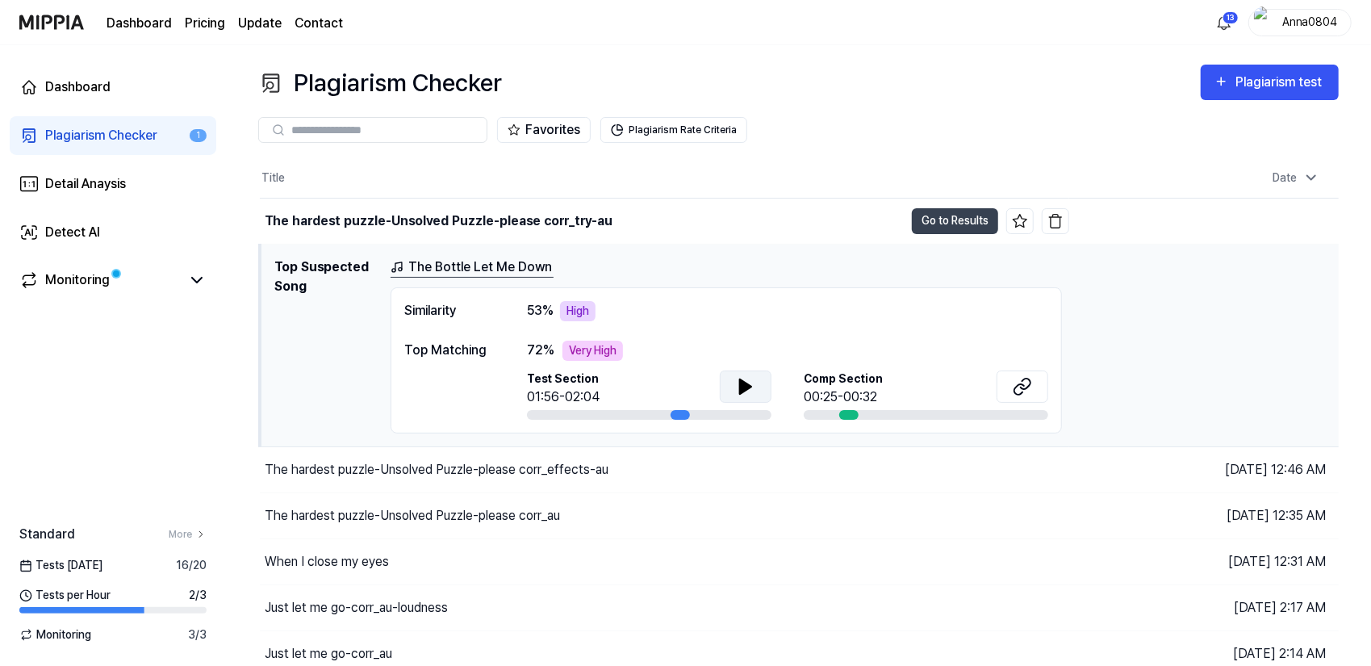
click at [741, 383] on icon at bounding box center [745, 386] width 11 height 15
click at [741, 383] on icon at bounding box center [742, 385] width 3 height 13
click at [931, 207] on td "The hardest puzzle-Unsolved Puzzle-please corr_try-au Go to Results" at bounding box center [665, 221] width 810 height 45
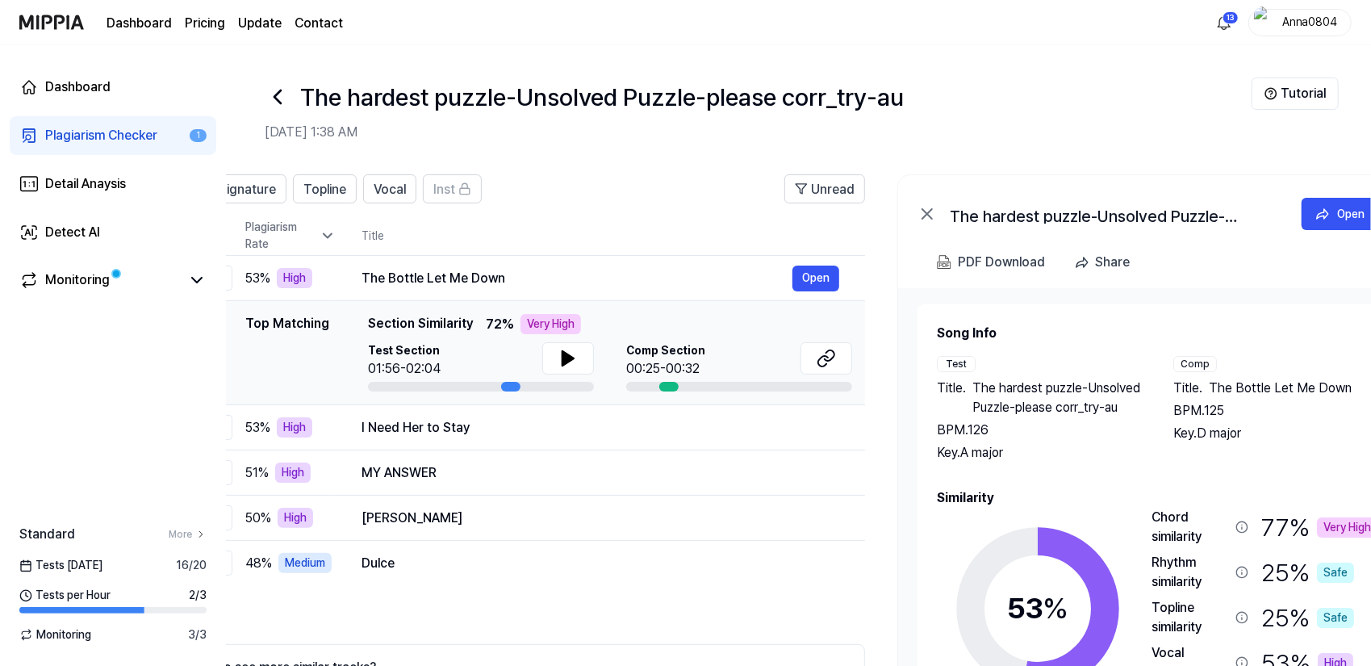
scroll to position [0, 87]
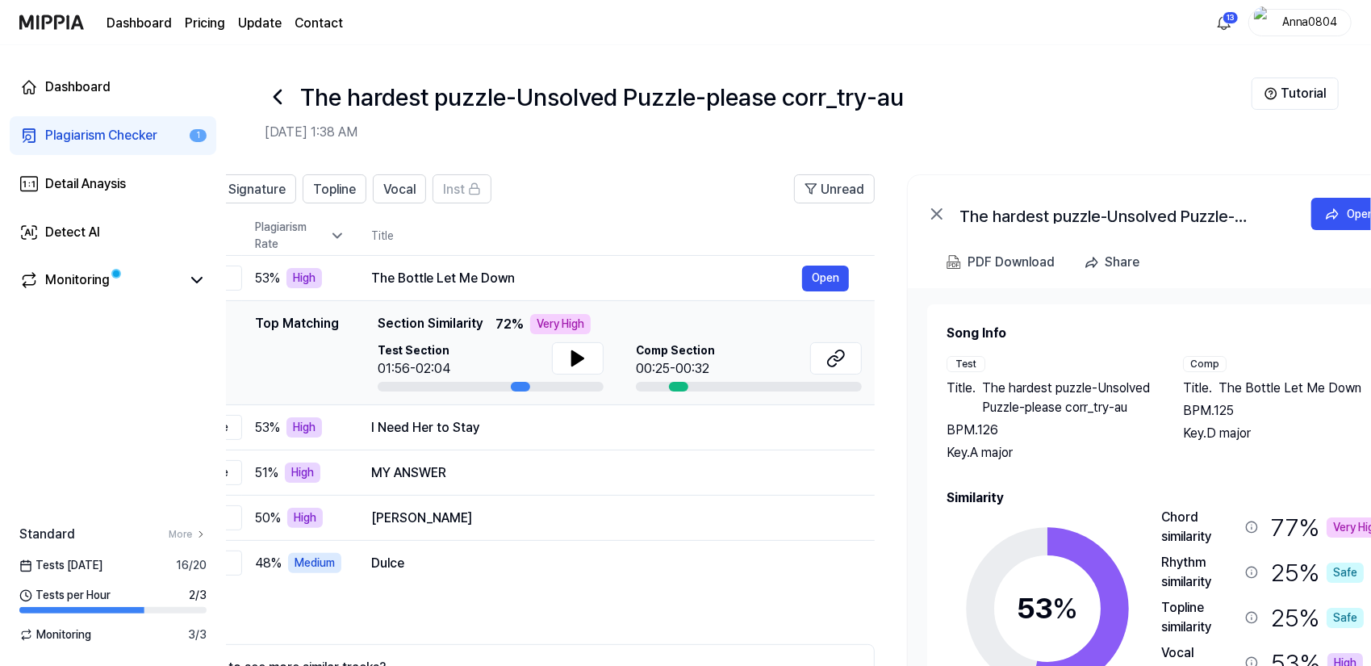
drag, startPoint x: 1264, startPoint y: 461, endPoint x: 1177, endPoint y: 459, distance: 87.2
click at [1177, 459] on div "Test Title . The hardest puzzle-Unsolved Puzzle-please corr_try-au BPM. 126 Key…" at bounding box center [1167, 409] width 441 height 107
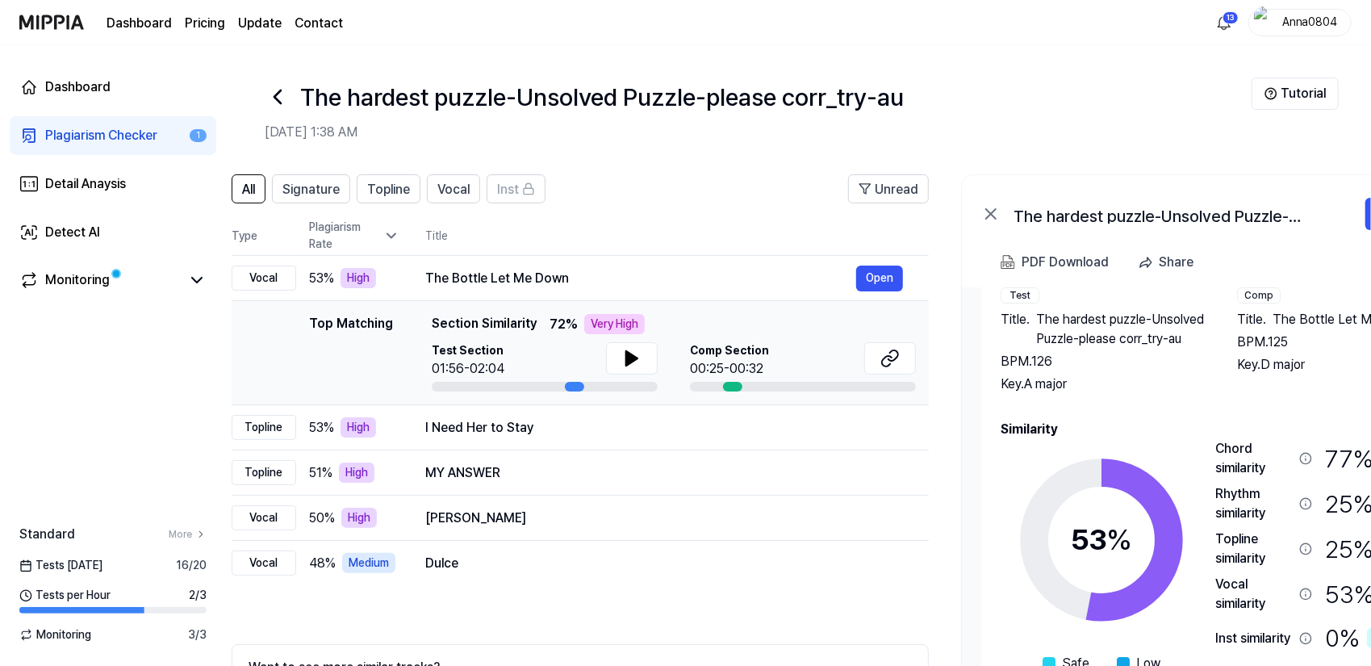
scroll to position [0, 0]
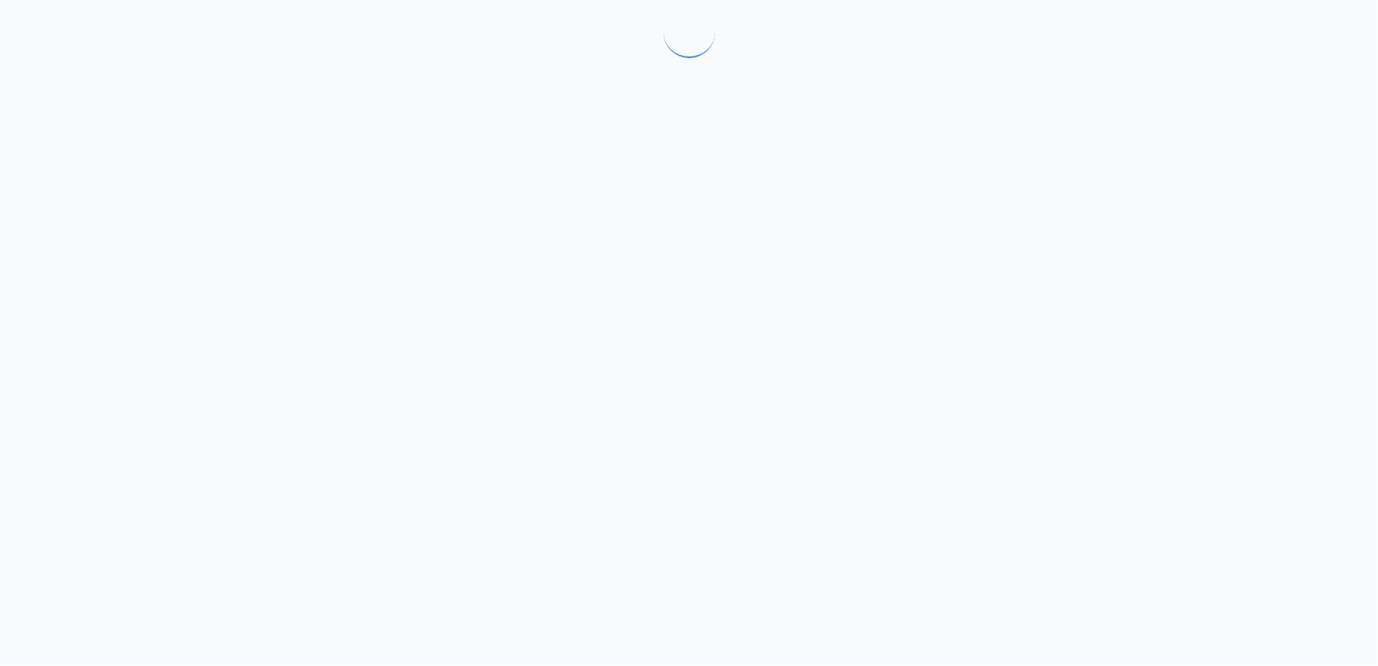
drag, startPoint x: 1153, startPoint y: 362, endPoint x: 1265, endPoint y: 349, distance: 112.2
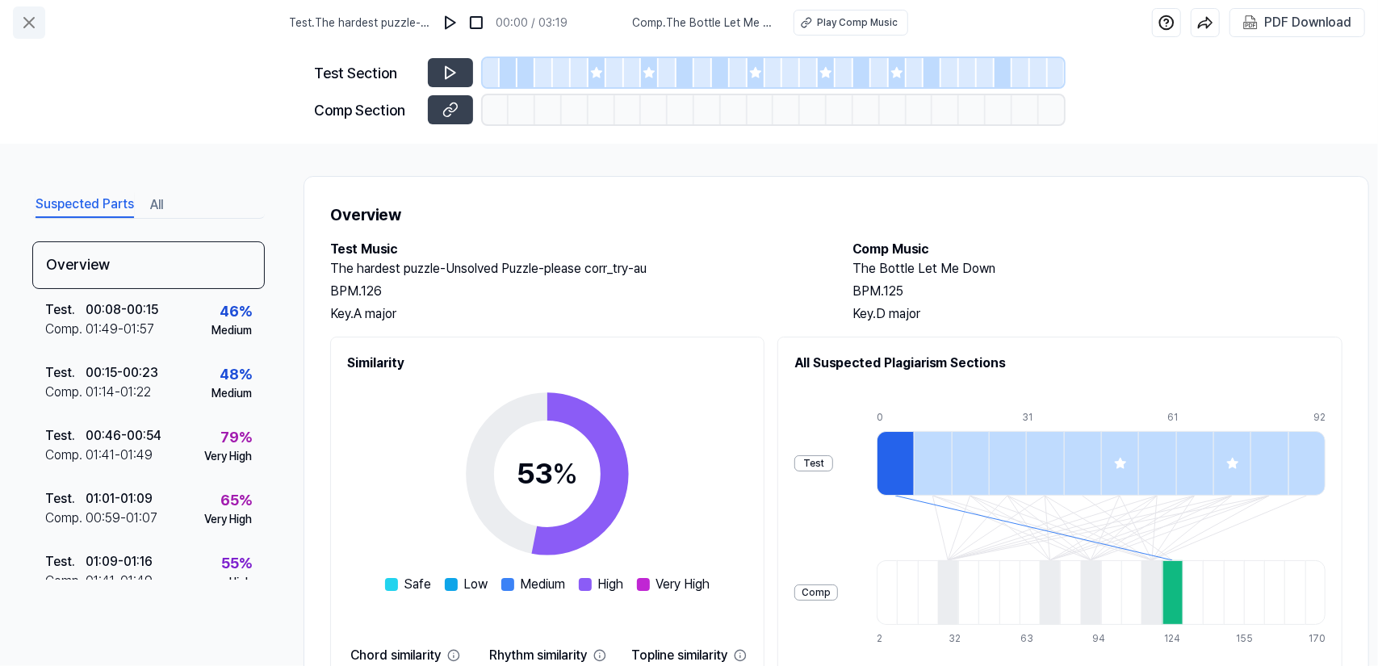
click at [27, 21] on icon at bounding box center [29, 23] width 10 height 10
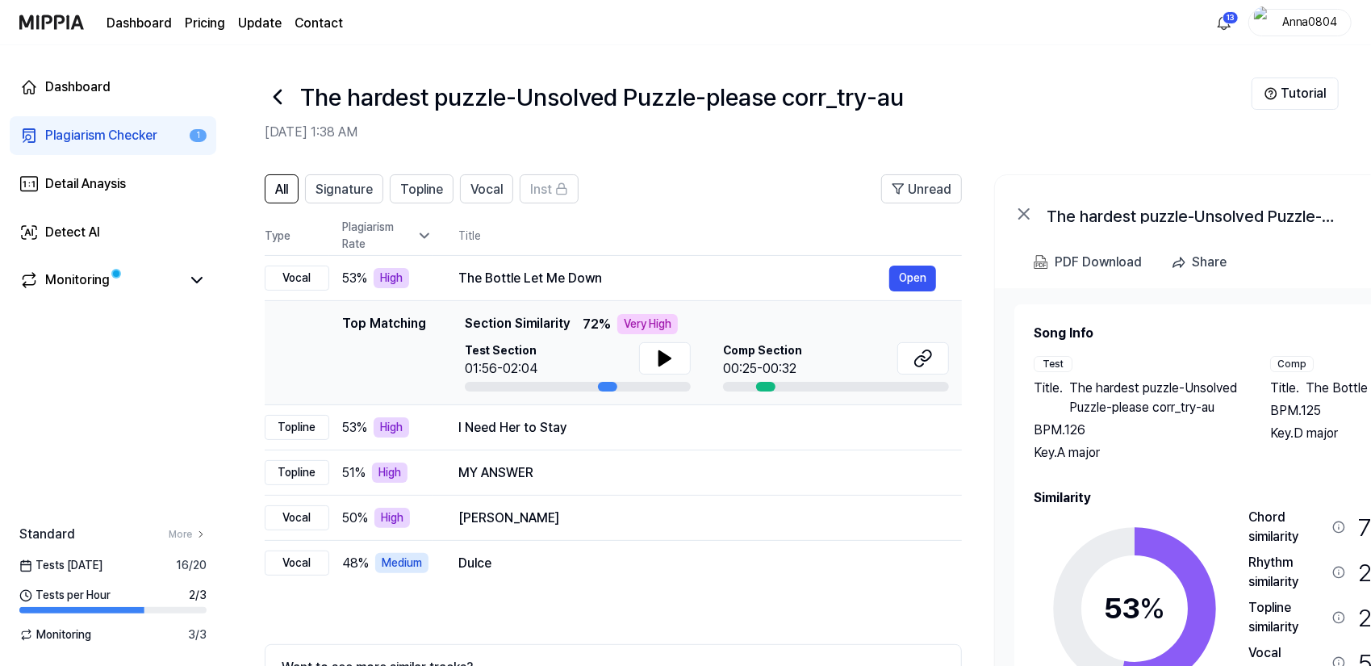
click at [111, 144] on div "Plagiarism Checker" at bounding box center [101, 135] width 112 height 19
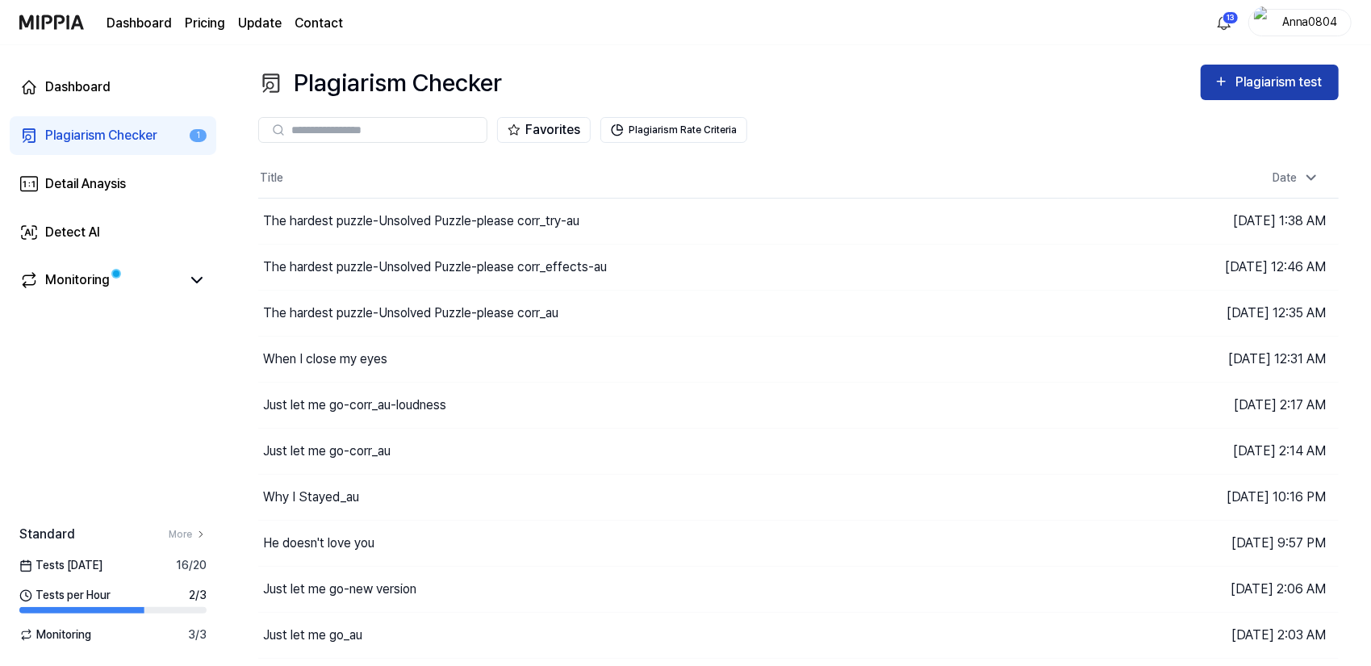
click at [1301, 80] on div "Plagiarism test" at bounding box center [1281, 82] width 90 height 21
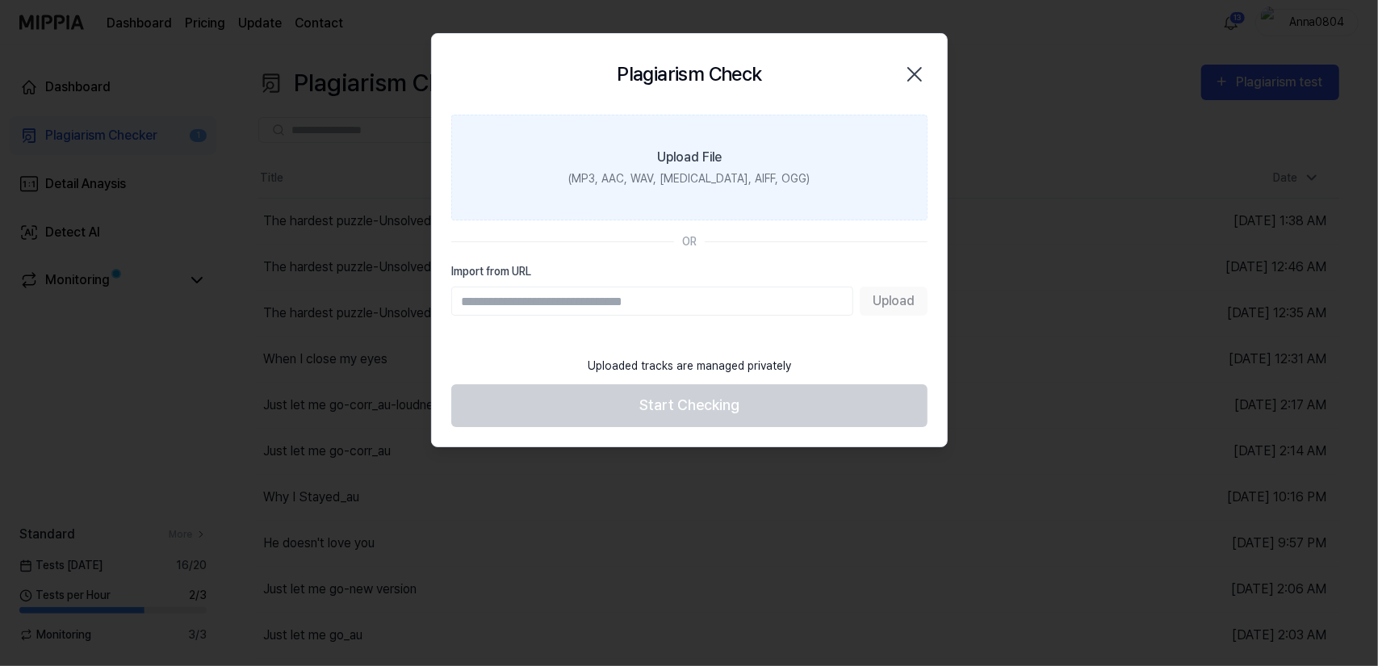
click at [750, 162] on label "Upload File (MP3, AAC, WAV, [MEDICAL_DATA], AIFF, OGG)" at bounding box center [689, 168] width 476 height 106
click at [0, 0] on input "Upload File (MP3, AAC, WAV, [MEDICAL_DATA], AIFF, OGG)" at bounding box center [0, 0] width 0 height 0
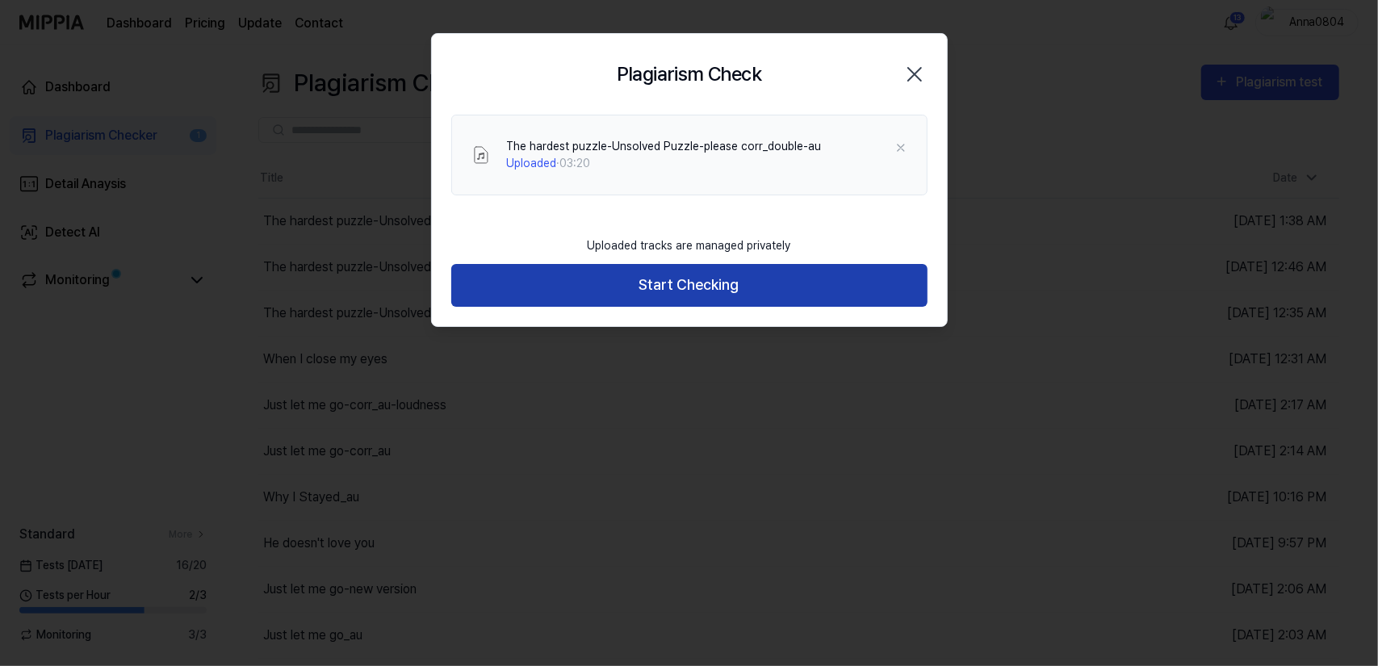
click at [784, 291] on button "Start Checking" at bounding box center [689, 285] width 476 height 43
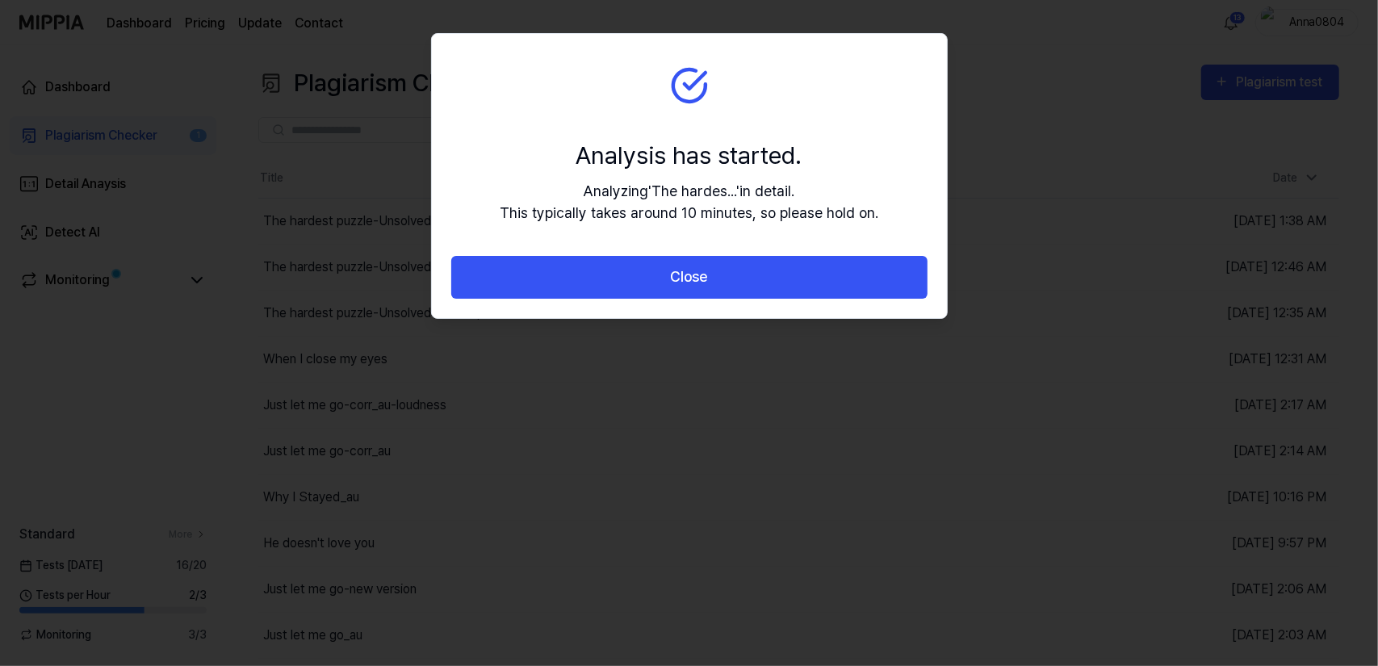
click at [783, 291] on button "Close" at bounding box center [689, 277] width 476 height 43
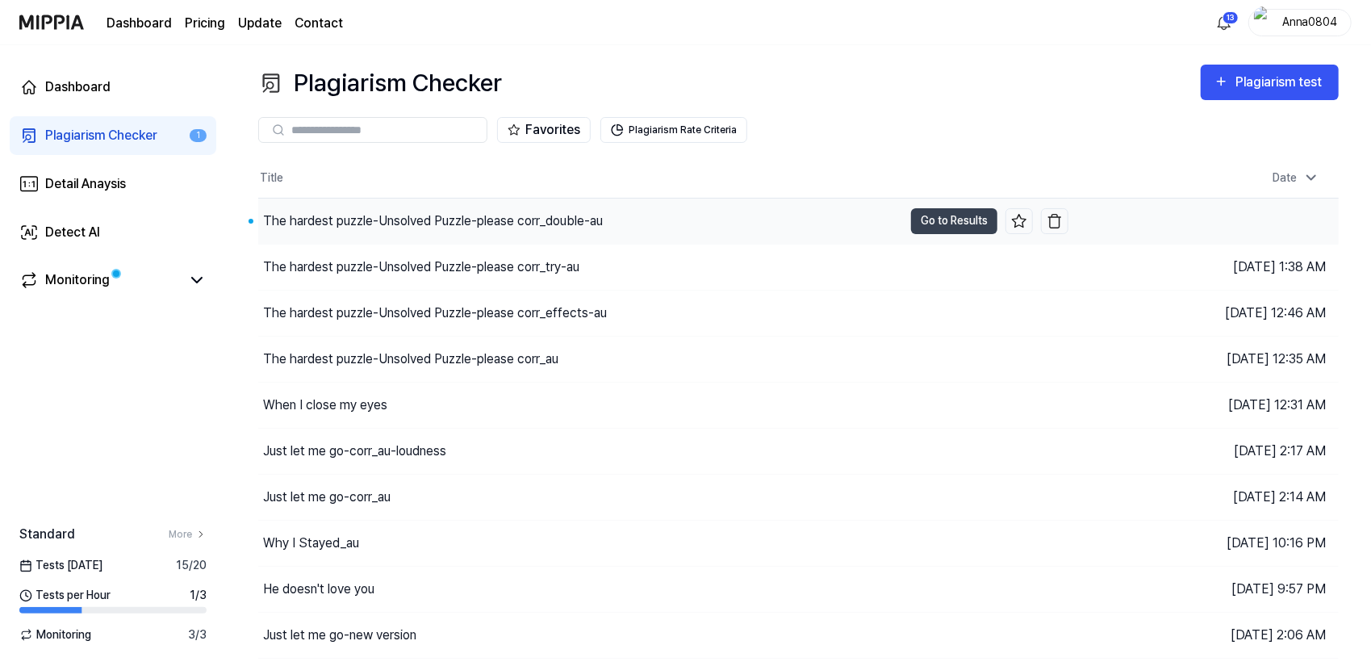
click at [580, 215] on div "The hardest puzzle-Unsolved Puzzle-please corr_double-au" at bounding box center [433, 220] width 340 height 19
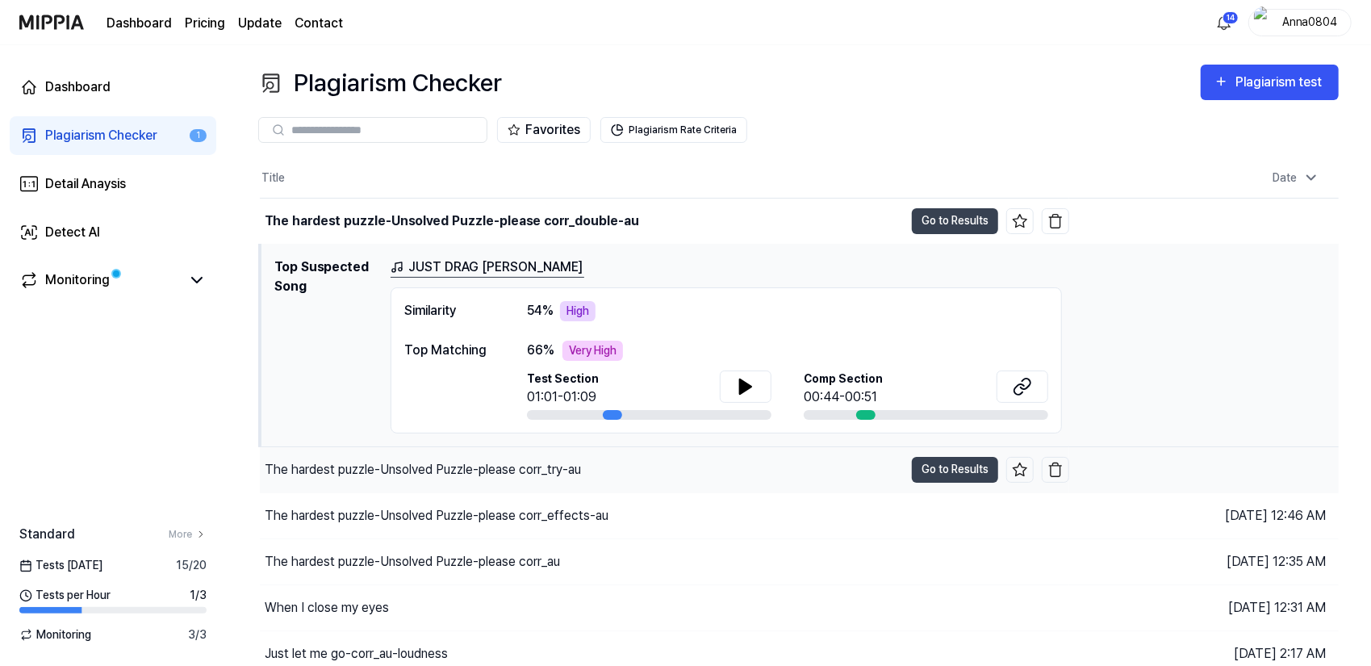
click at [531, 467] on div "The hardest puzzle-Unsolved Puzzle-please corr_try-au" at bounding box center [423, 469] width 316 height 19
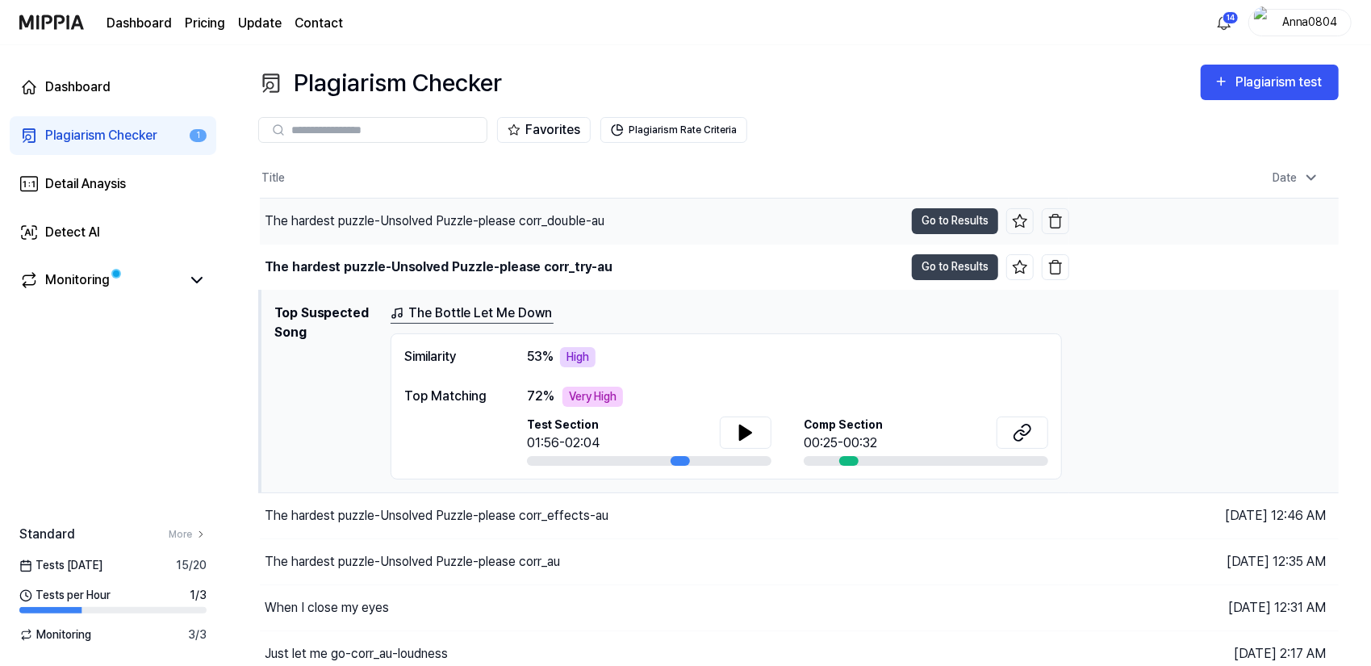
click at [594, 211] on div "The hardest puzzle-Unsolved Puzzle-please corr_double-au" at bounding box center [435, 220] width 340 height 19
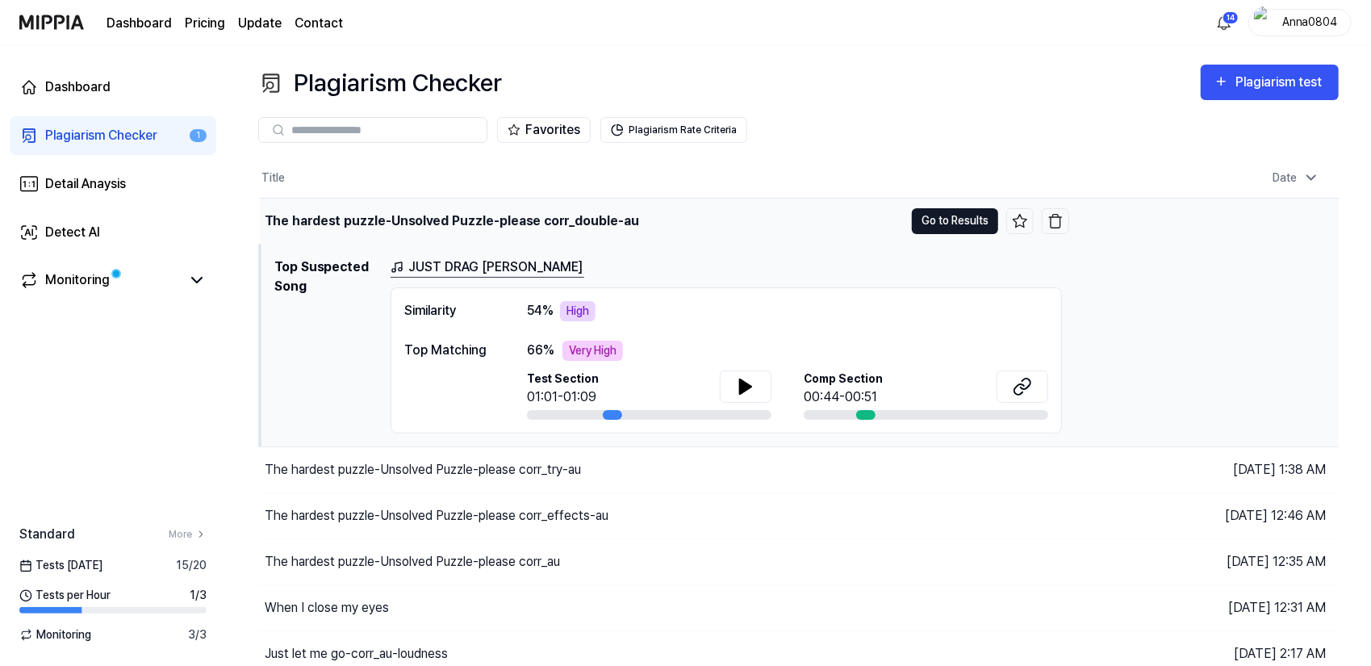
click at [926, 214] on button "Go to Results" at bounding box center [955, 221] width 86 height 26
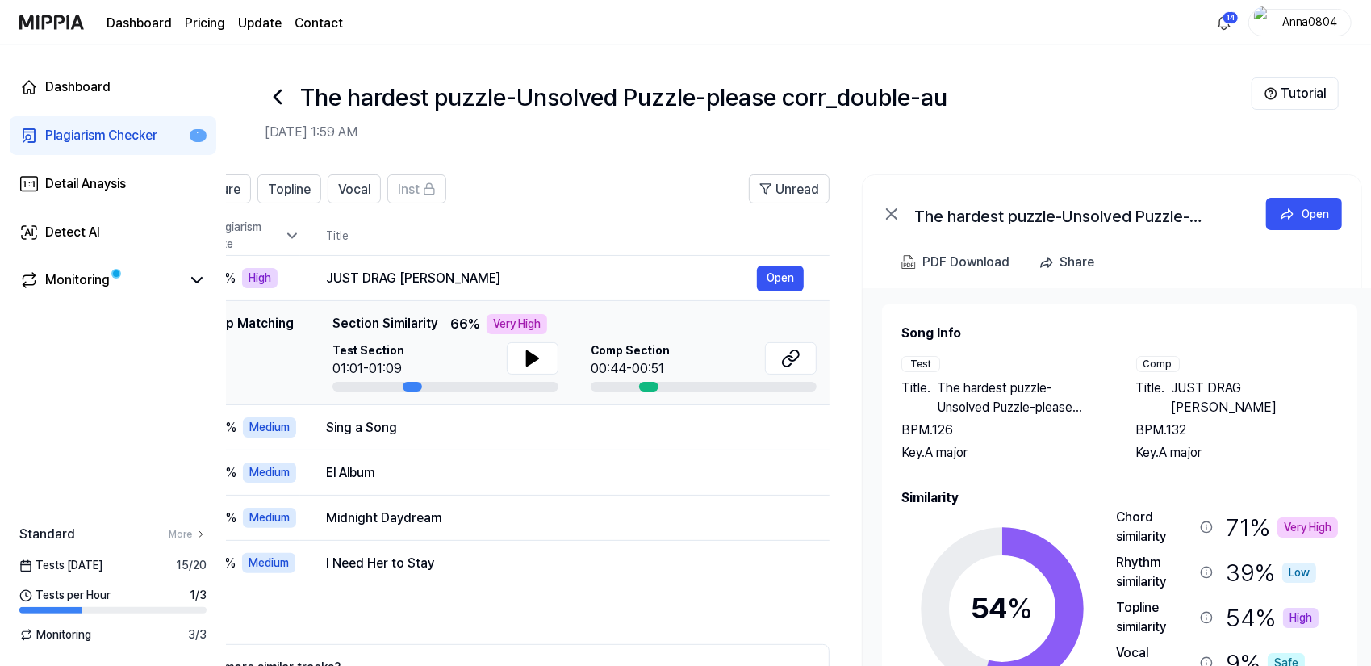
scroll to position [0, 133]
drag, startPoint x: 1185, startPoint y: 438, endPoint x: 1060, endPoint y: 418, distance: 126.7
click at [1060, 418] on div "Title . The hardest puzzle-Unsolved Puzzle-please corr_double-au BPM. 126 Key. …" at bounding box center [1002, 421] width 203 height 84
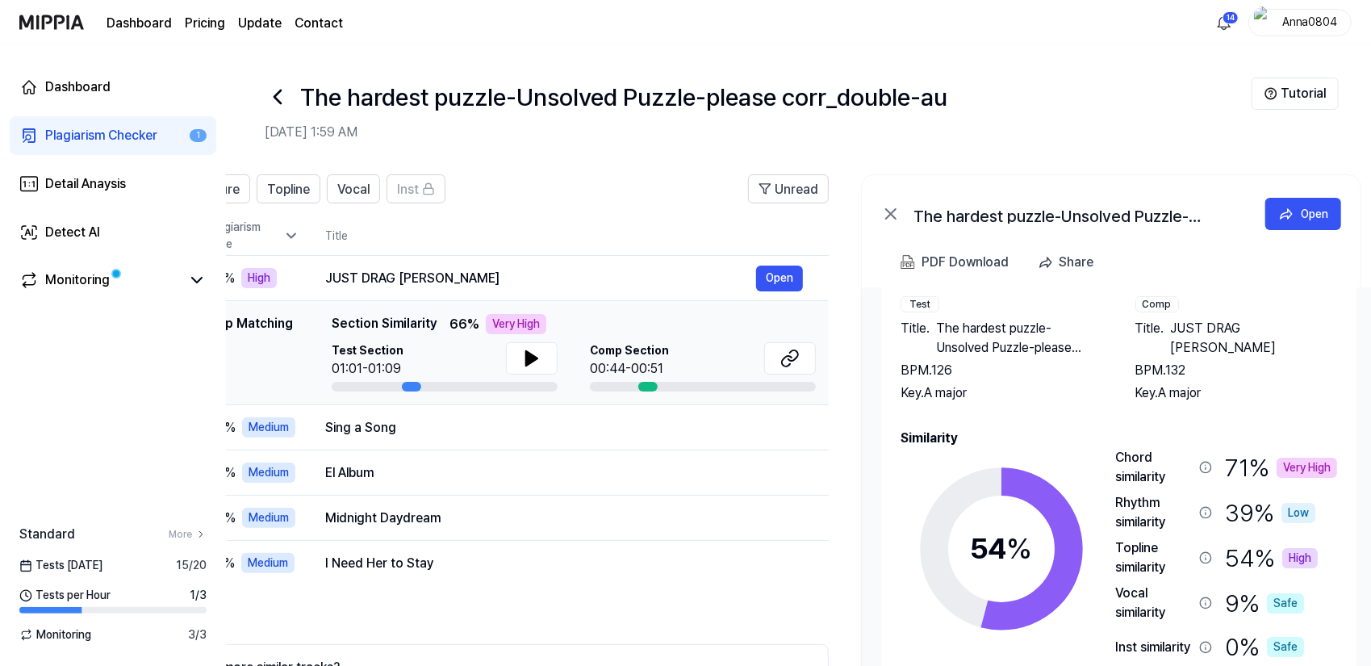
scroll to position [69, 0]
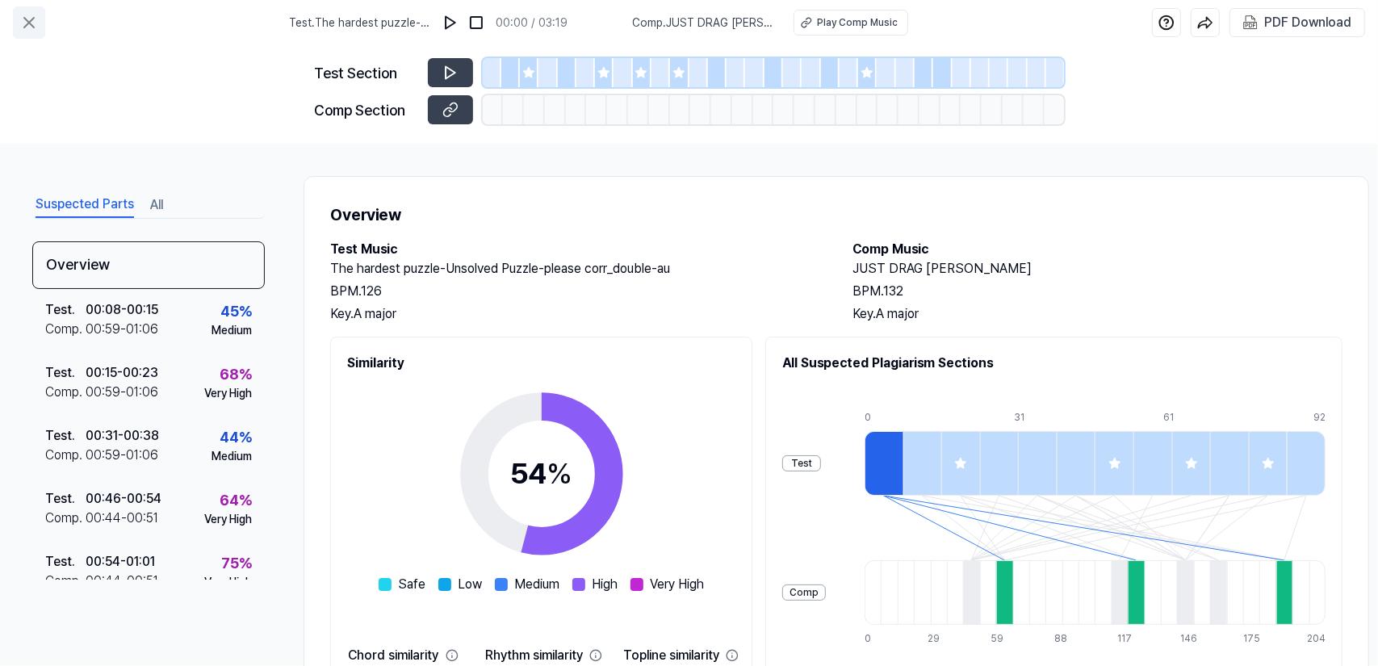
click at [24, 25] on icon at bounding box center [28, 22] width 19 height 19
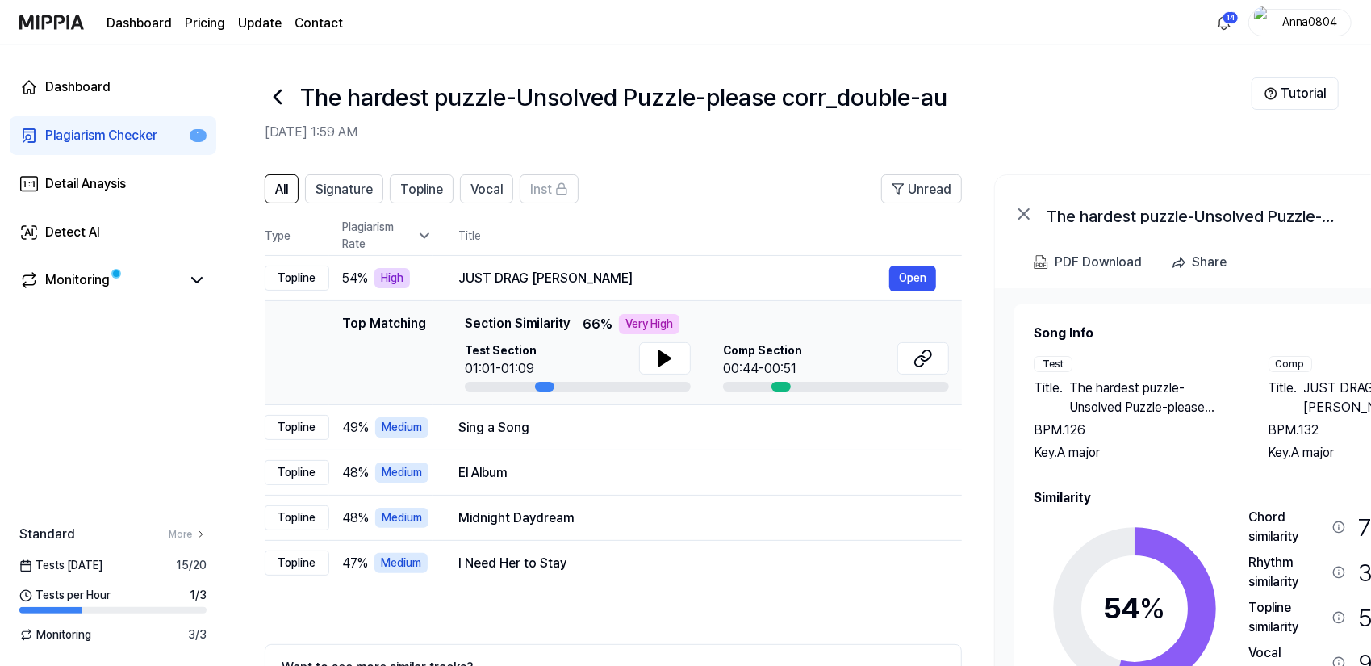
click at [102, 151] on link "Plagiarism Checker 1" at bounding box center [113, 135] width 207 height 39
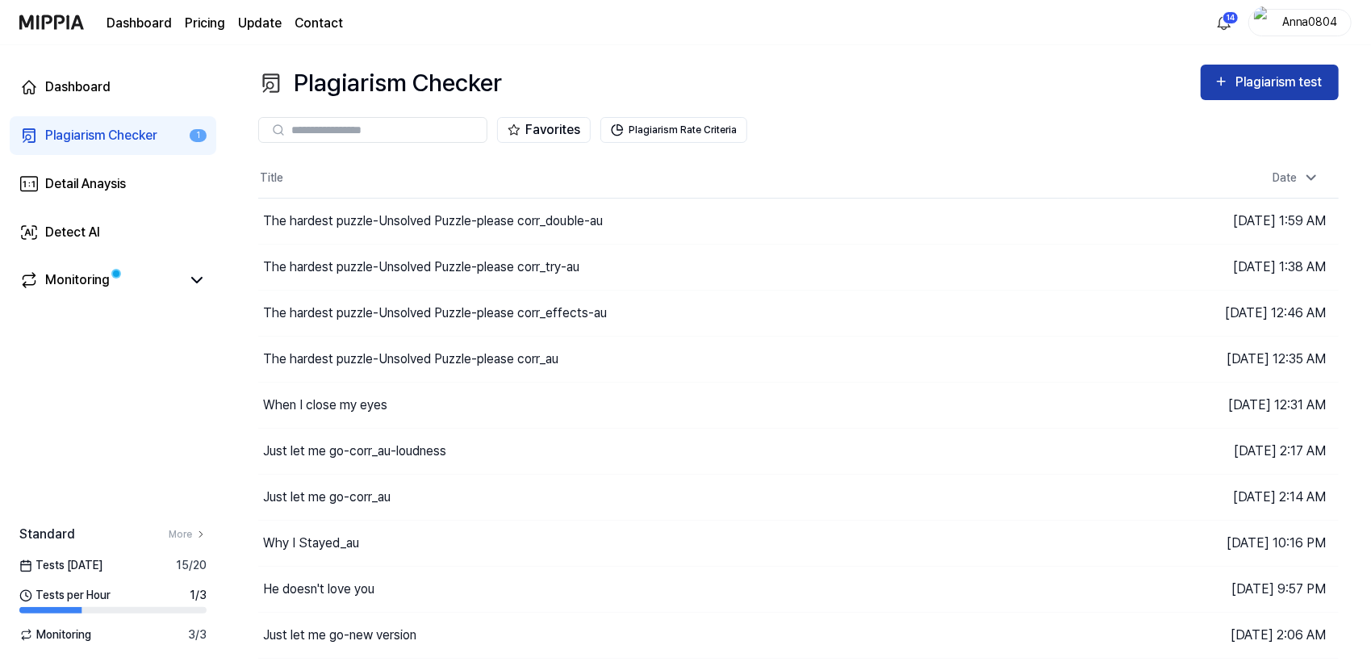
click at [1224, 82] on icon "button" at bounding box center [1222, 81] width 8 height 8
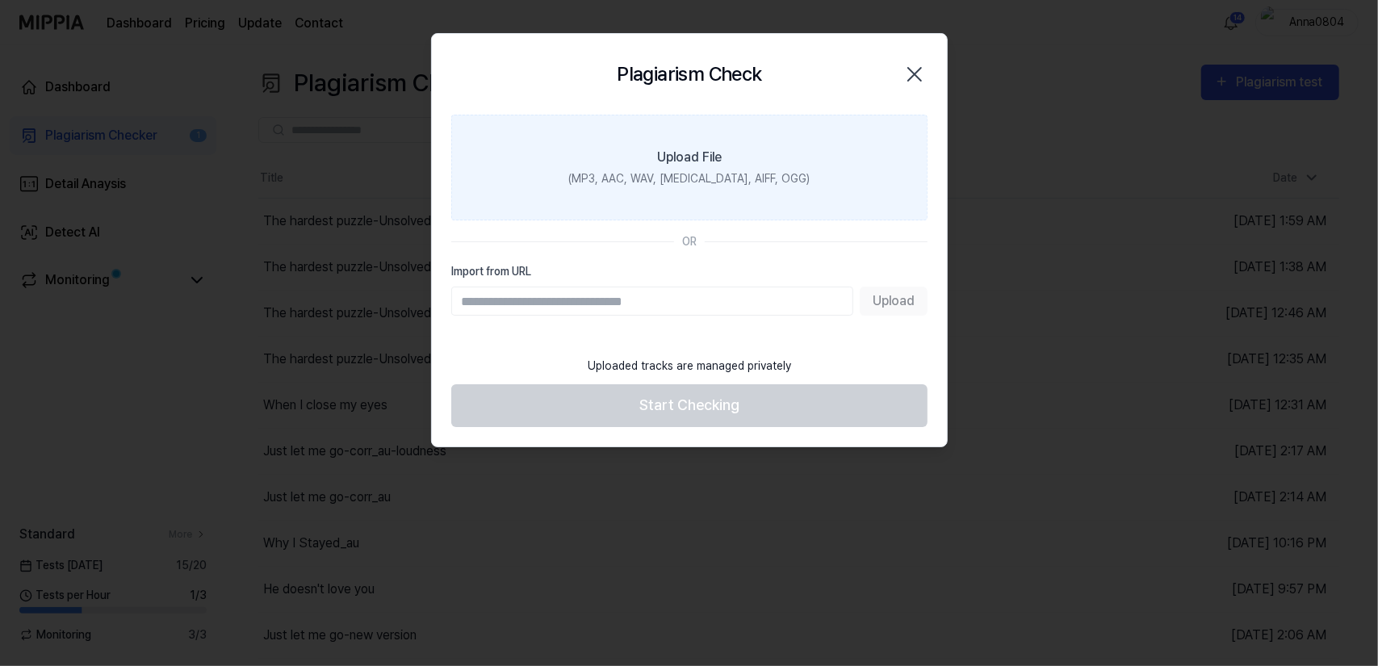
click at [761, 153] on label "Upload File (MP3, AAC, WAV, [MEDICAL_DATA], AIFF, OGG)" at bounding box center [689, 168] width 476 height 106
click at [760, 153] on label "Upload File (MP3, AAC, WAV, FLAC, AIFF, OGG)" at bounding box center [689, 168] width 476 height 106
click at [0, 0] on input "Upload File (MP3, AAC, WAV, FLAC, AIFF, OGG)" at bounding box center [0, 0] width 0 height 0
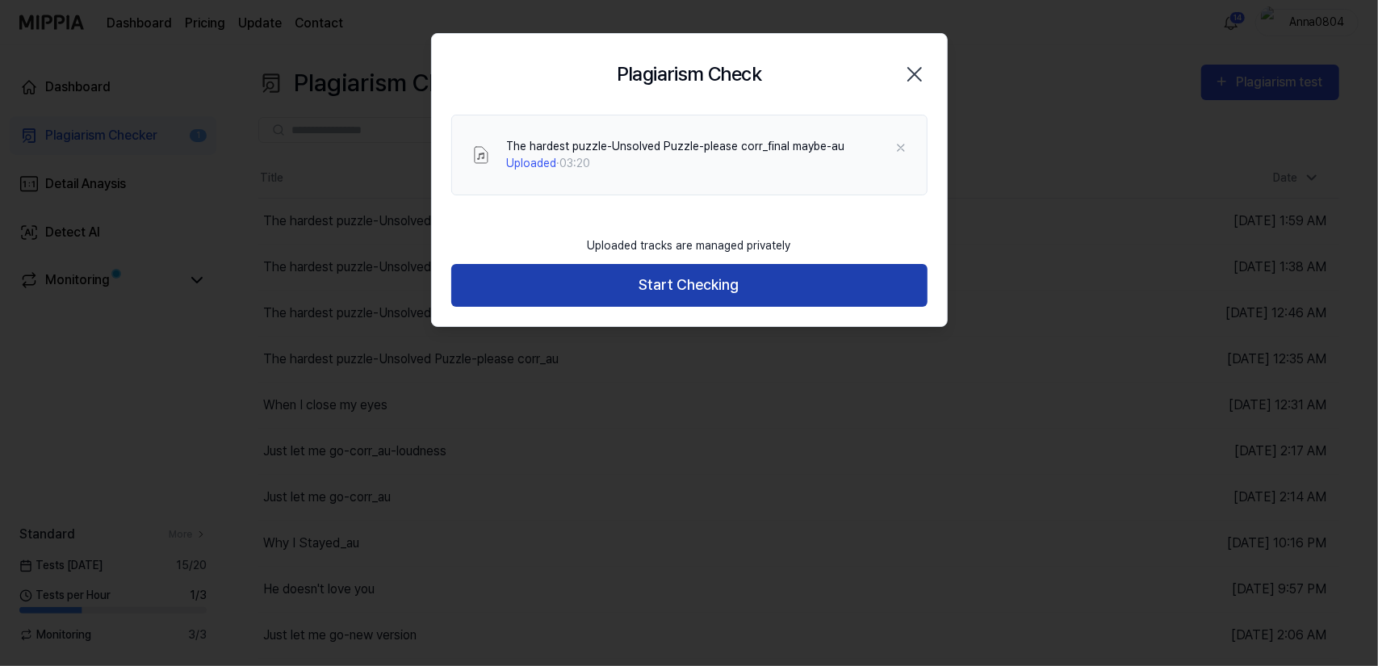
click at [747, 279] on button "Start Checking" at bounding box center [689, 285] width 476 height 43
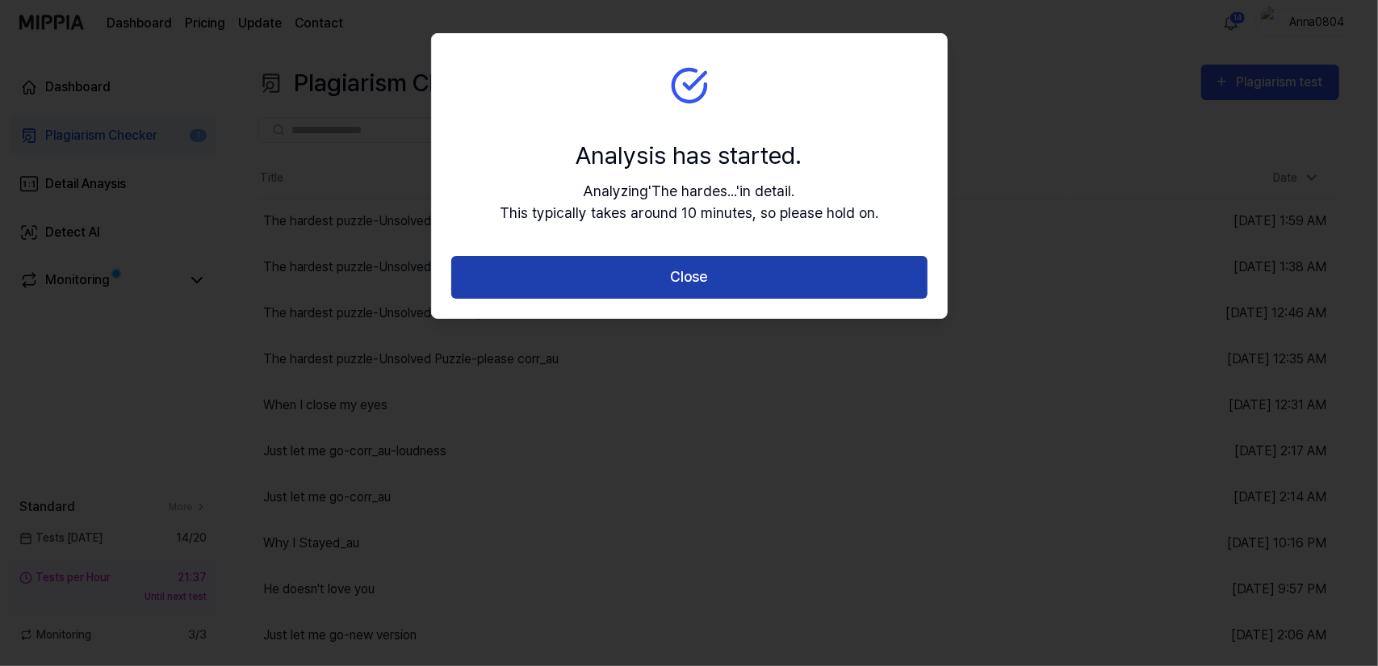
click at [726, 278] on button "Close" at bounding box center [689, 277] width 476 height 43
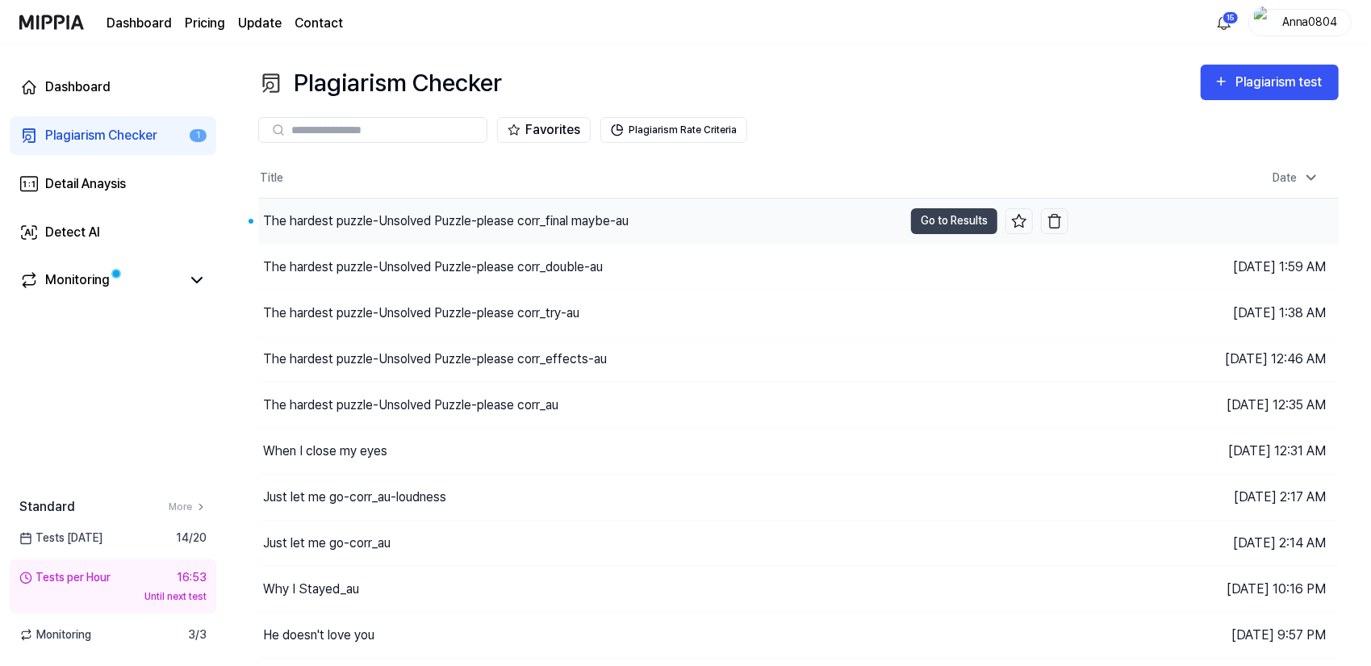
click at [531, 225] on div "The hardest puzzle-Unsolved Puzzle-please corr_final maybe-au" at bounding box center [446, 220] width 366 height 19
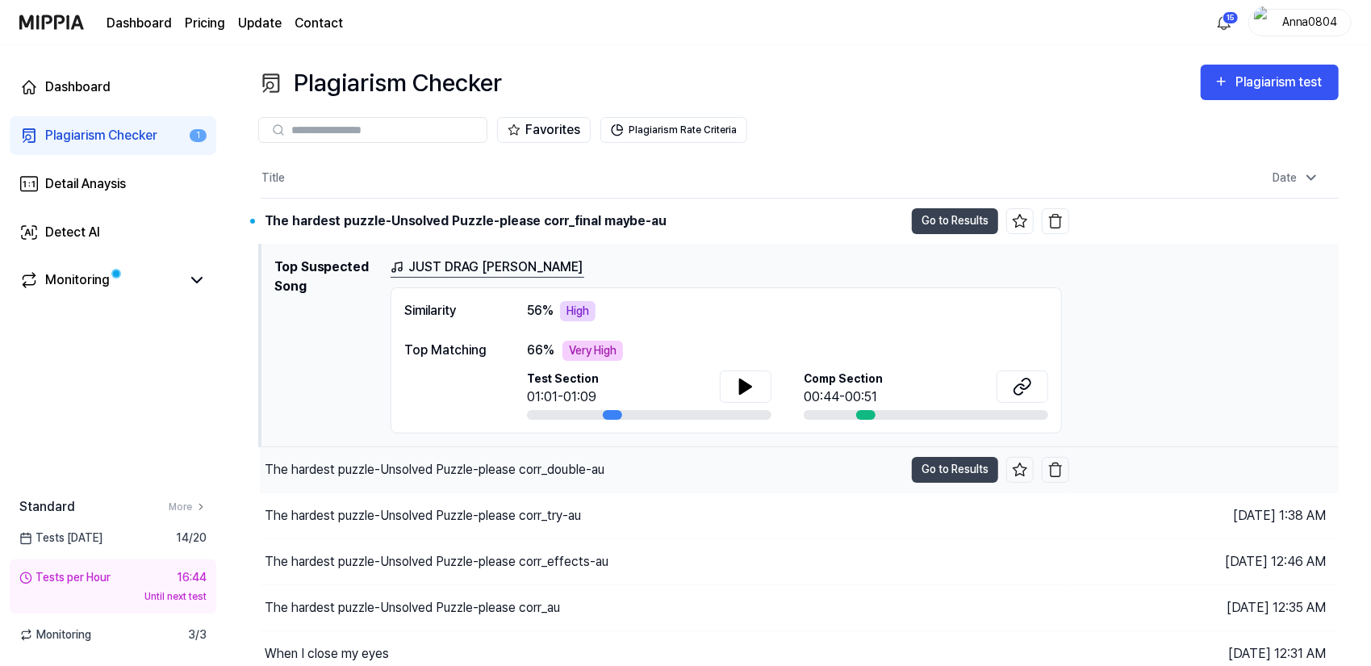
click at [567, 464] on div "The hardest puzzle-Unsolved Puzzle-please corr_double-au" at bounding box center [435, 469] width 340 height 19
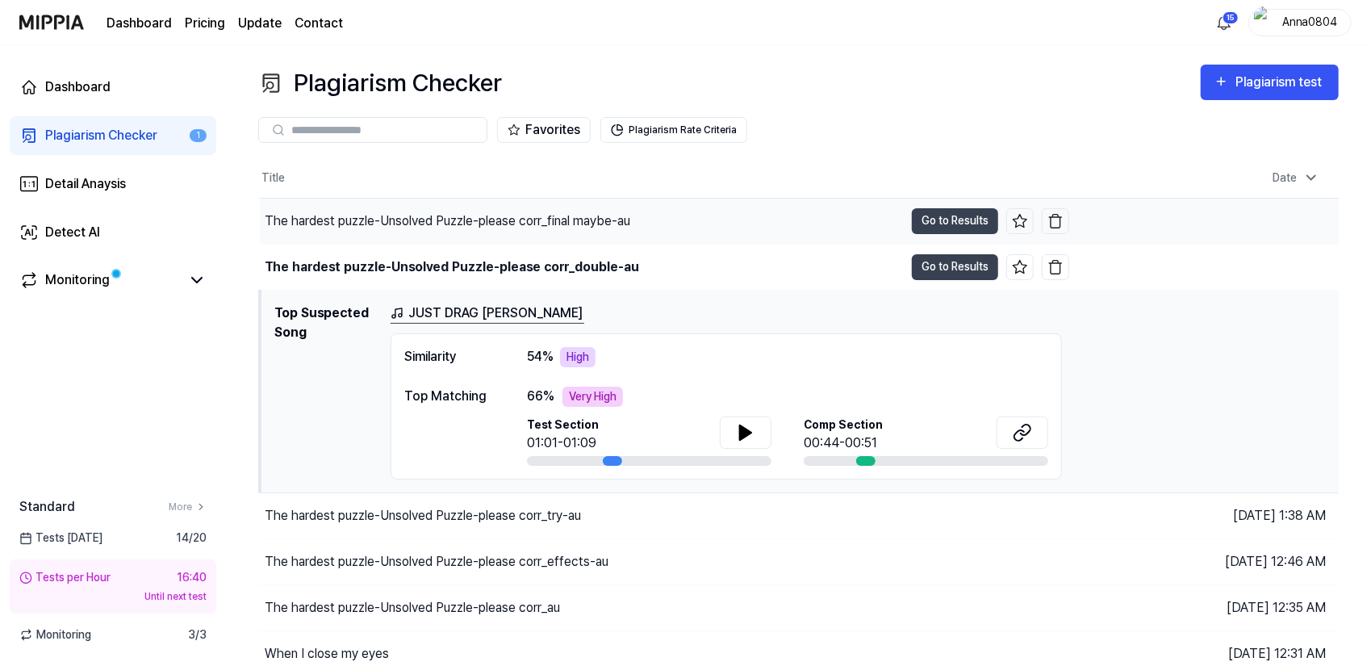
click at [592, 218] on div "The hardest puzzle-Unsolved Puzzle-please corr_final maybe-au" at bounding box center [448, 220] width 366 height 19
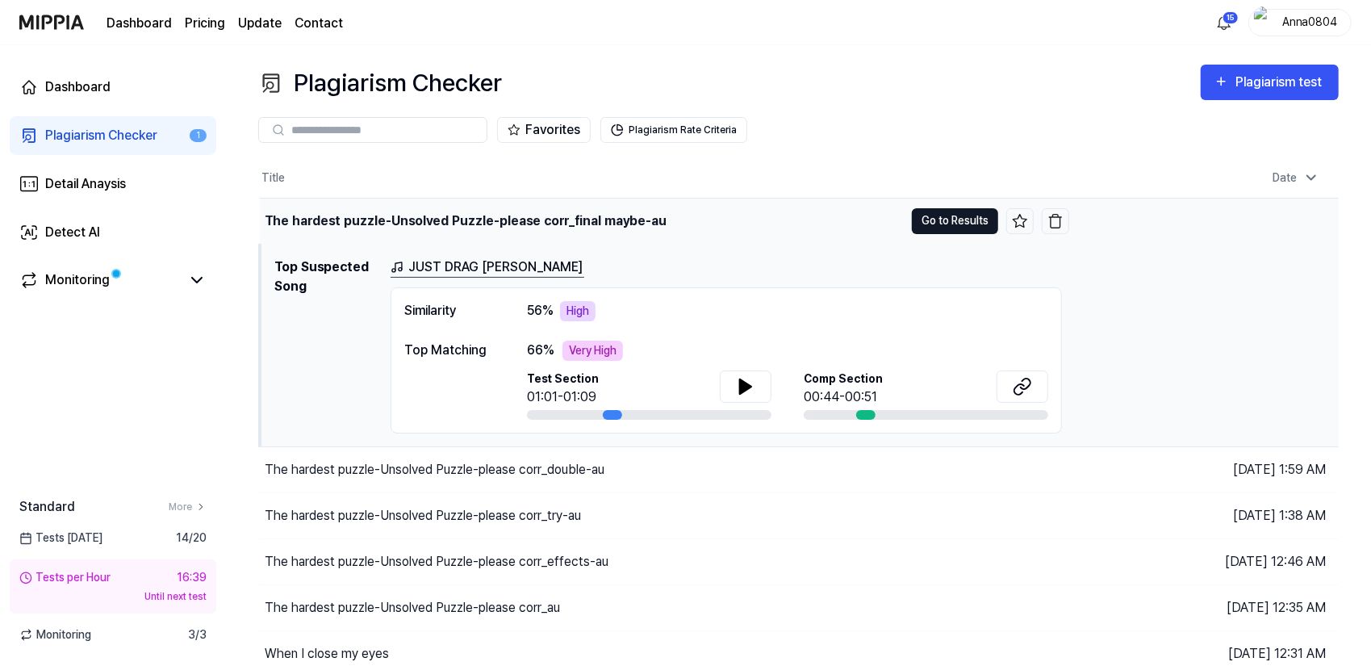
click at [946, 219] on button "Go to Results" at bounding box center [955, 221] width 86 height 26
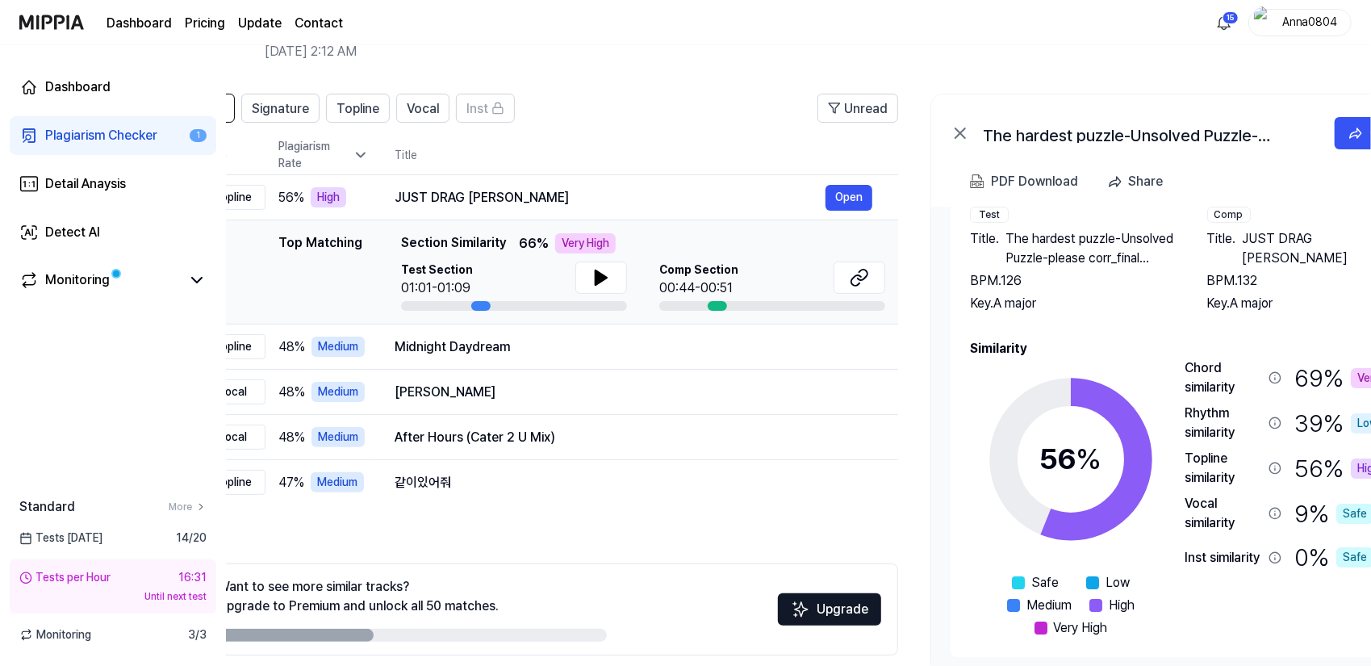
scroll to position [0, 62]
drag, startPoint x: 1274, startPoint y: 392, endPoint x: 1241, endPoint y: 392, distance: 32.3
click at [1241, 392] on div "Chord similarity" at bounding box center [1224, 377] width 77 height 39
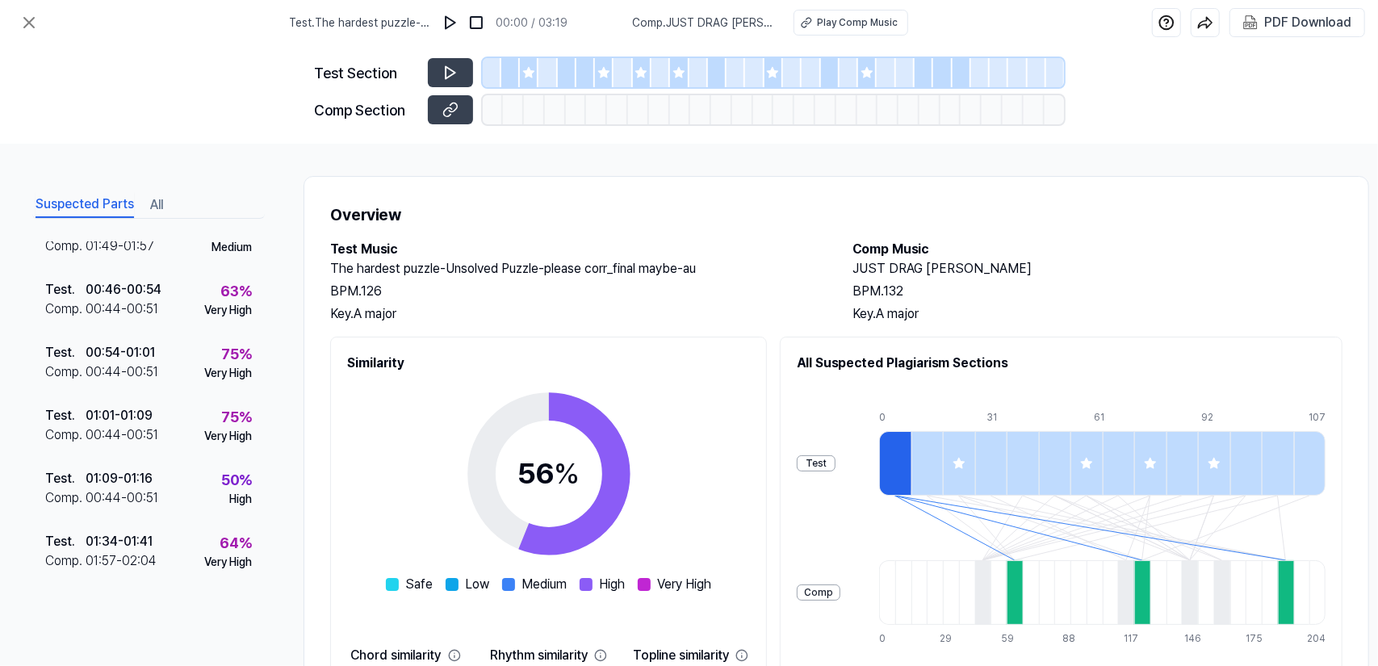
scroll to position [31, 0]
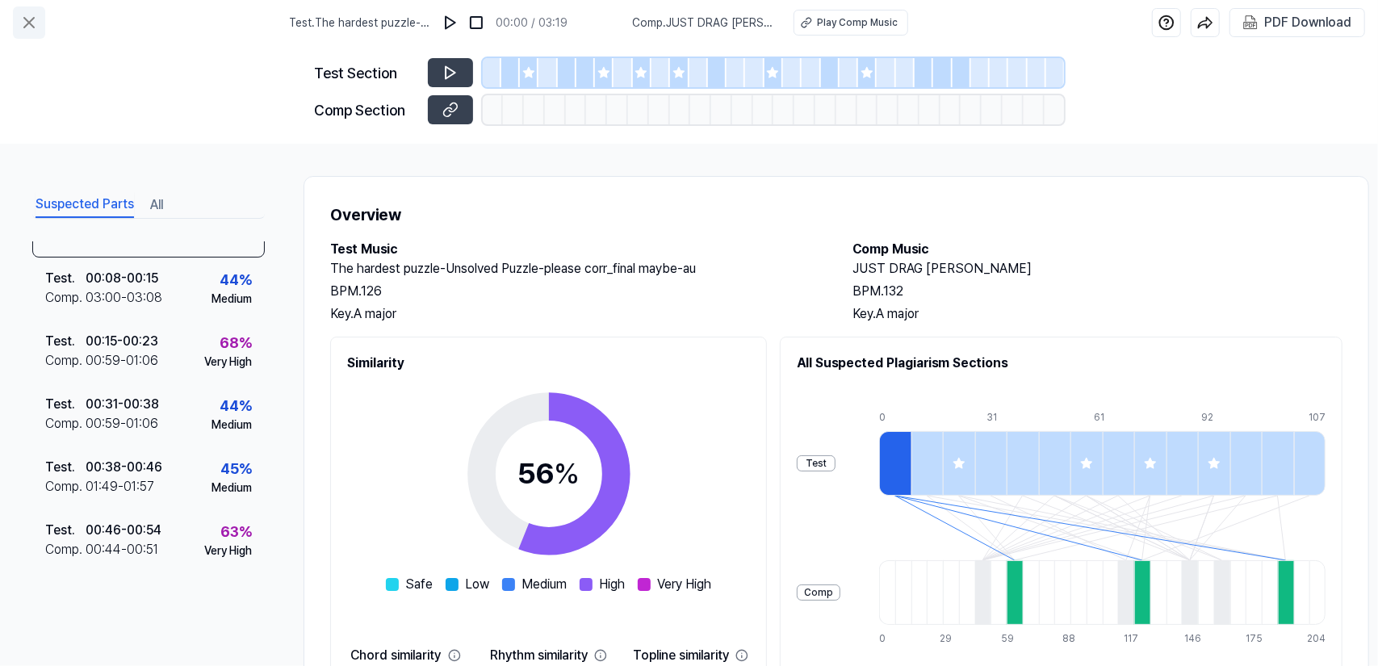
click at [36, 19] on icon at bounding box center [28, 22] width 19 height 19
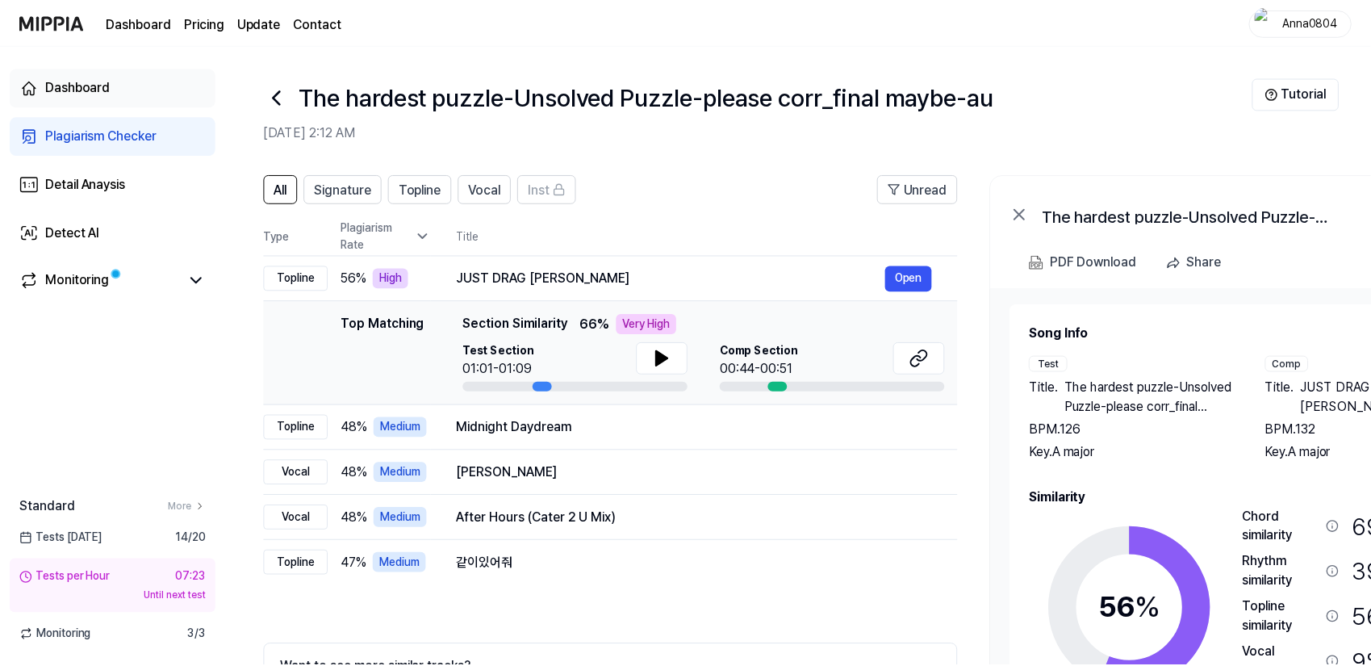
scroll to position [81, 0]
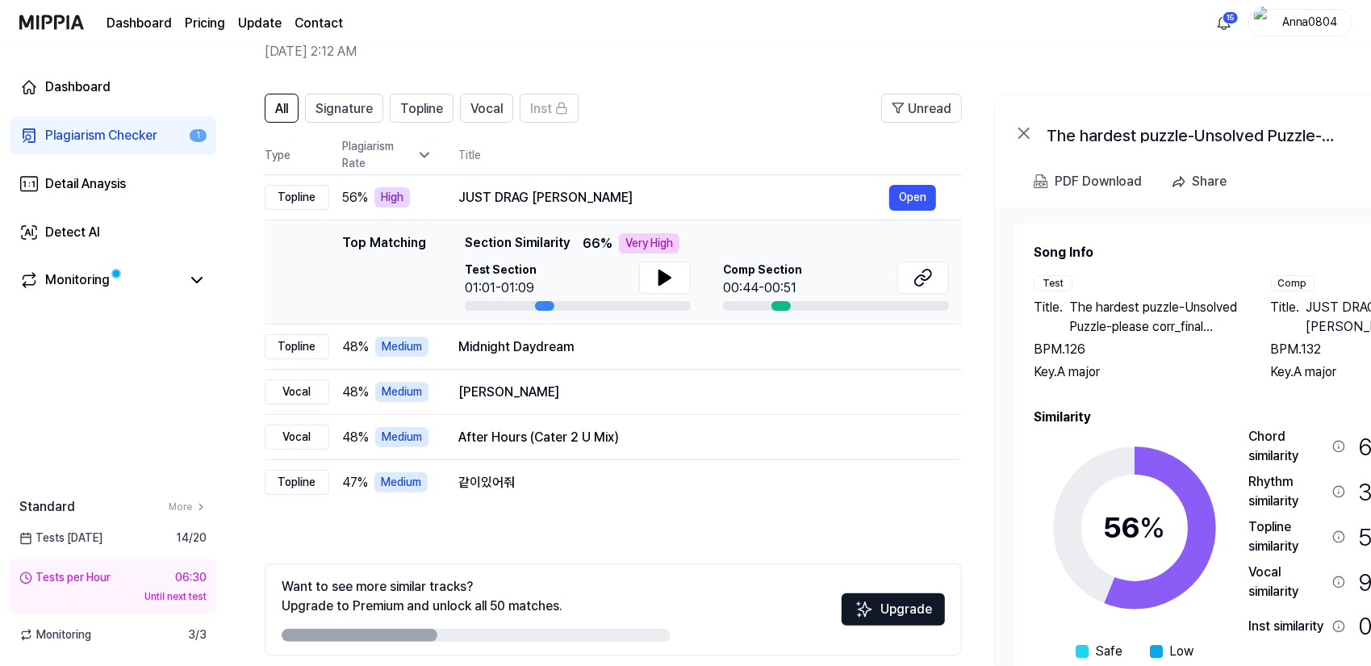
click at [86, 139] on div "Plagiarism Checker" at bounding box center [101, 135] width 112 height 19
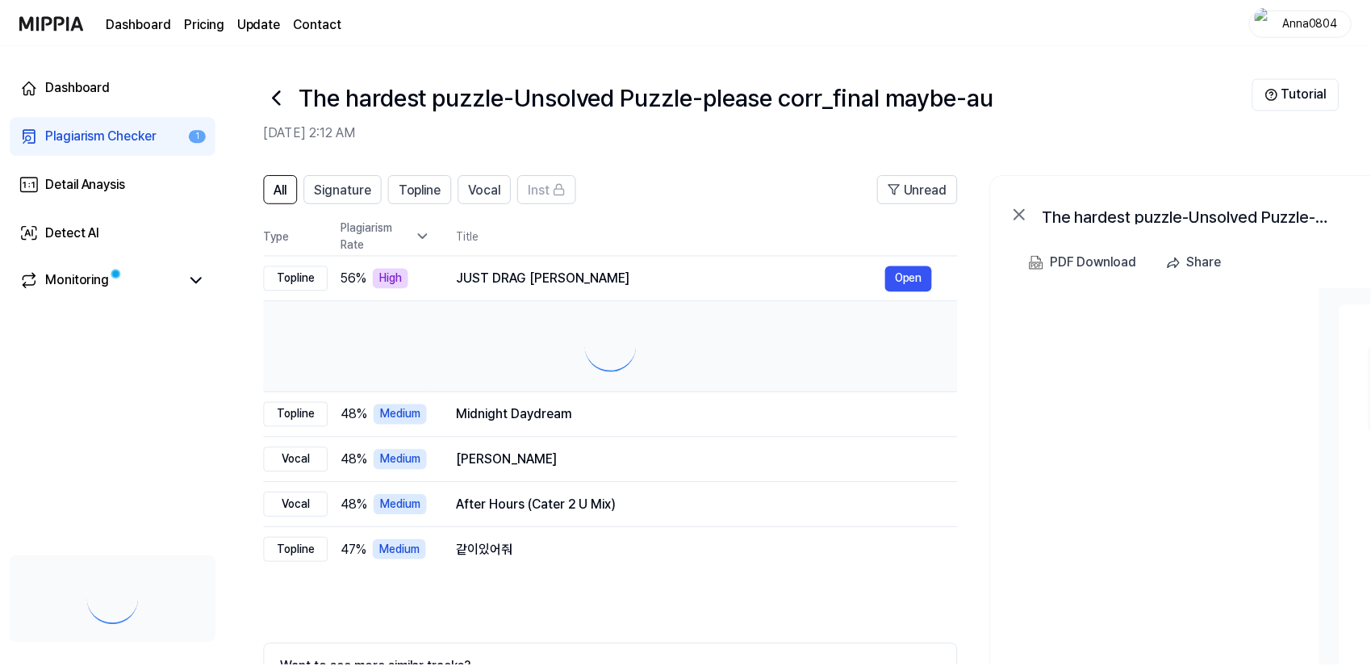
scroll to position [81, 0]
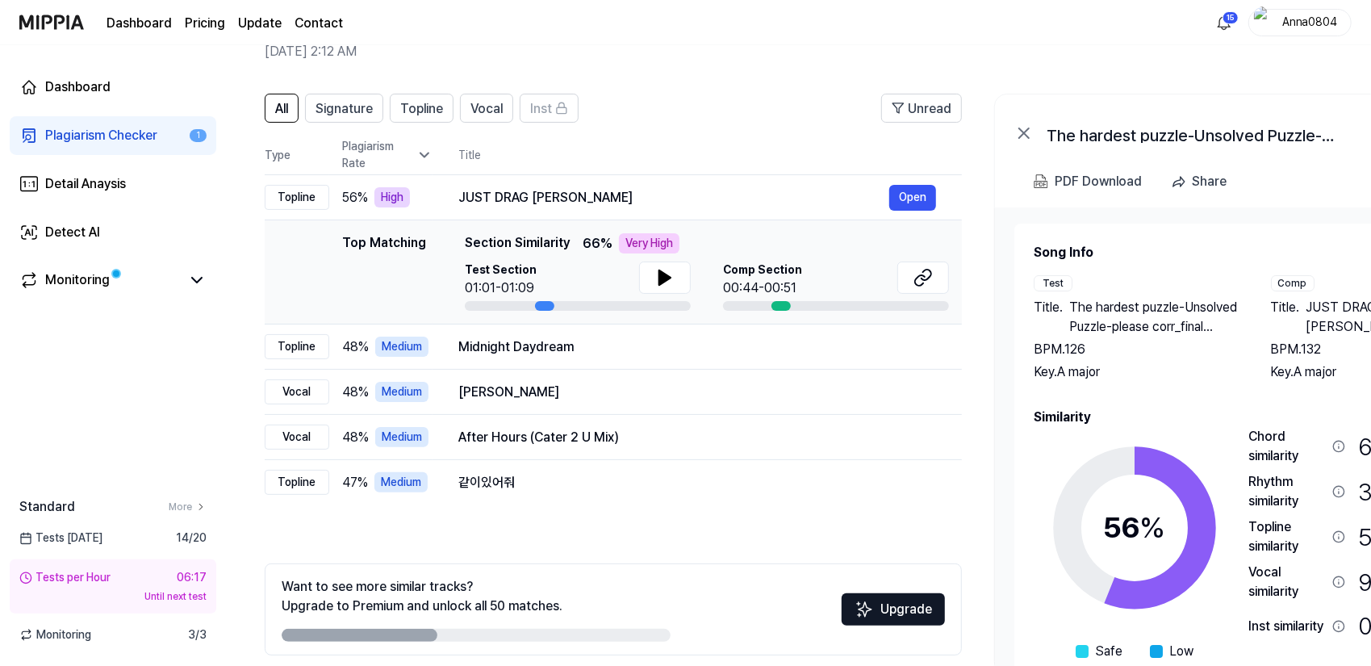
click at [105, 147] on link "Plagiarism Checker 1" at bounding box center [113, 135] width 207 height 39
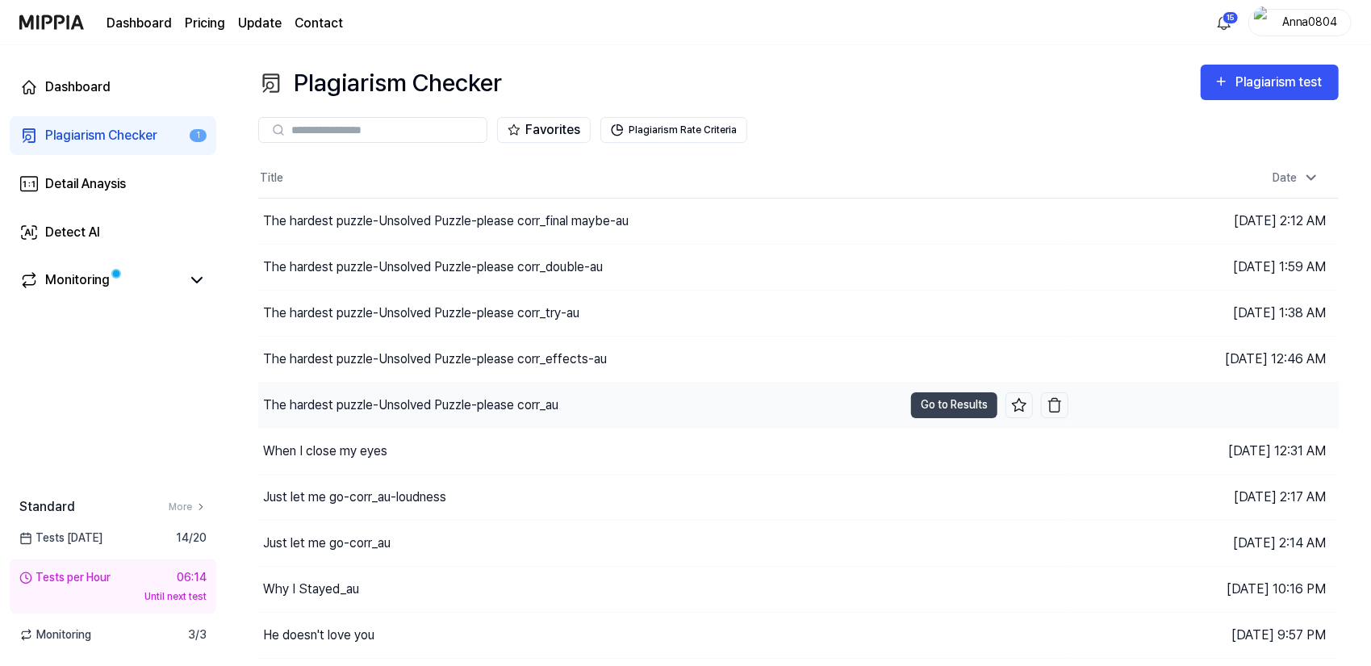
click at [490, 404] on div "The hardest puzzle-Unsolved Puzzle-please corr_au" at bounding box center [410, 404] width 295 height 19
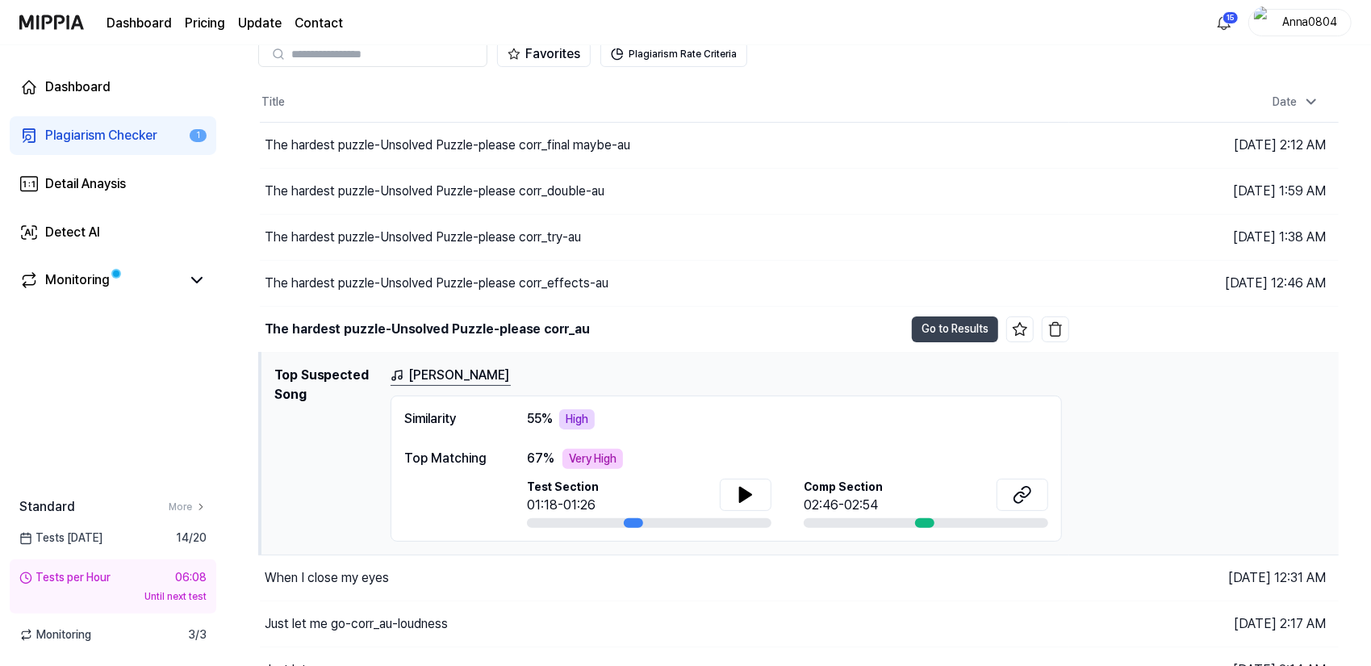
scroll to position [81, 0]
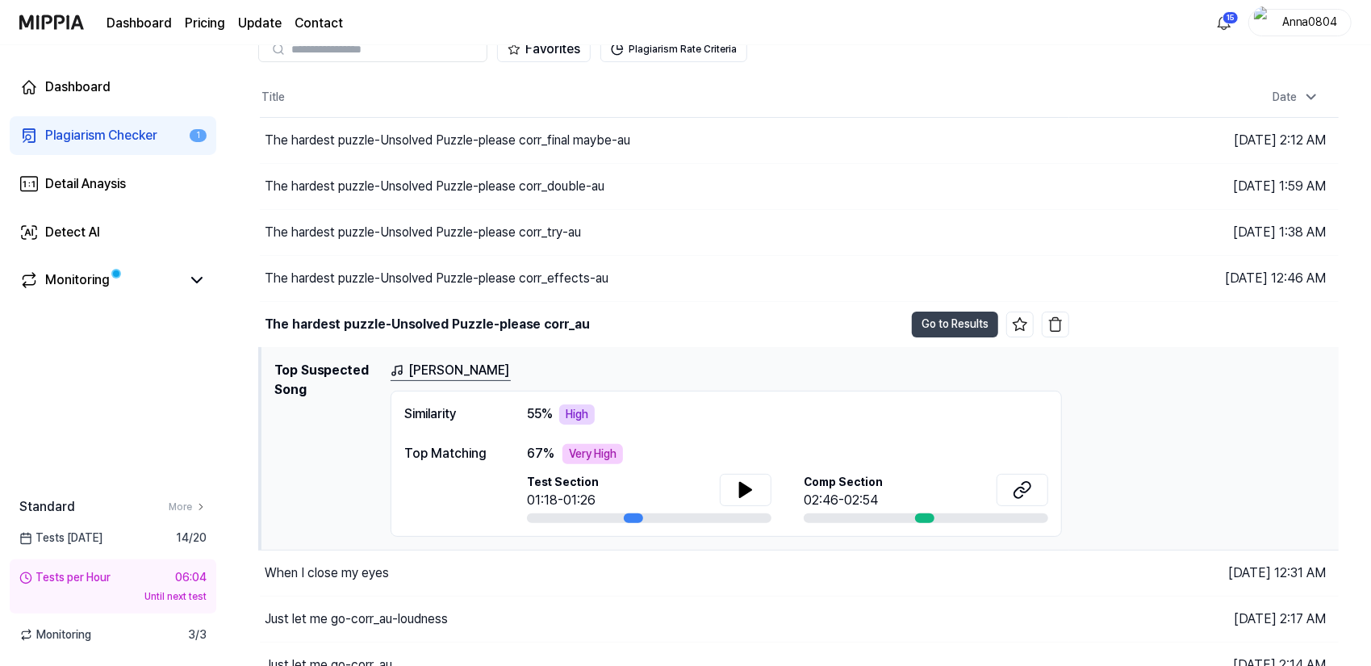
click at [806, 79] on th "Title" at bounding box center [665, 97] width 810 height 39
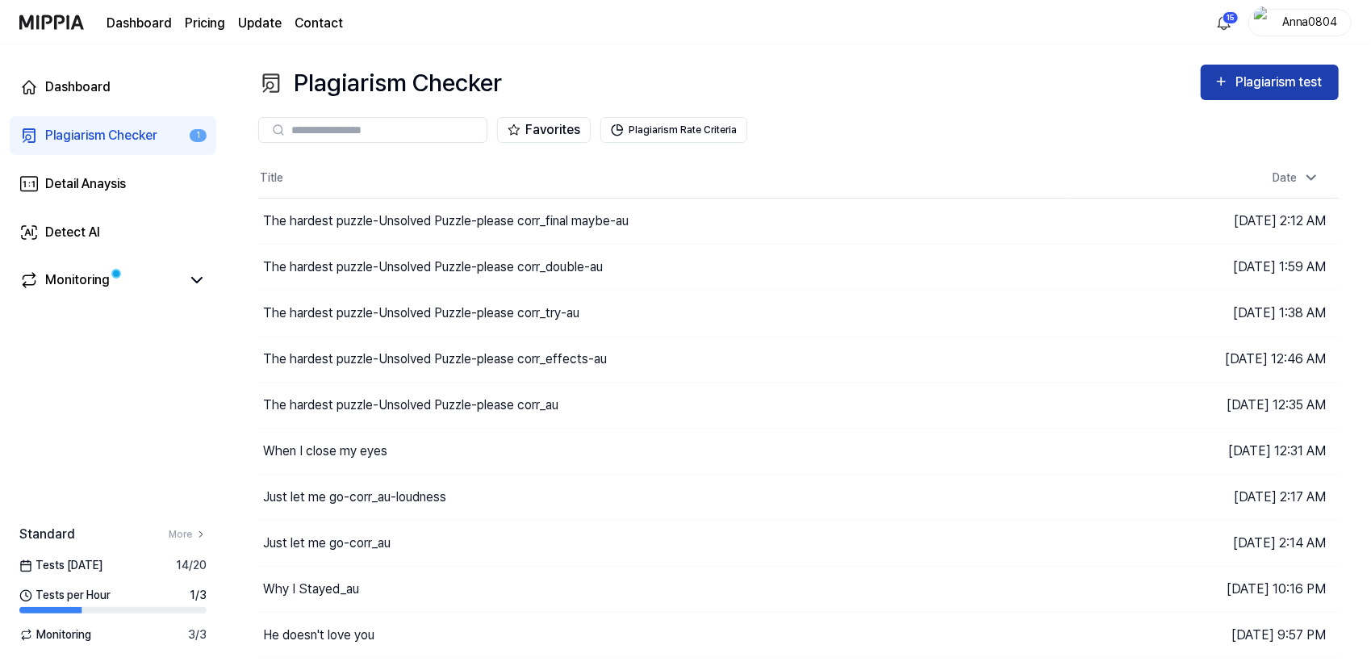
click at [1260, 70] on button "Plagiarism test" at bounding box center [1270, 83] width 138 height 36
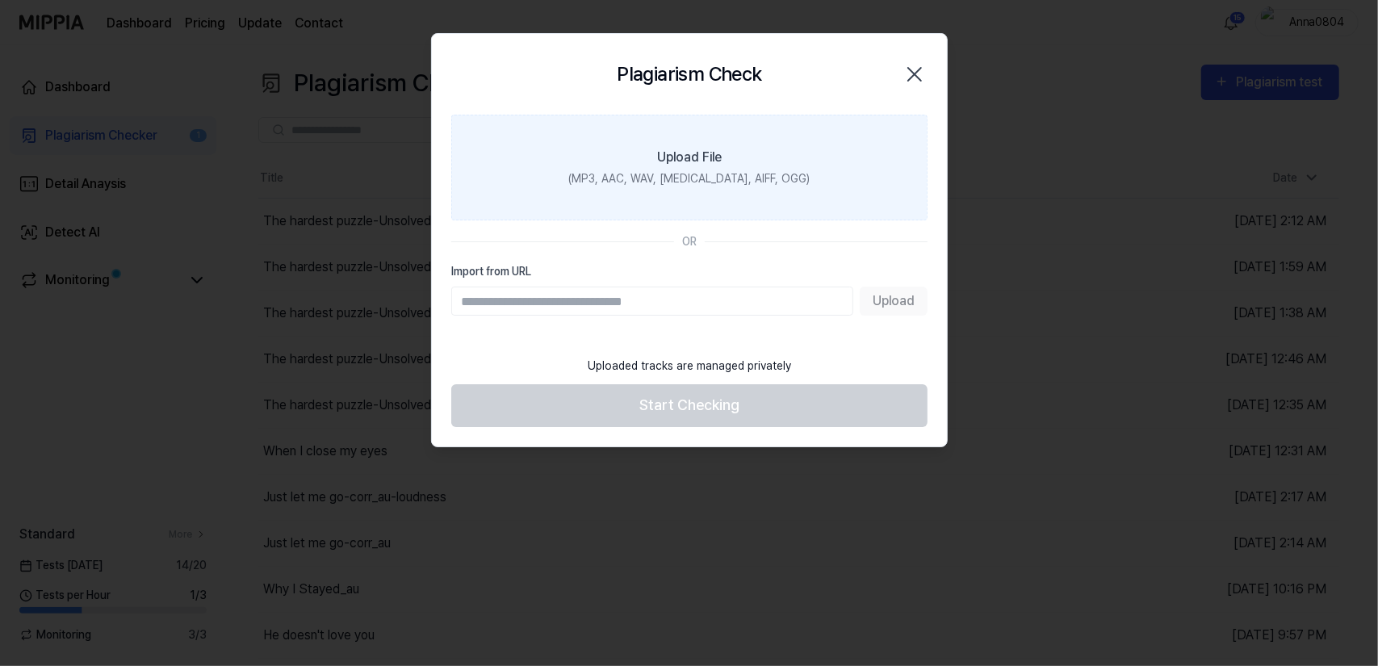
click at [754, 138] on label "Upload File (MP3, AAC, WAV, FLAC, AIFF, OGG)" at bounding box center [689, 168] width 476 height 106
click at [0, 0] on input "Upload File (MP3, AAC, WAV, FLAC, AIFF, OGG)" at bounding box center [0, 0] width 0 height 0
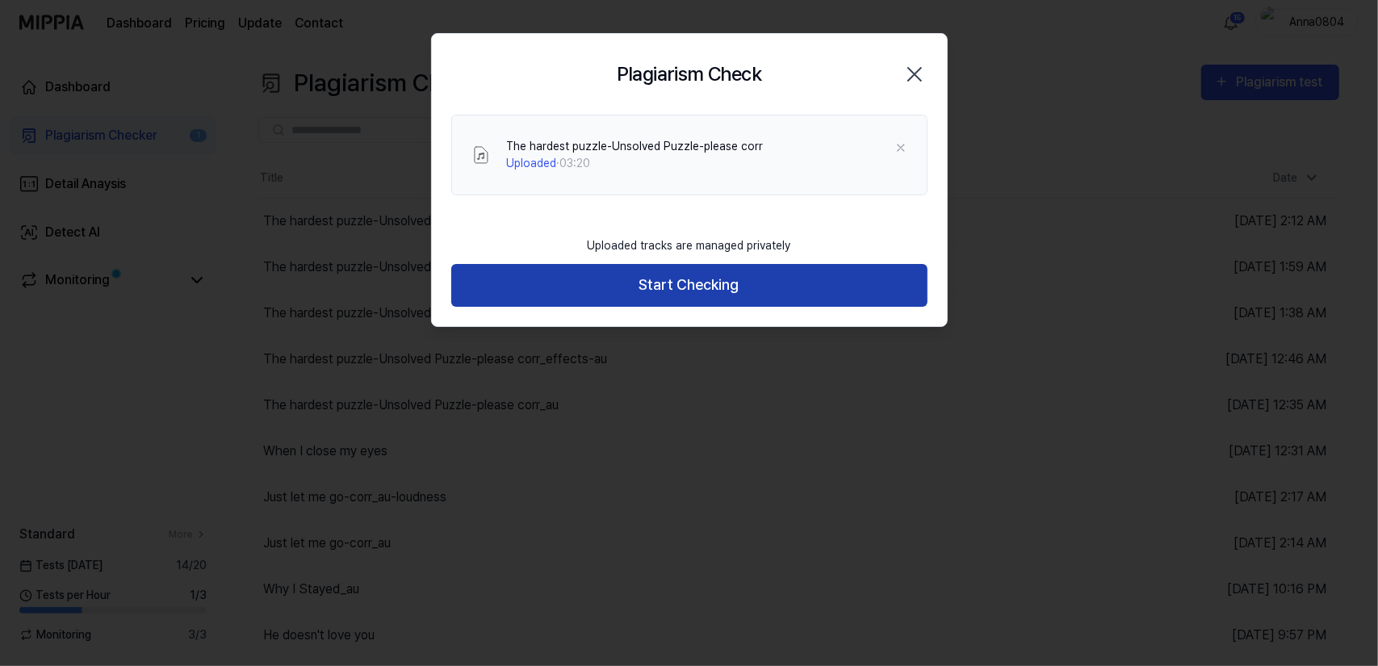
click at [726, 283] on button "Start Checking" at bounding box center [689, 285] width 476 height 43
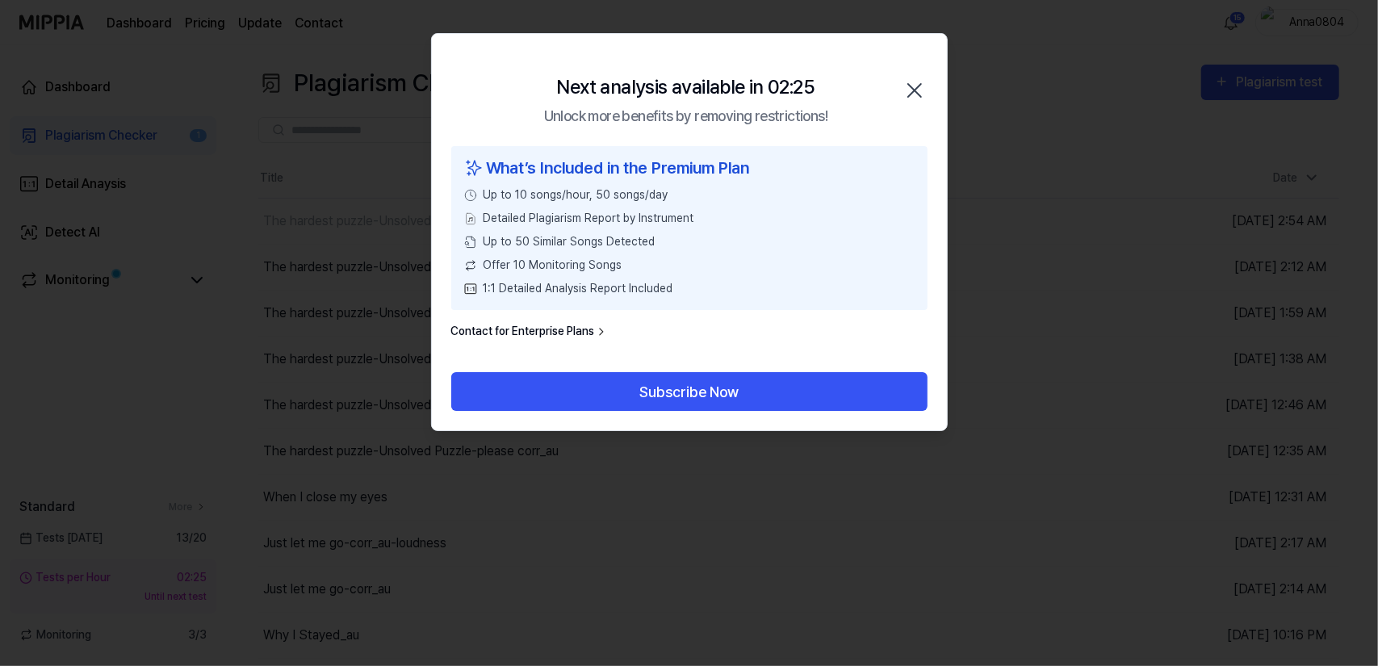
click at [920, 89] on icon "button" at bounding box center [915, 90] width 26 height 26
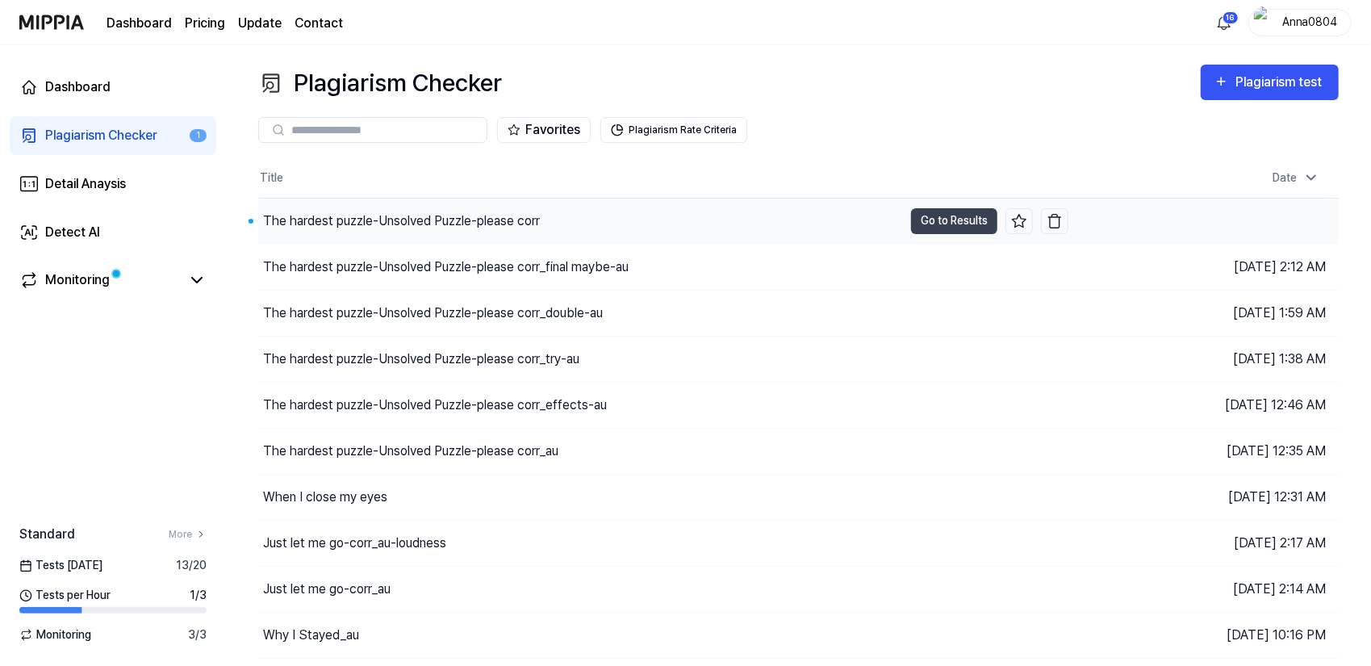
click at [491, 220] on div "The hardest puzzle-Unsolved Puzzle-please corr" at bounding box center [401, 220] width 277 height 19
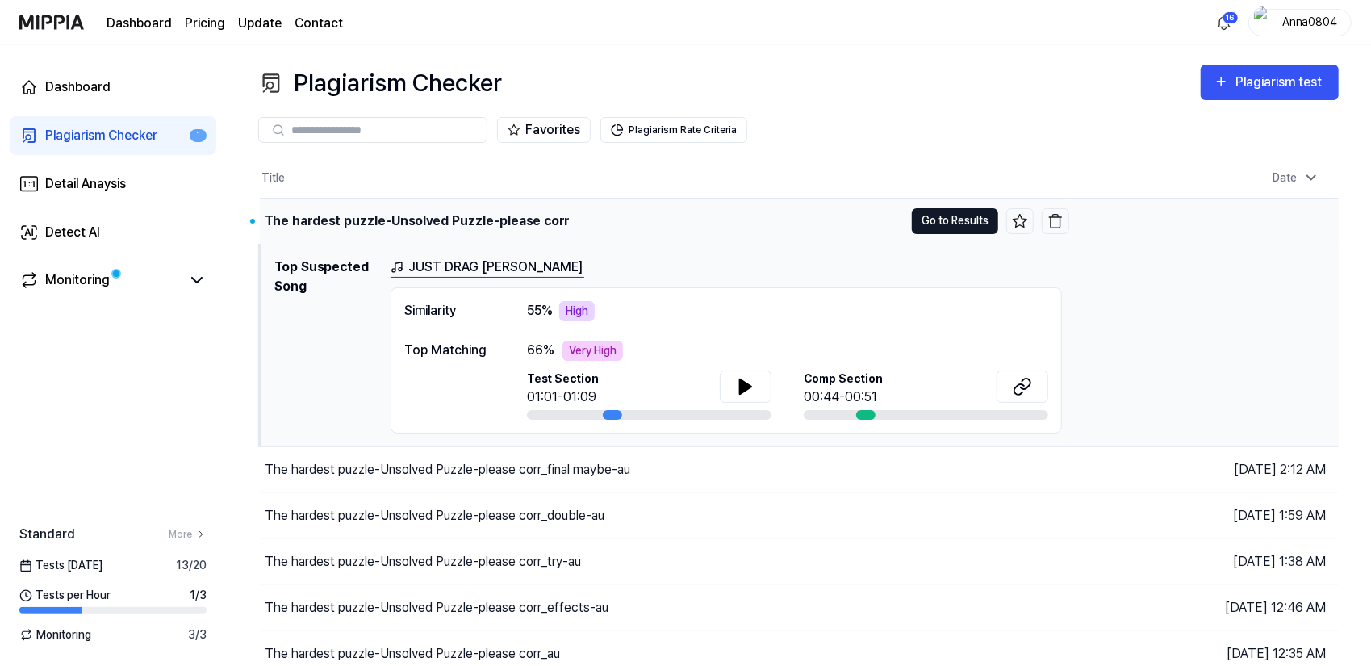
click at [951, 227] on button "Go to Results" at bounding box center [955, 221] width 86 height 26
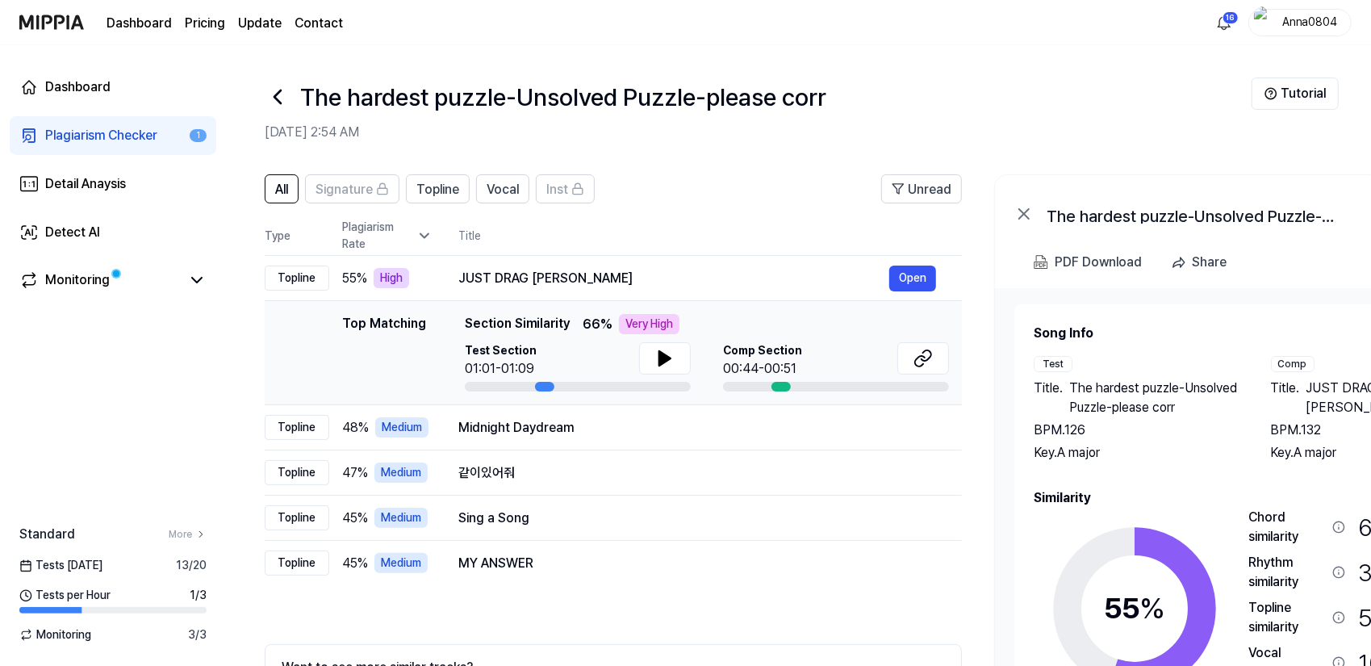
drag, startPoint x: 1305, startPoint y: 483, endPoint x: 1349, endPoint y: 477, distance: 44.9
click at [1349, 477] on div "Song Info Test Title . The hardest puzzle-Unsolved Puzzle-please corr BPM. 126 …" at bounding box center [1254, 555] width 441 height 463
click at [433, 199] on button "Topline" at bounding box center [438, 188] width 64 height 29
click at [512, 191] on span "Vocal" at bounding box center [503, 189] width 32 height 19
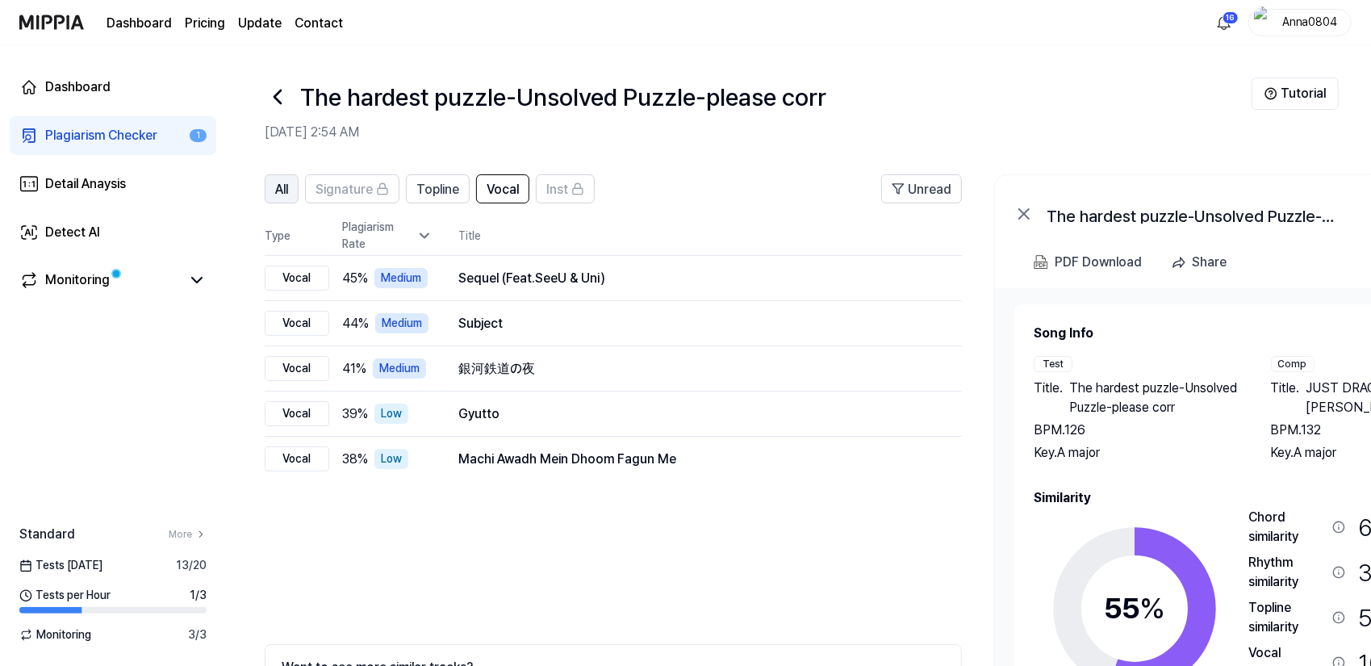
click at [288, 183] on span "All" at bounding box center [281, 189] width 13 height 19
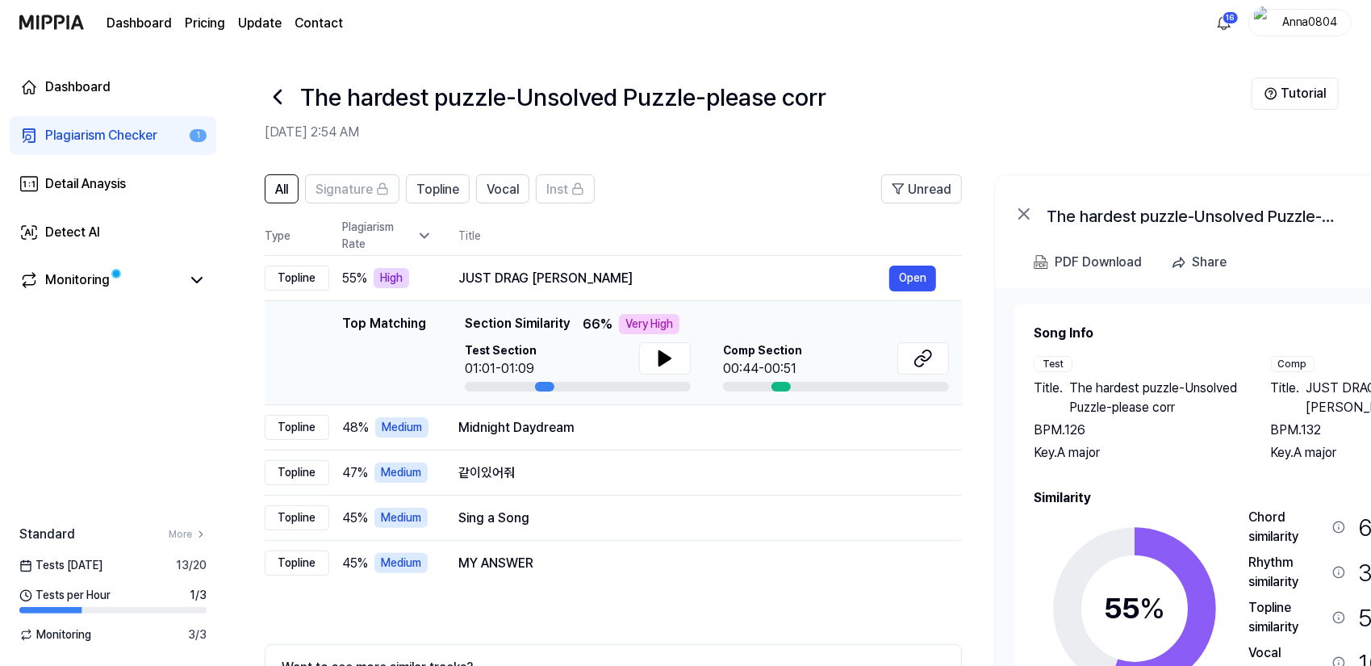
click at [92, 132] on div "Plagiarism Checker" at bounding box center [101, 135] width 112 height 19
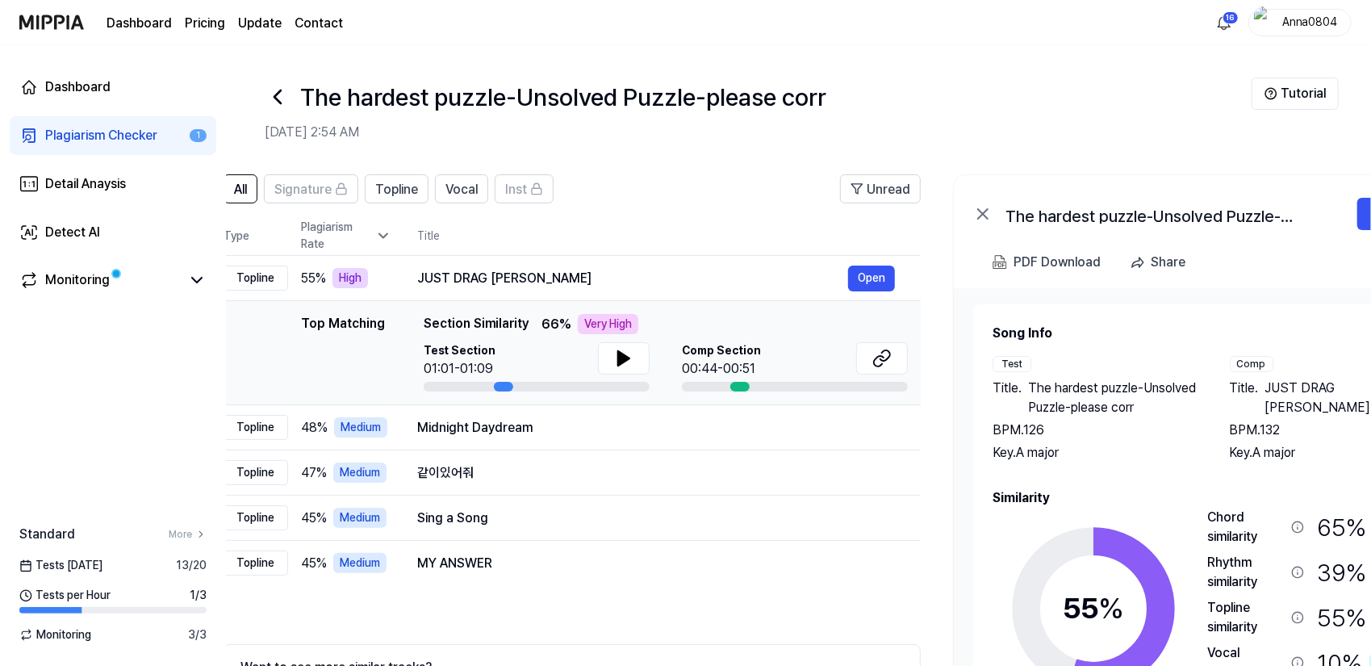
scroll to position [0, 40]
drag, startPoint x: 1157, startPoint y: 529, endPoint x: 1128, endPoint y: 480, distance: 56.9
click at [1128, 480] on div "Song Info Test Title . The hardest puzzle-Unsolved Puzzle-please corr BPM. 126 …" at bounding box center [1214, 555] width 441 height 463
click at [104, 138] on div "Plagiarism Checker" at bounding box center [101, 135] width 112 height 19
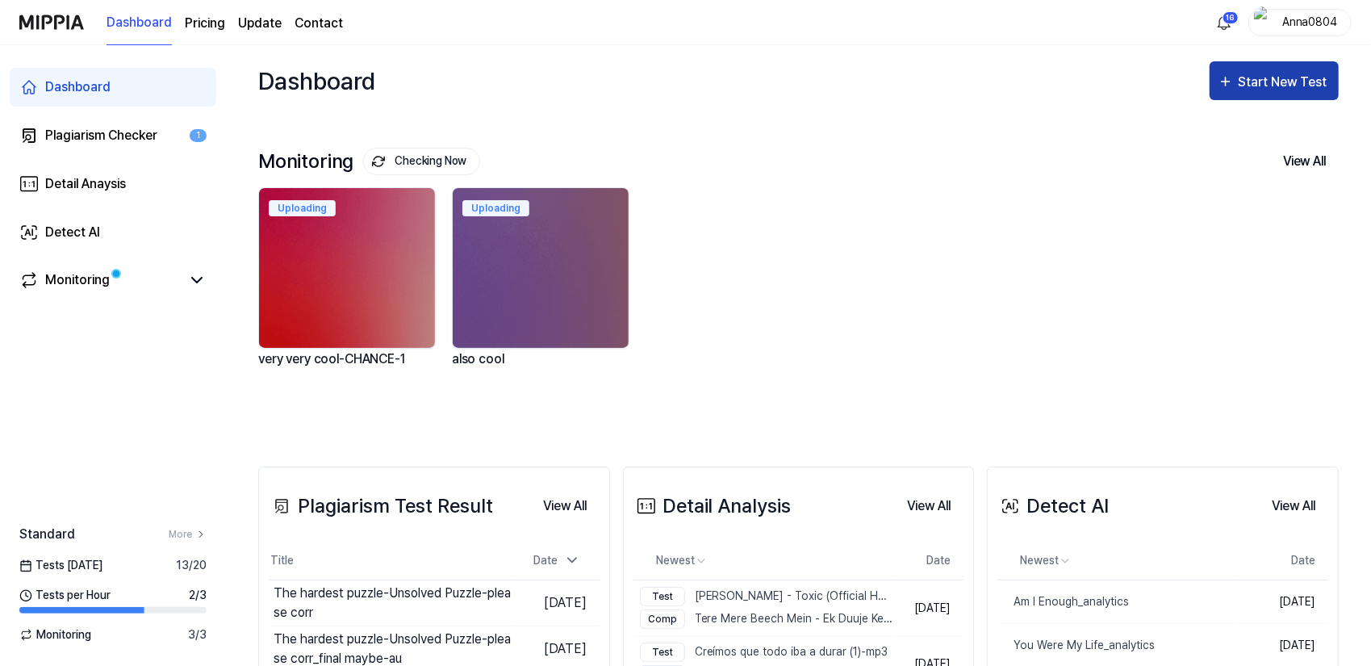
click at [1236, 93] on button "Start New Test" at bounding box center [1274, 80] width 129 height 39
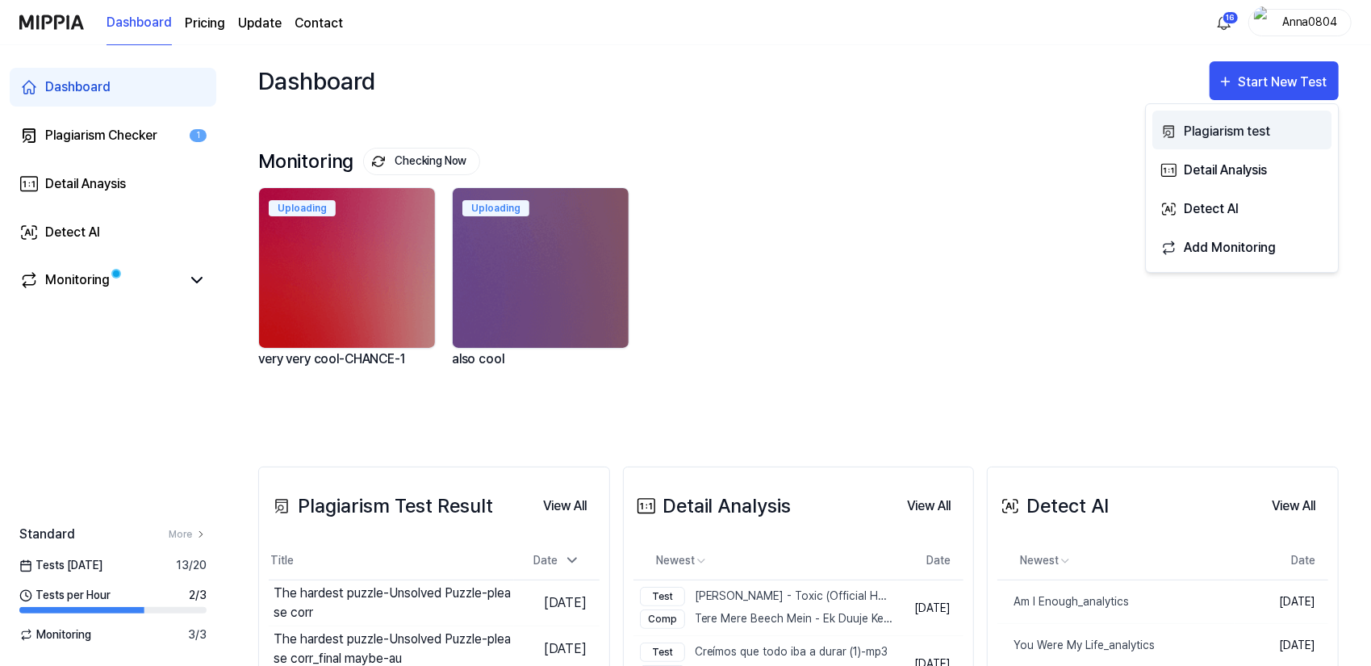
click at [1223, 130] on div "Plagiarism test" at bounding box center [1254, 131] width 140 height 21
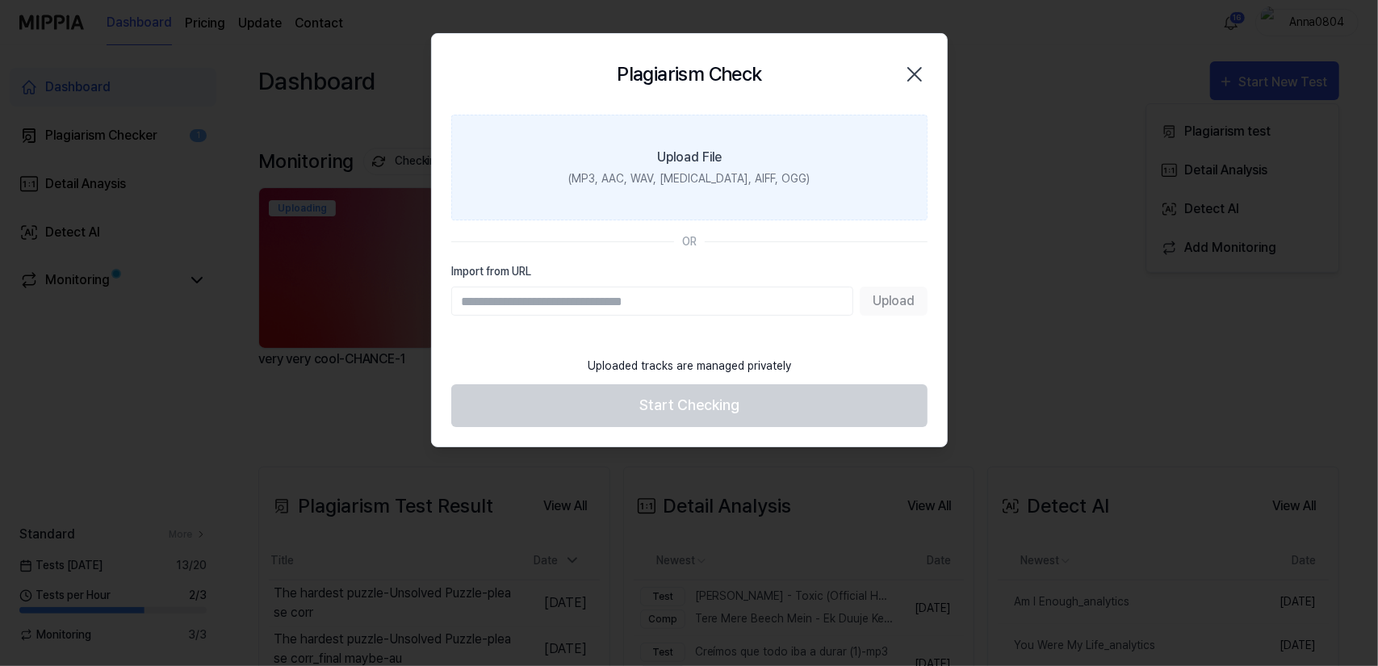
click at [747, 165] on label "Upload File (MP3, AAC, WAV, [MEDICAL_DATA], AIFF, OGG)" at bounding box center [689, 168] width 476 height 106
click at [0, 0] on input "Upload File (MP3, AAC, WAV, [MEDICAL_DATA], AIFF, OGG)" at bounding box center [0, 0] width 0 height 0
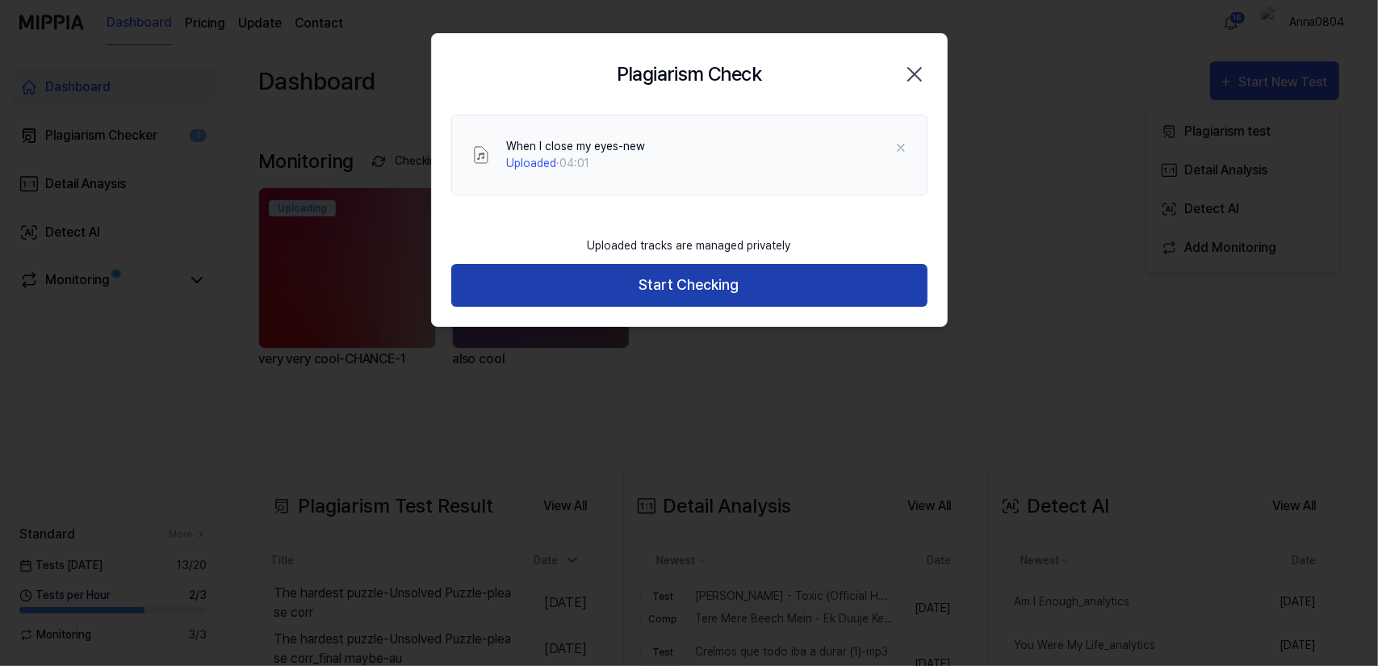
click at [717, 296] on button "Start Checking" at bounding box center [689, 285] width 476 height 43
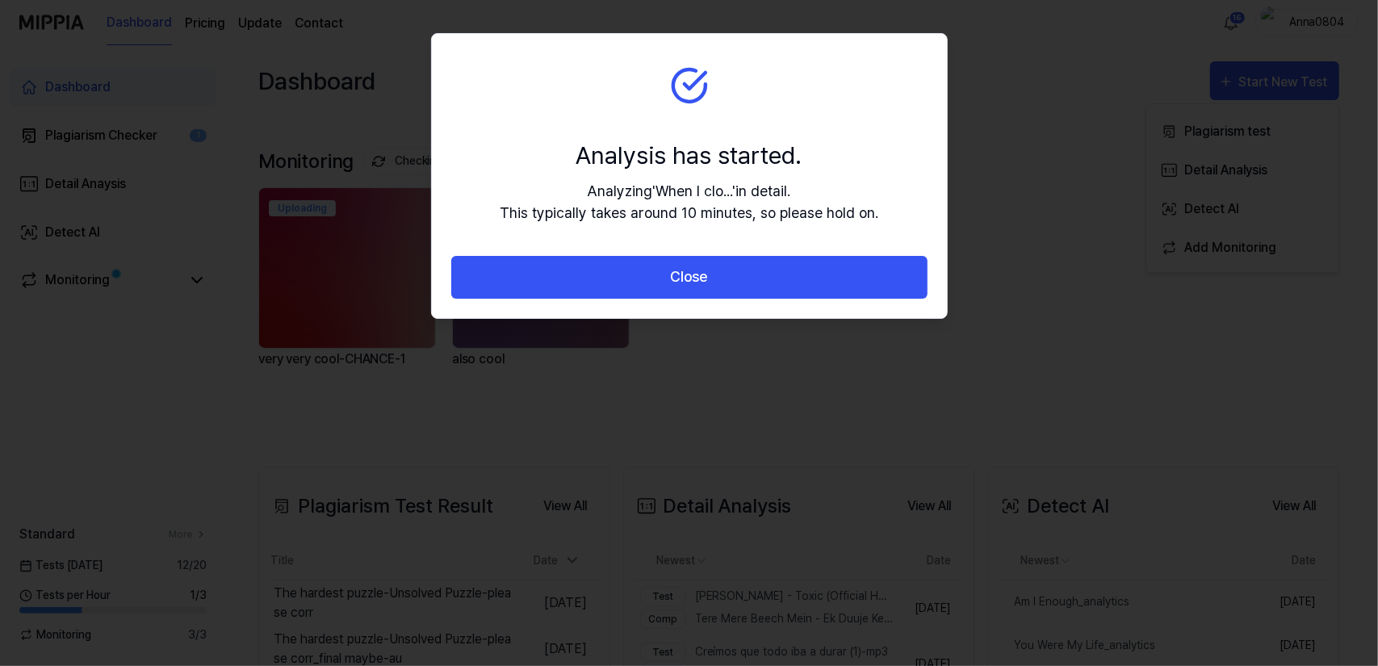
click at [717, 296] on button "Close" at bounding box center [689, 277] width 476 height 43
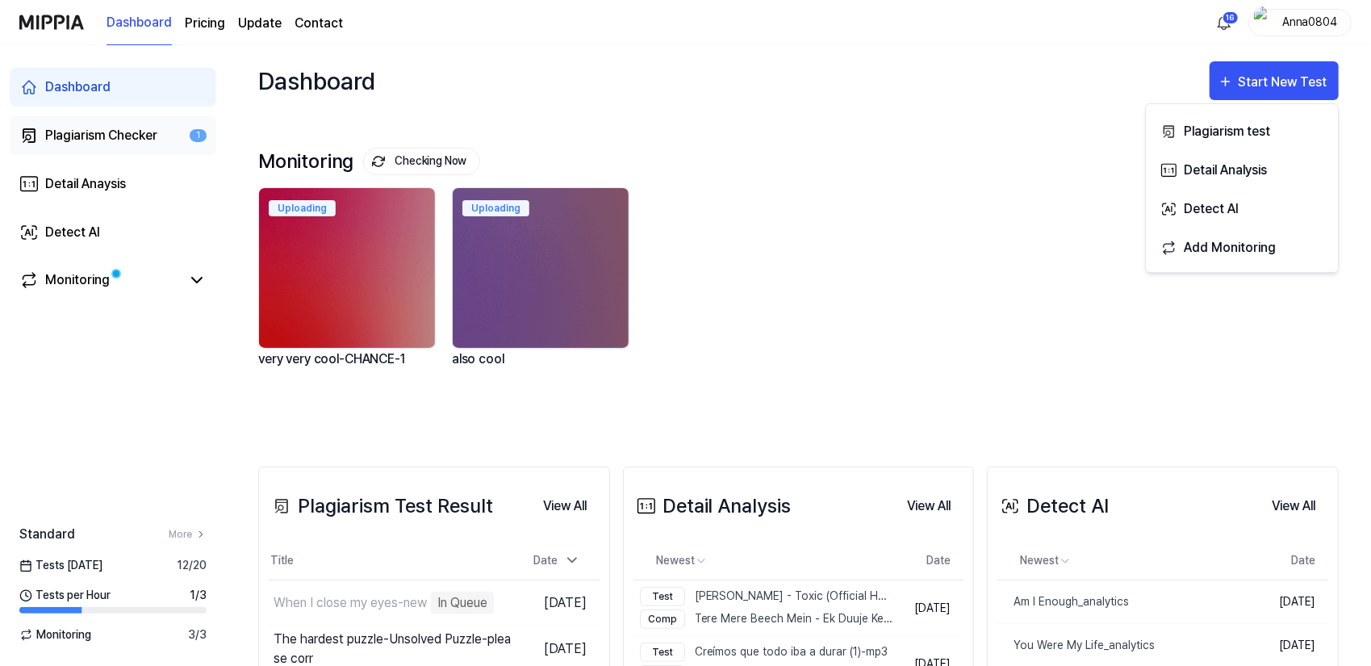
click at [87, 130] on div "Plagiarism Checker" at bounding box center [101, 135] width 112 height 19
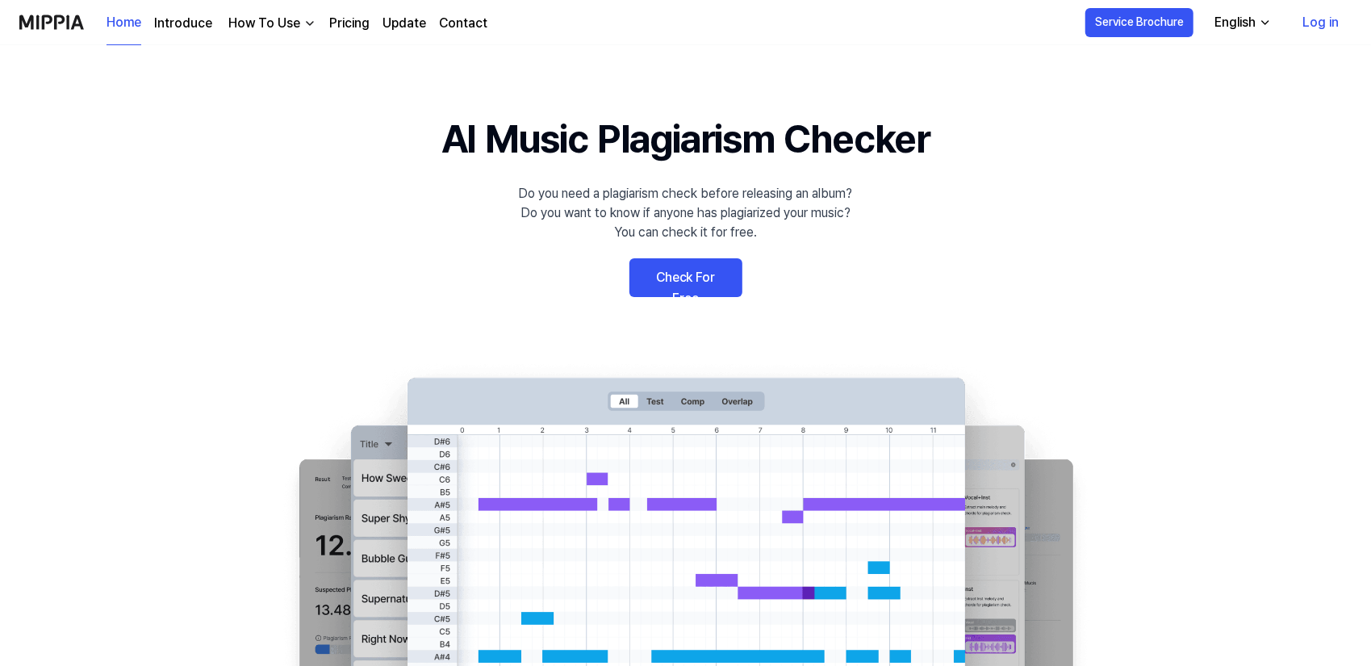
click at [1328, 20] on link "Log in" at bounding box center [1321, 22] width 62 height 45
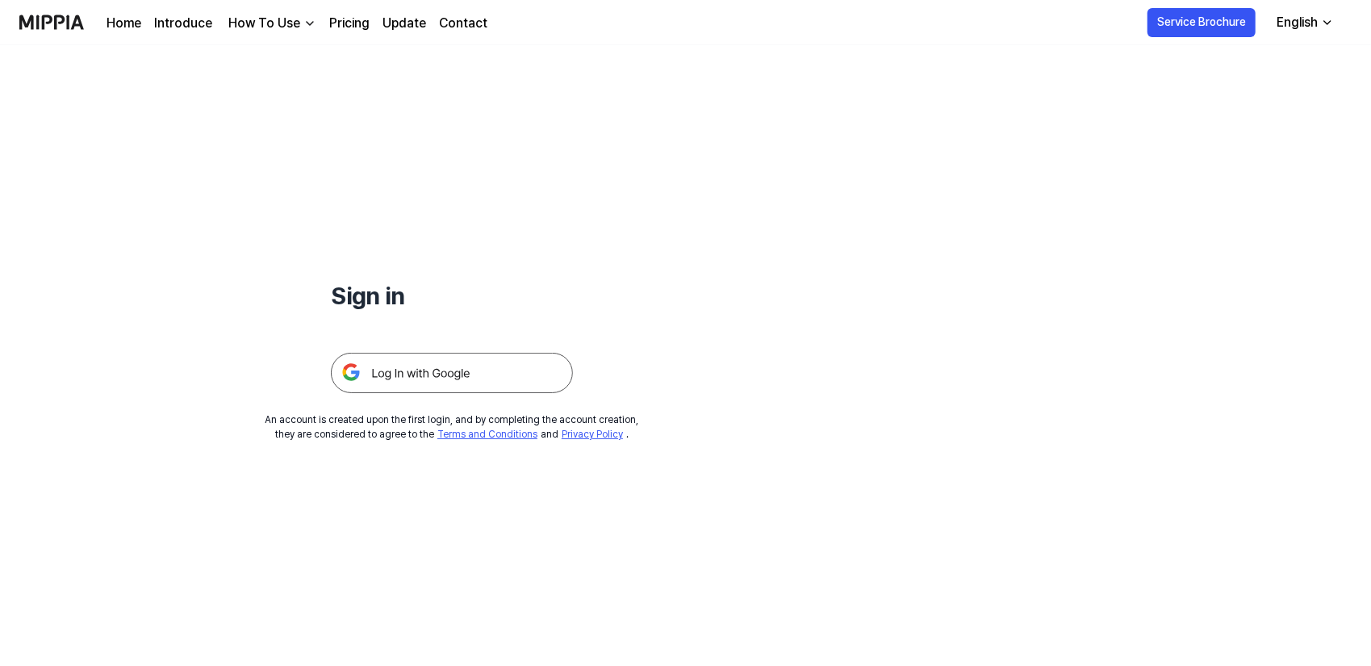
click at [500, 382] on img at bounding box center [452, 373] width 242 height 40
click at [436, 375] on img at bounding box center [452, 373] width 242 height 40
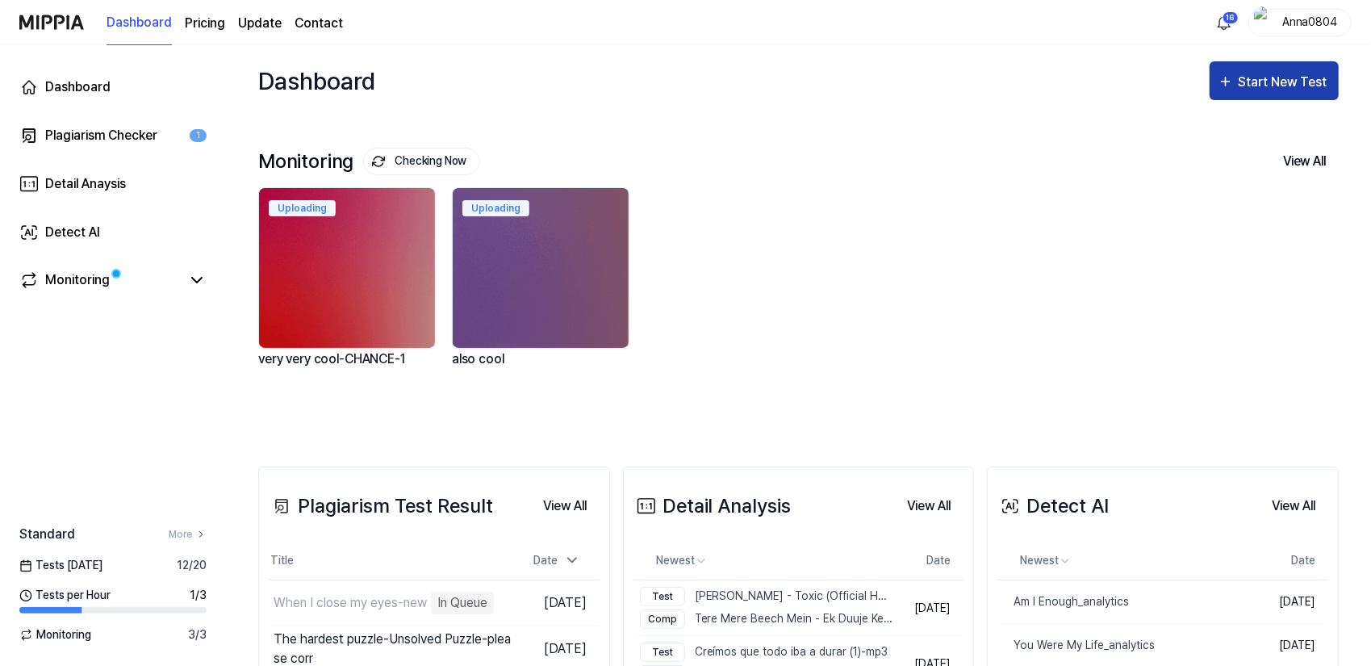
click at [1285, 78] on div "Start New Test" at bounding box center [1285, 82] width 92 height 21
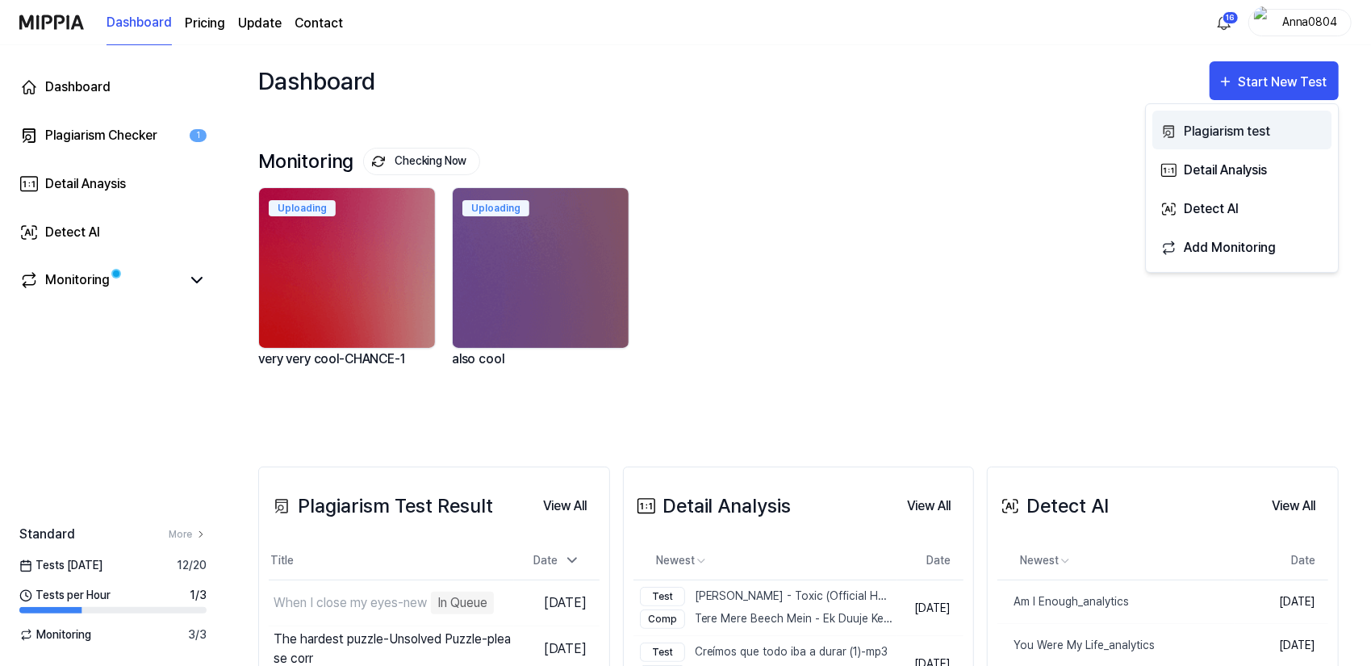
click at [1262, 138] on div "Plagiarism test" at bounding box center [1254, 131] width 140 height 21
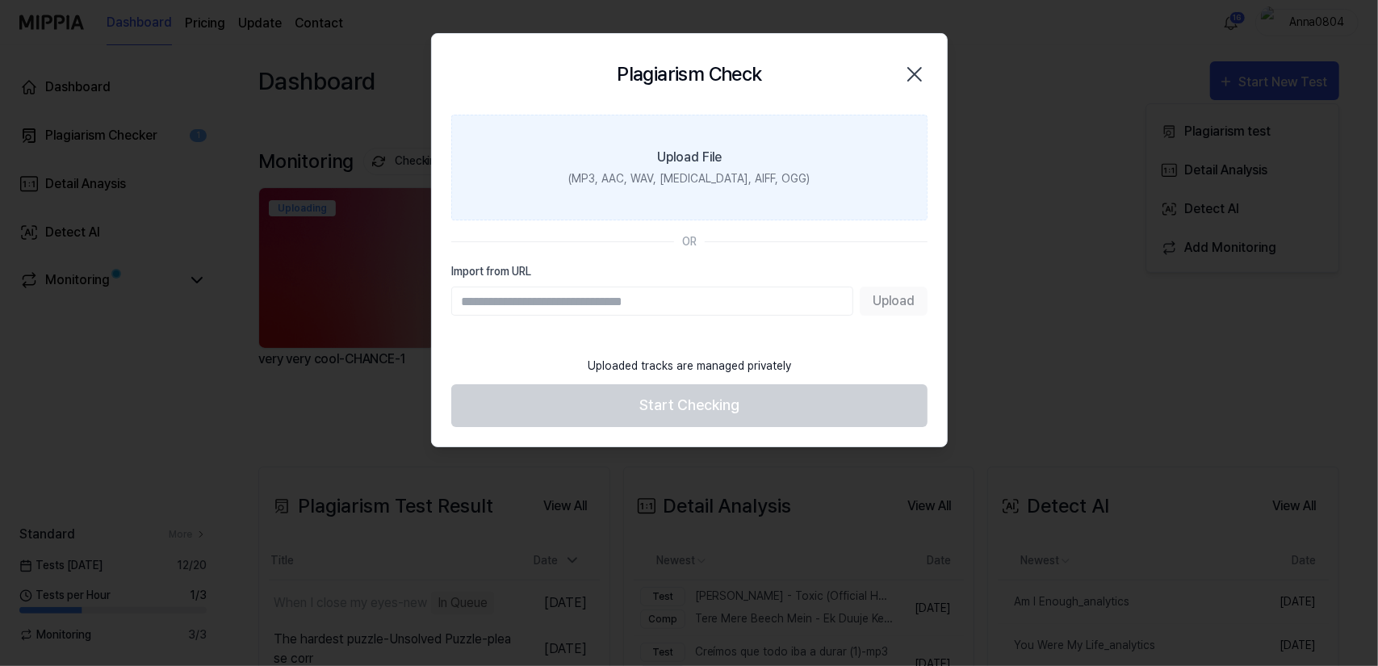
click at [776, 158] on label "Upload File (MP3, AAC, WAV, [MEDICAL_DATA], AIFF, OGG)" at bounding box center [689, 168] width 476 height 106
click at [0, 0] on input "Upload File (MP3, AAC, WAV, [MEDICAL_DATA], AIFF, OGG)" at bounding box center [0, 0] width 0 height 0
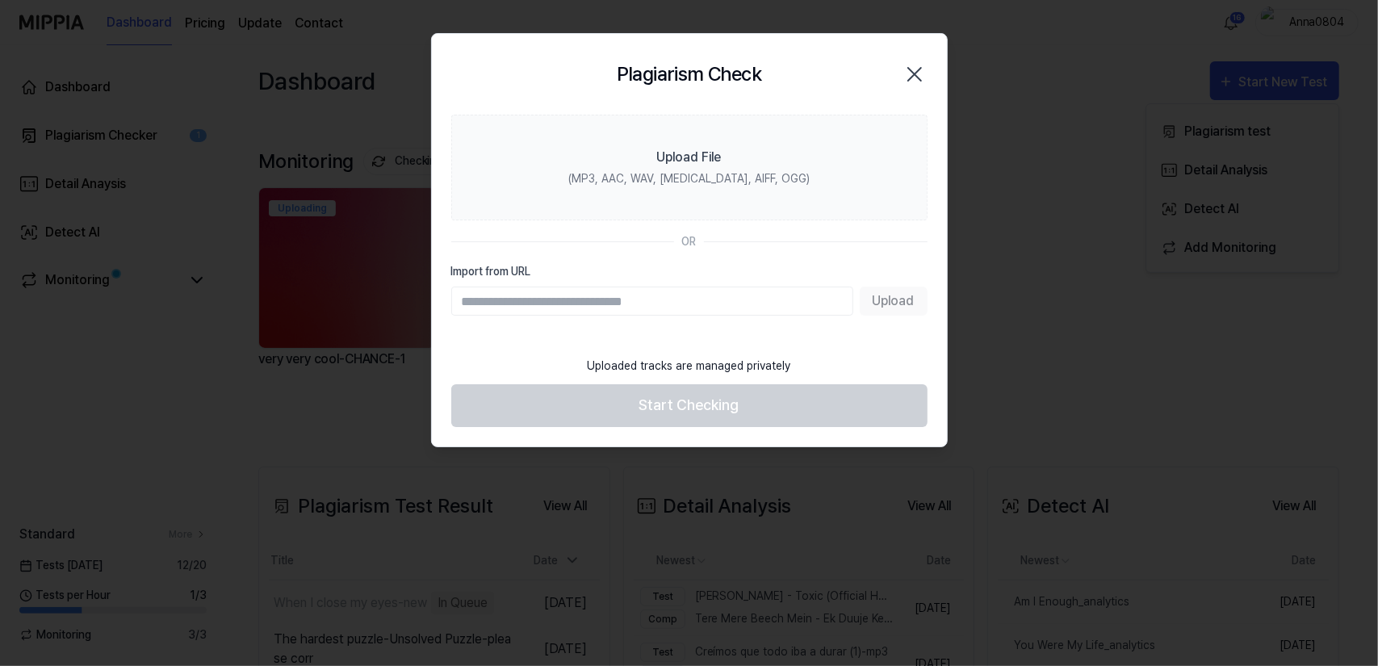
click at [902, 82] on icon "button" at bounding box center [915, 74] width 26 height 26
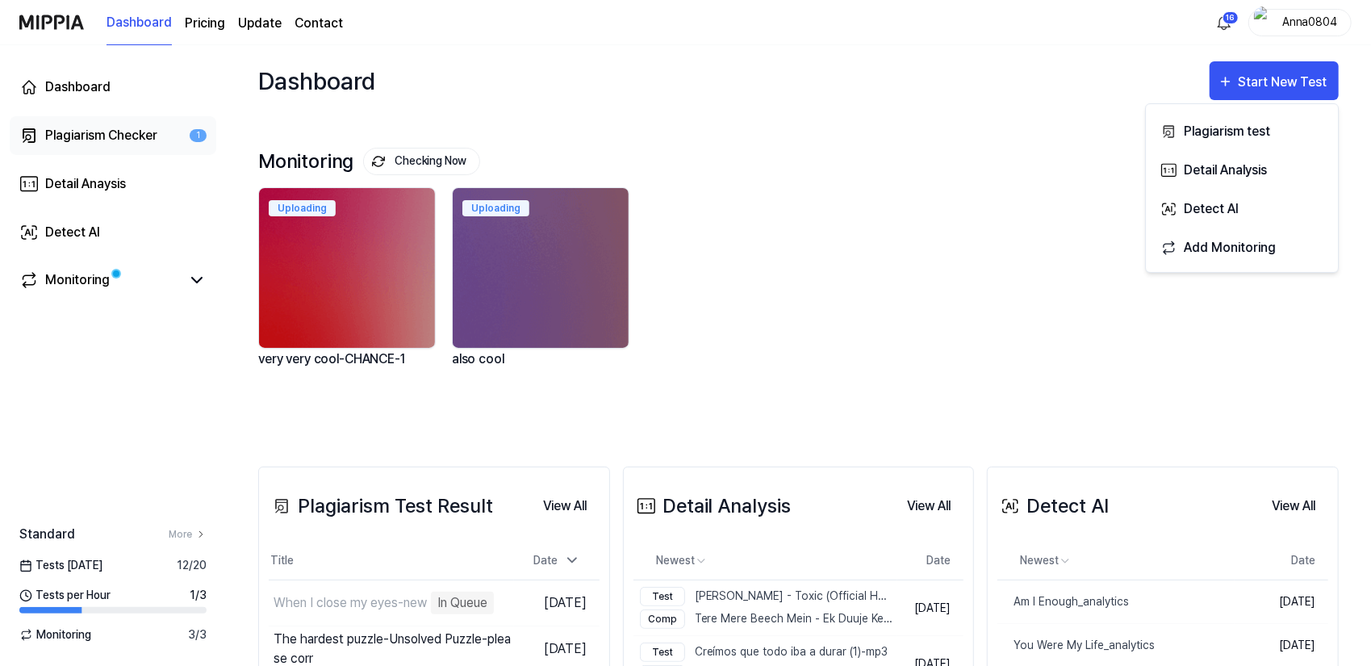
click at [82, 140] on div "Plagiarism Checker" at bounding box center [101, 135] width 112 height 19
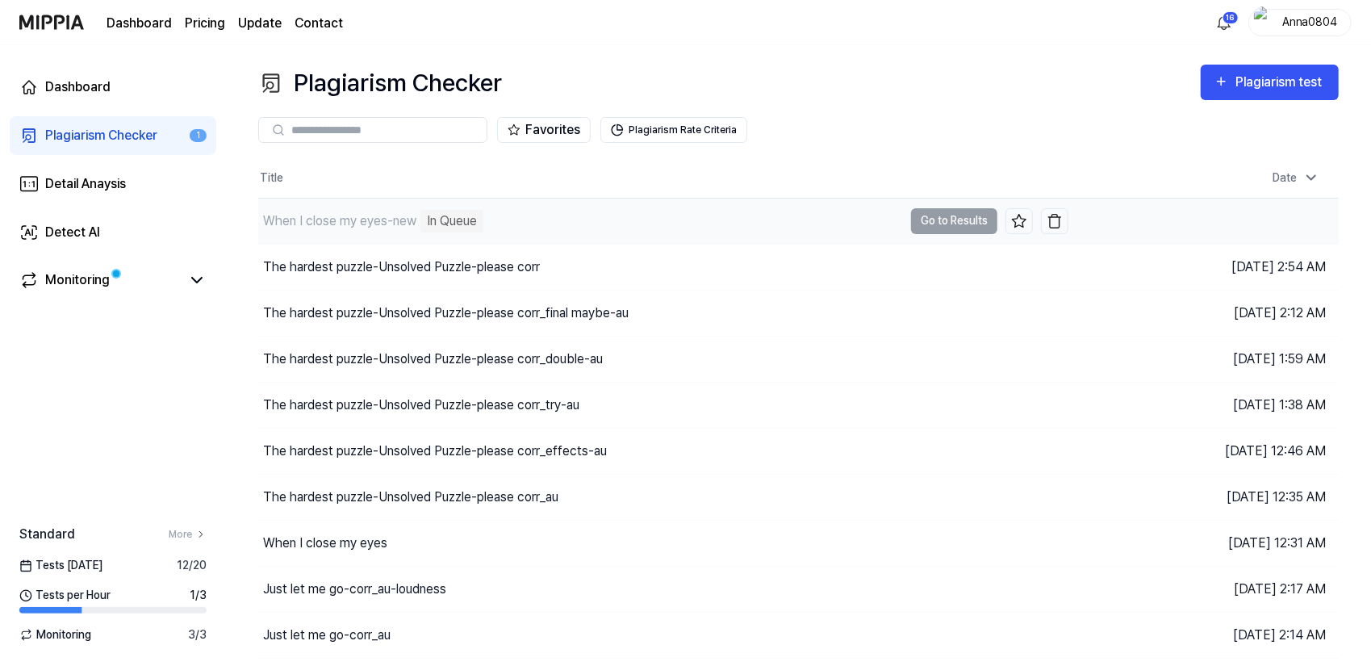
click at [411, 220] on div "When I close my eyes-new" at bounding box center [339, 220] width 153 height 19
click at [345, 217] on div "When I close my eyes-new" at bounding box center [339, 220] width 153 height 19
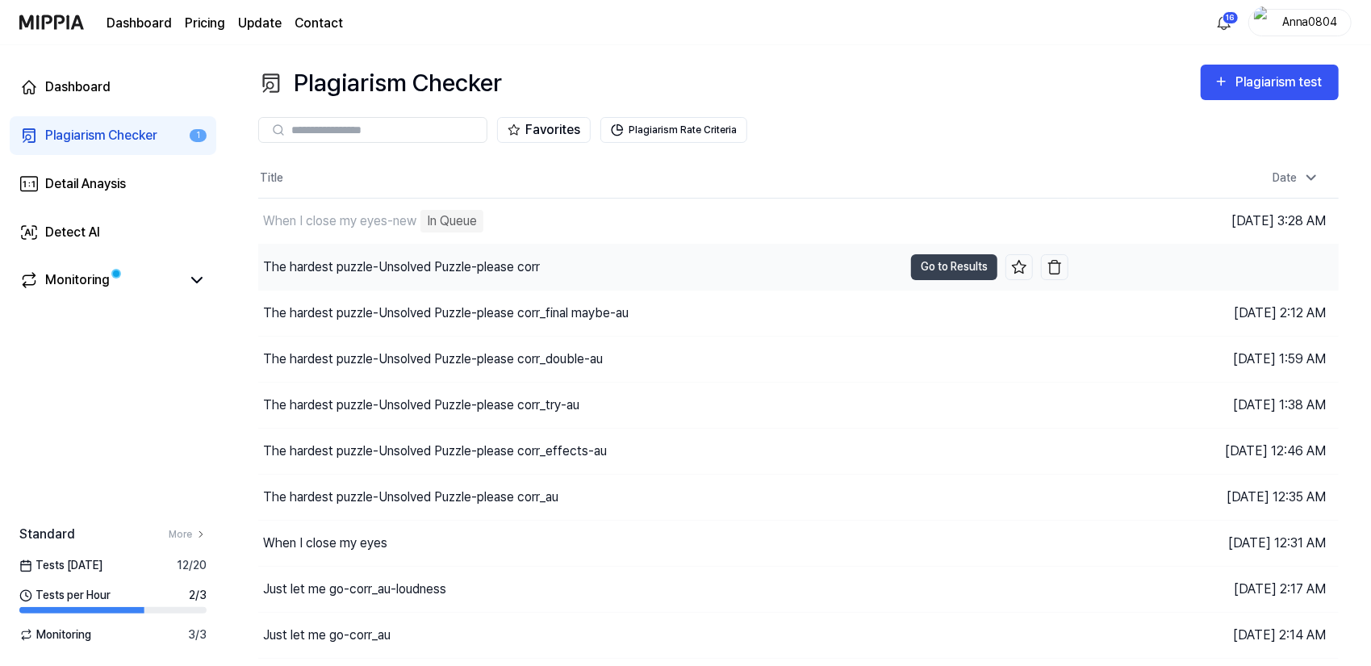
click at [378, 257] on div "The hardest puzzle-Unsolved Puzzle-please corr" at bounding box center [401, 266] width 277 height 19
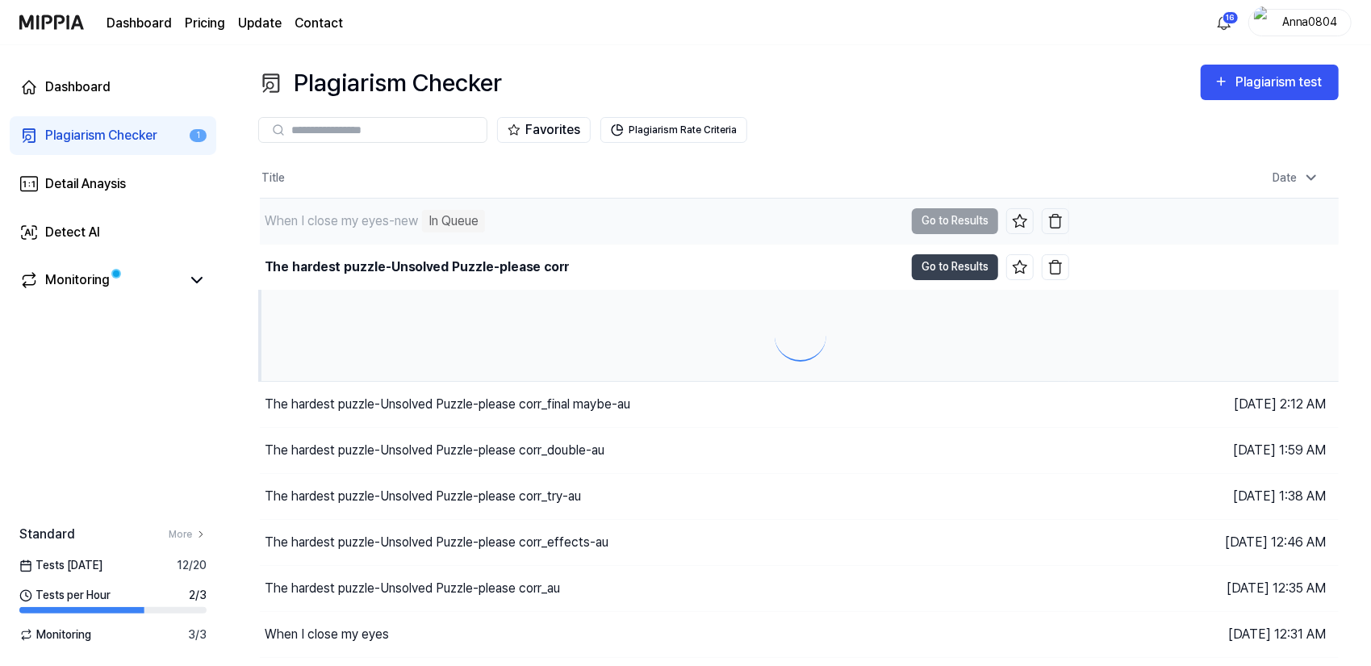
click at [350, 224] on div "When I close my eyes-new" at bounding box center [341, 220] width 153 height 19
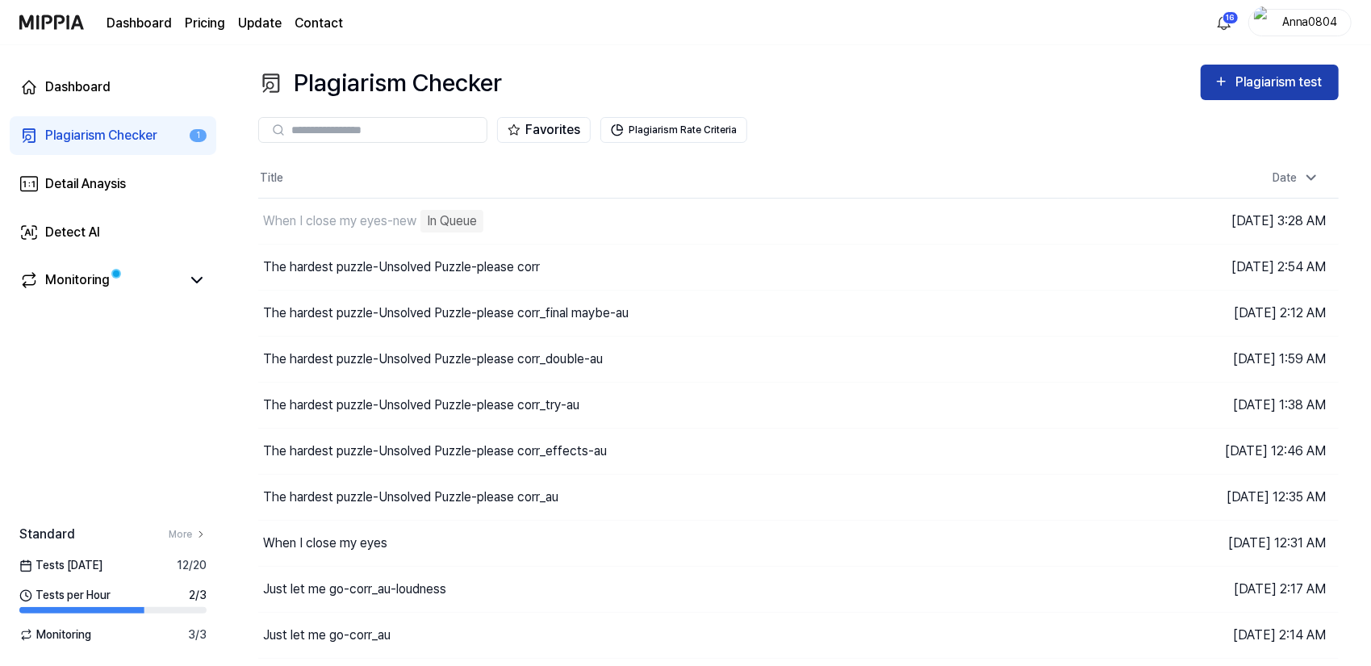
click at [1227, 87] on icon "button" at bounding box center [1221, 81] width 15 height 19
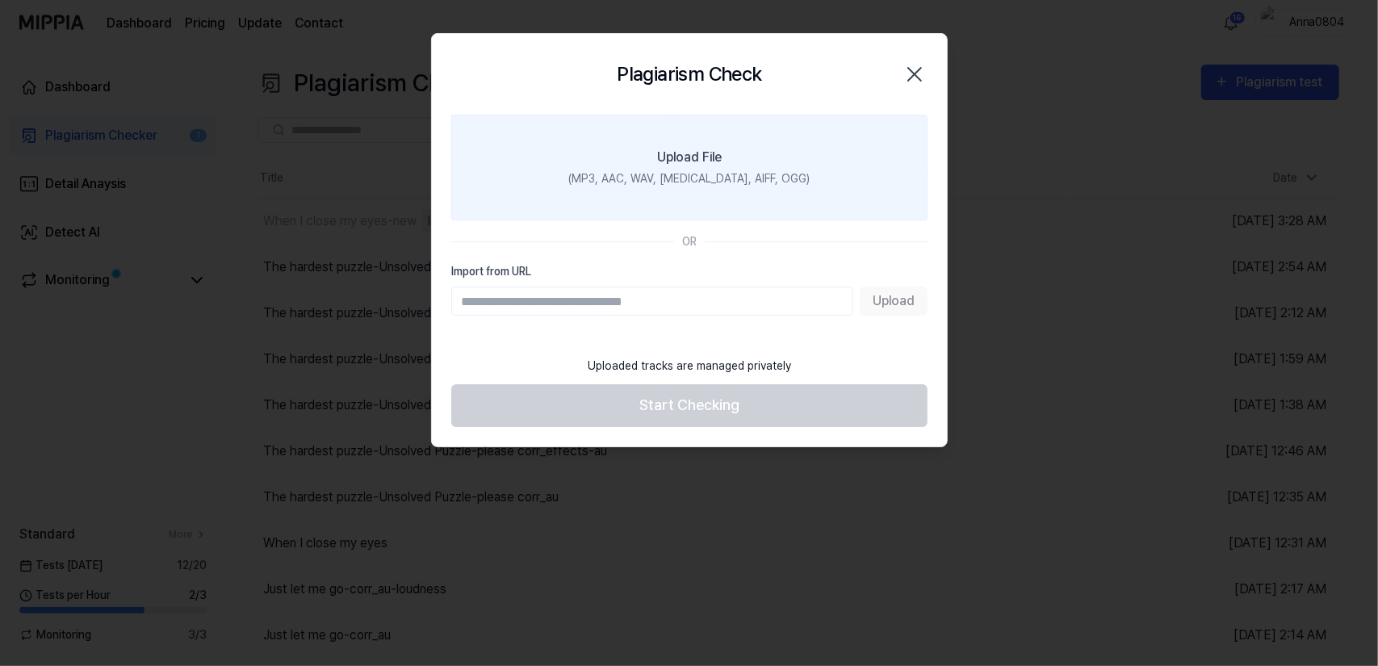
click at [759, 181] on div "(MP3, AAC, WAV, FLAC, AIFF, OGG)" at bounding box center [688, 178] width 241 height 17
click at [0, 0] on input "Upload File (MP3, AAC, WAV, FLAC, AIFF, OGG)" at bounding box center [0, 0] width 0 height 0
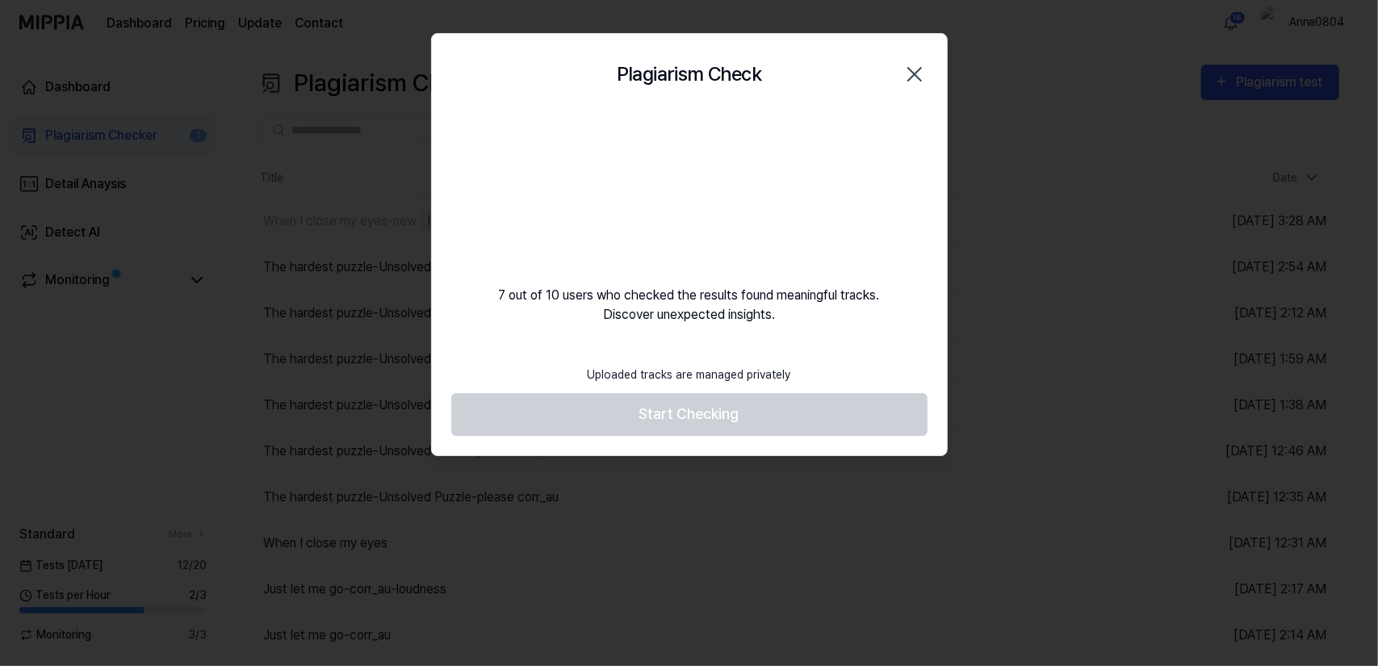
click at [913, 73] on icon "button" at bounding box center [914, 74] width 13 height 13
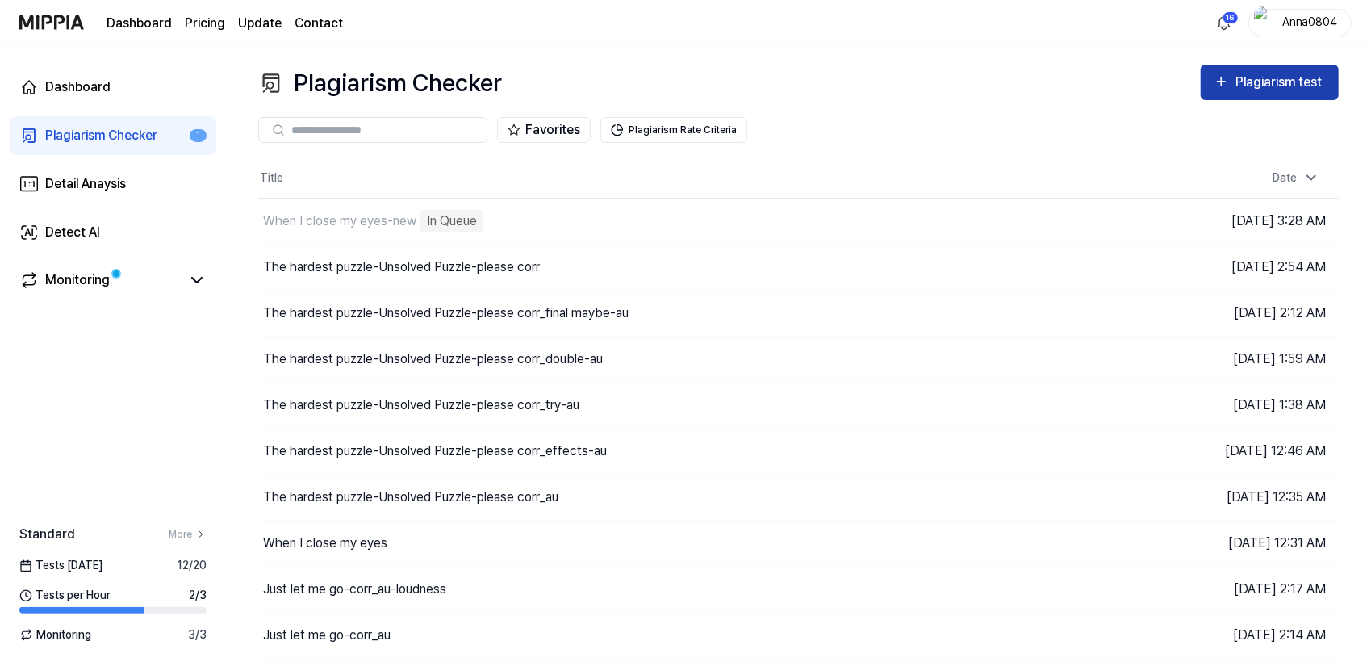
click at [1275, 79] on div "Plagiarism test" at bounding box center [1281, 82] width 90 height 21
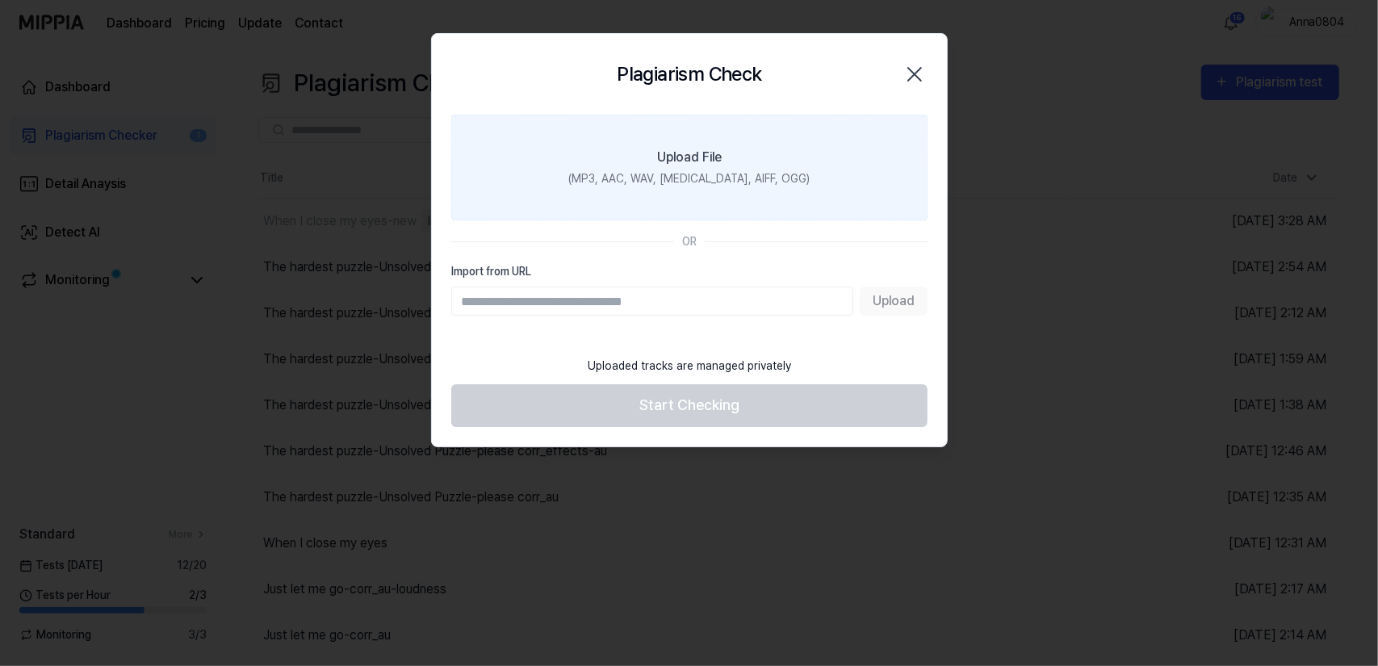
click at [757, 178] on div "(MP3, AAC, WAV, FLAC, AIFF, OGG)" at bounding box center [688, 178] width 241 height 17
click at [0, 0] on input "Upload File (MP3, AAC, WAV, FLAC, AIFF, OGG)" at bounding box center [0, 0] width 0 height 0
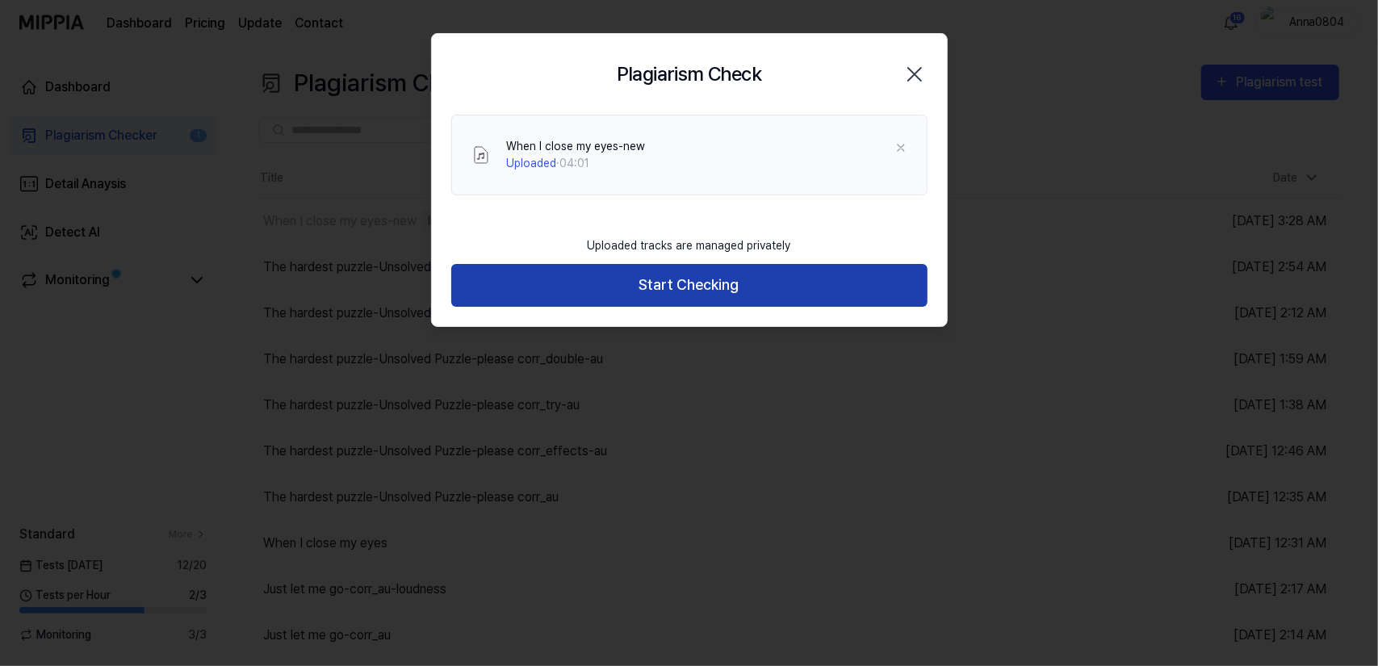
click at [674, 291] on button "Start Checking" at bounding box center [689, 285] width 476 height 43
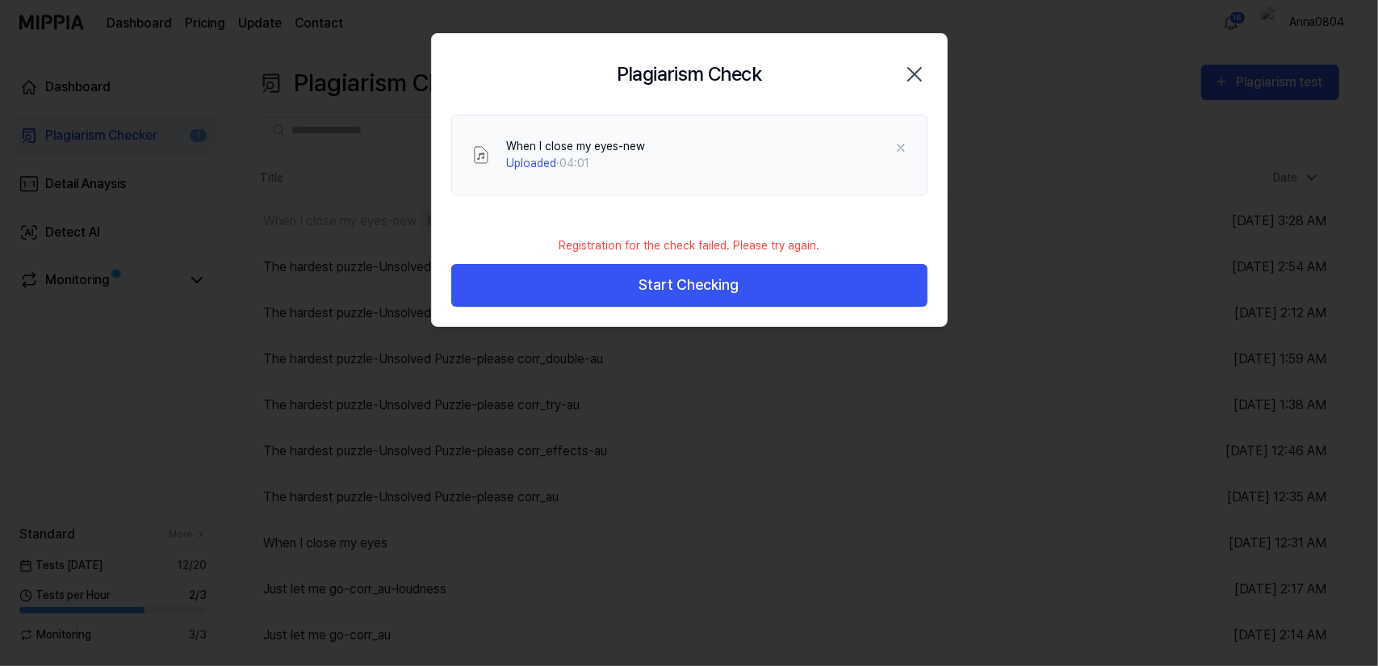
click at [917, 69] on icon "button" at bounding box center [915, 74] width 26 height 26
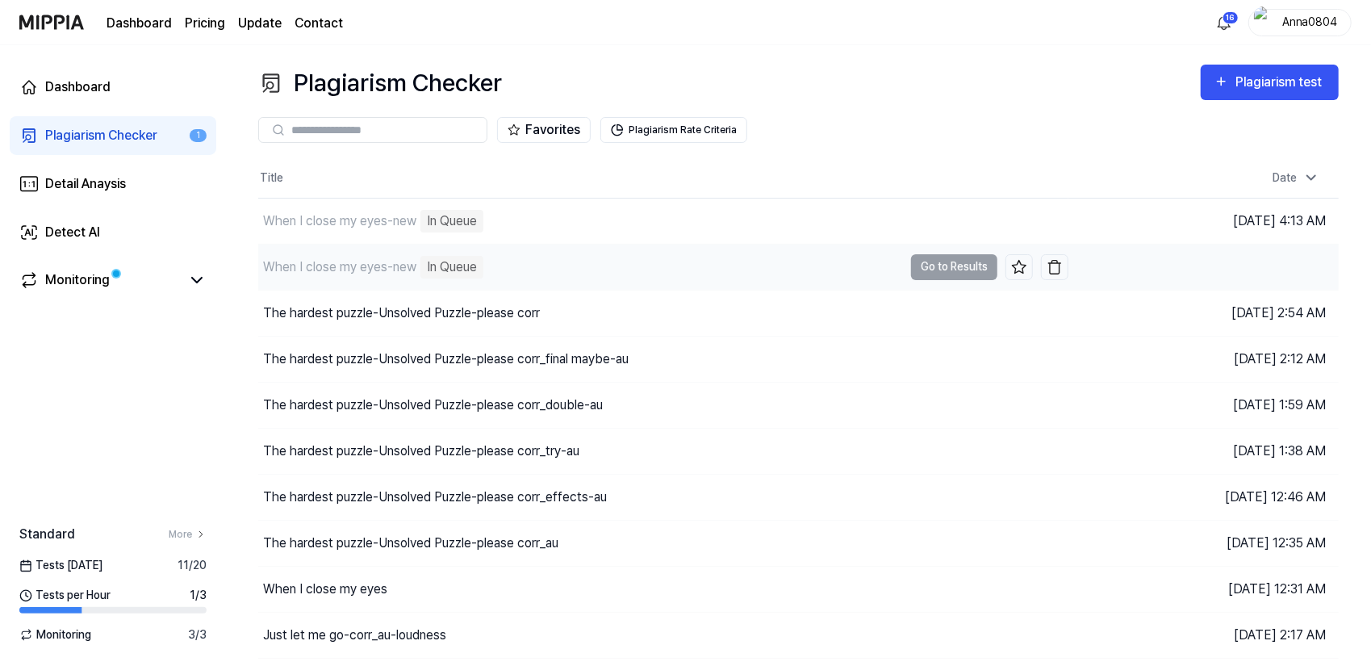
click at [407, 263] on div "When I close my eyes-new" at bounding box center [339, 266] width 153 height 19
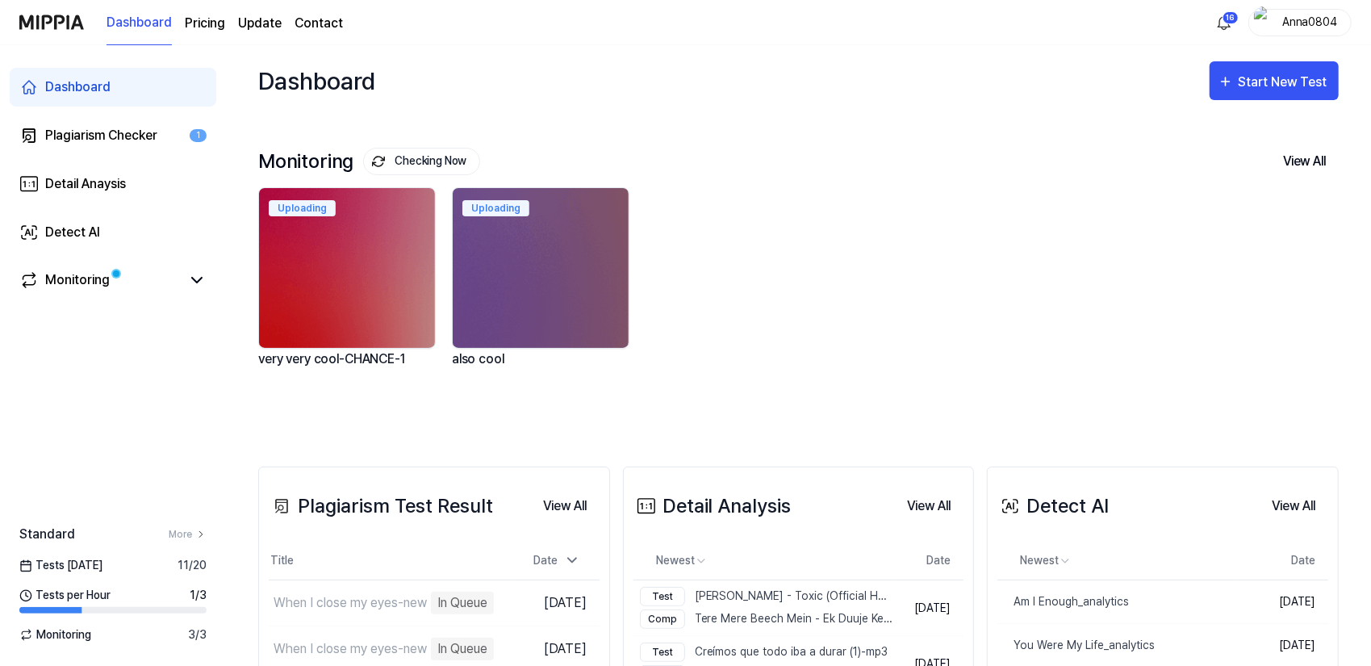
click at [95, 140] on div "Plagiarism Checker" at bounding box center [101, 135] width 112 height 19
click at [123, 141] on div "Plagiarism Checker" at bounding box center [101, 135] width 112 height 19
click at [89, 128] on div "Plagiarism Checker" at bounding box center [101, 135] width 112 height 19
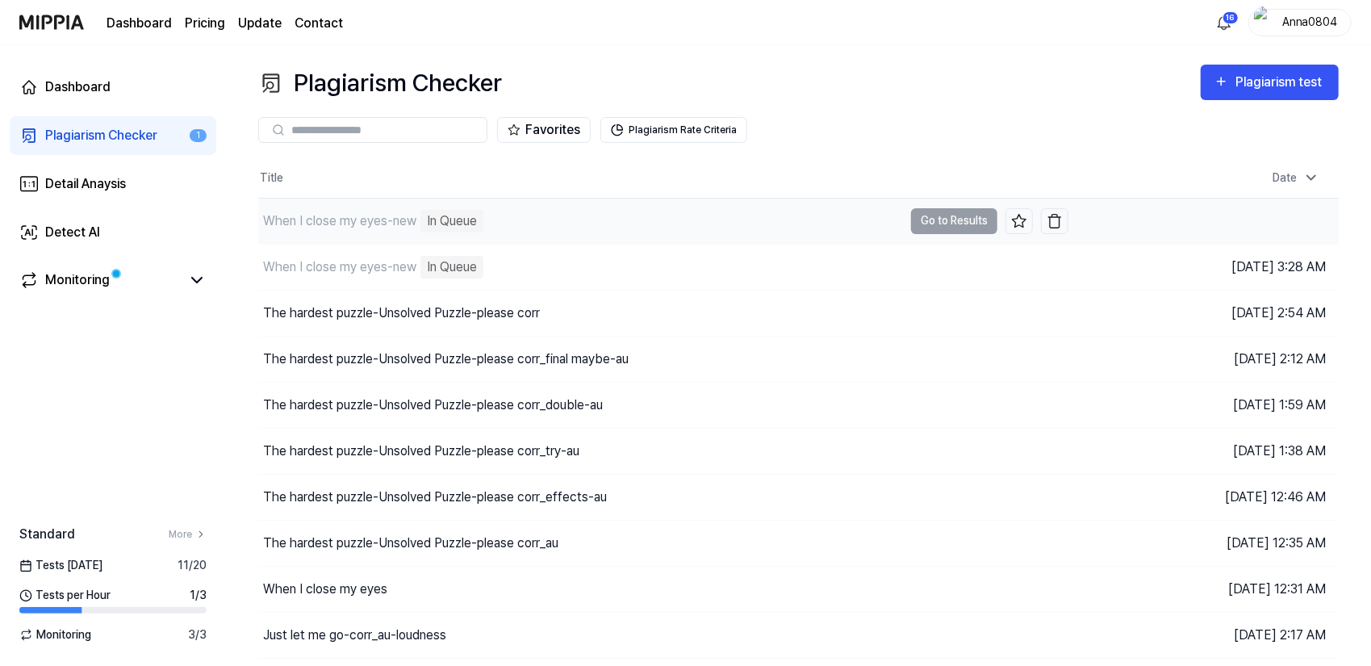
click at [408, 213] on div "When I close my eyes-new" at bounding box center [339, 220] width 153 height 19
click at [1056, 224] on img "button" at bounding box center [1055, 221] width 16 height 16
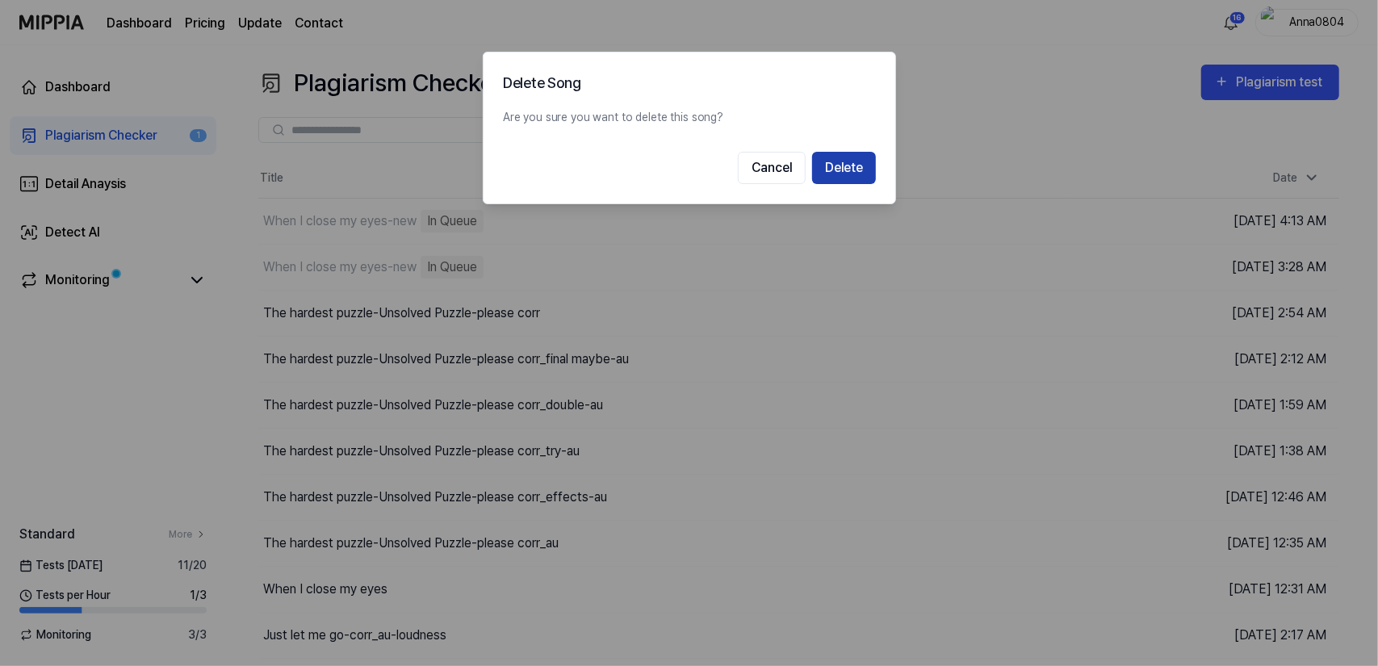
click at [839, 171] on button "Delete" at bounding box center [844, 168] width 64 height 32
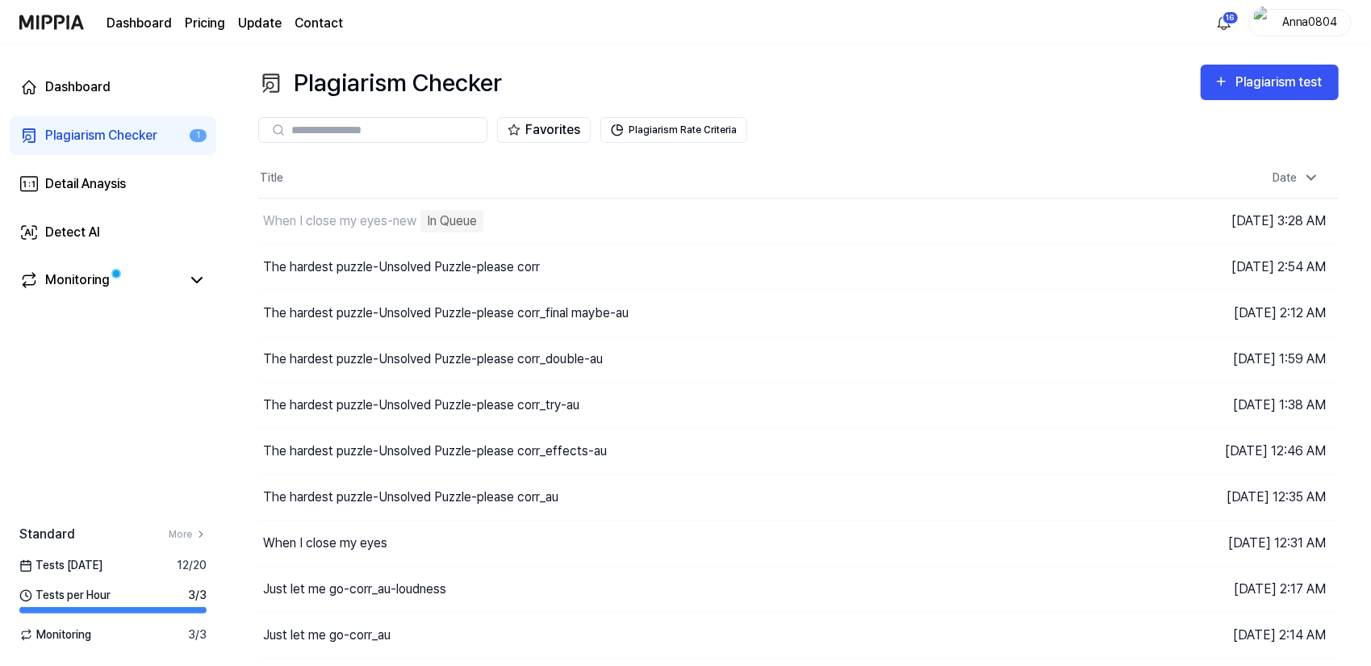
click at [75, 138] on div "Plagiarism Checker" at bounding box center [101, 135] width 112 height 19
